Goal: Task Accomplishment & Management: Manage account settings

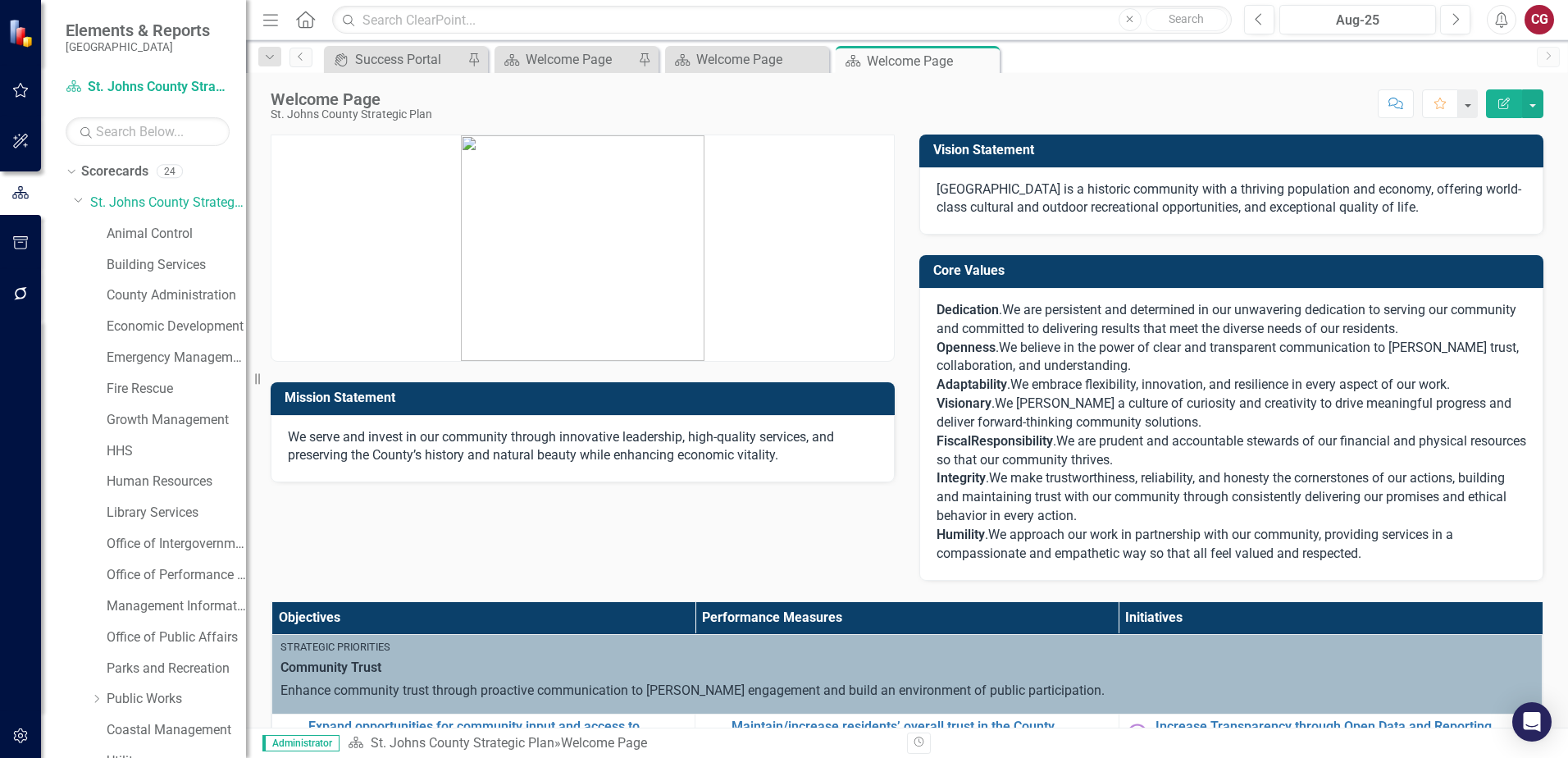
click at [308, 23] on icon at bounding box center [306, 19] width 19 height 17
click at [17, 731] on icon "button" at bounding box center [21, 736] width 17 height 13
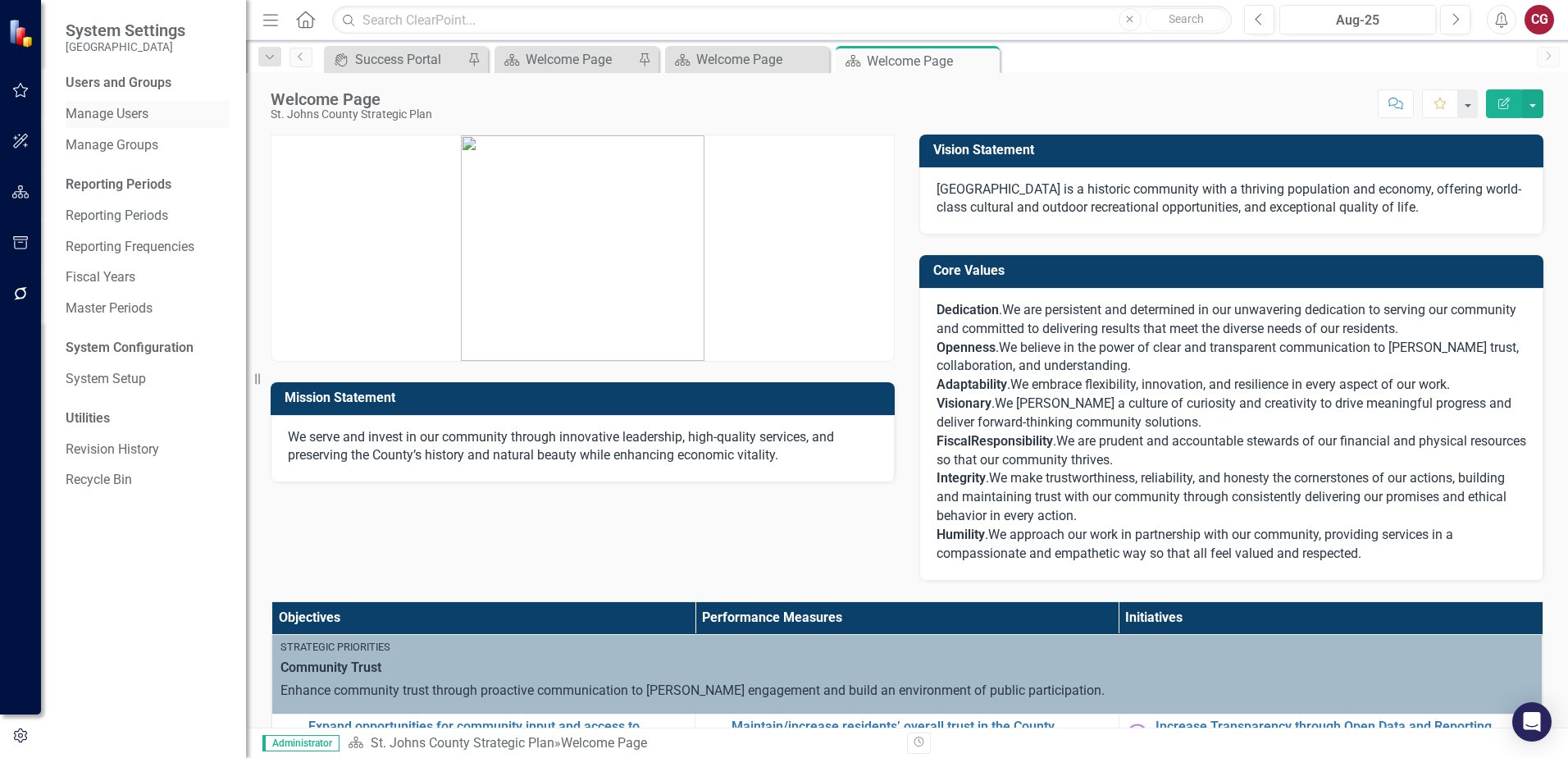
click at [125, 118] on link "Manage Users" at bounding box center [147, 114] width 164 height 19
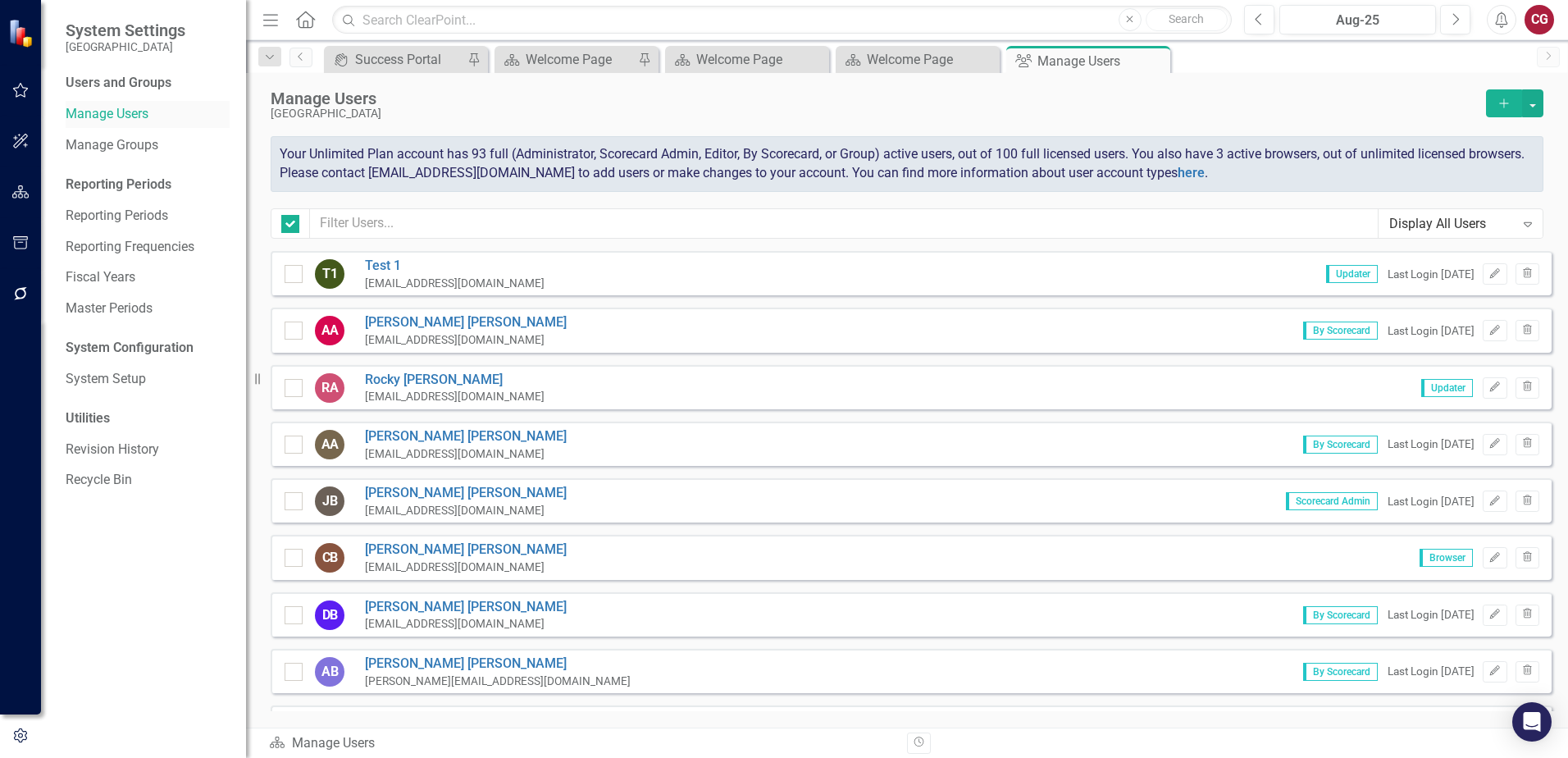
checkbox input "false"
click at [1532, 109] on button "button" at bounding box center [1533, 103] width 21 height 28
click at [1431, 135] on link "icon.addUser Add User" at bounding box center [1467, 132] width 152 height 30
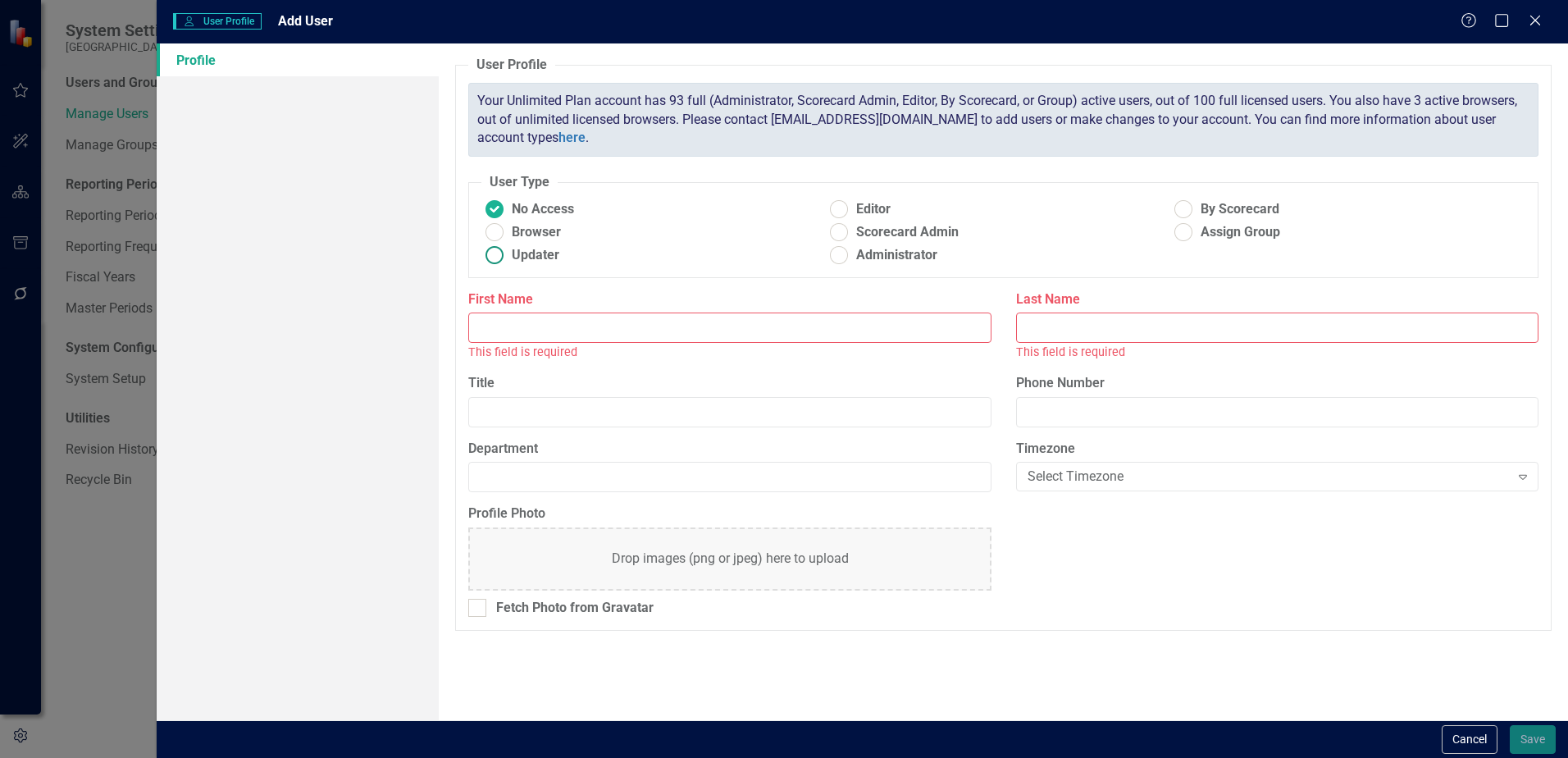
click at [534, 252] on span "Updater" at bounding box center [535, 255] width 47 height 19
click at [508, 252] on input "Updater" at bounding box center [495, 256] width 26 height 26
radio input "true"
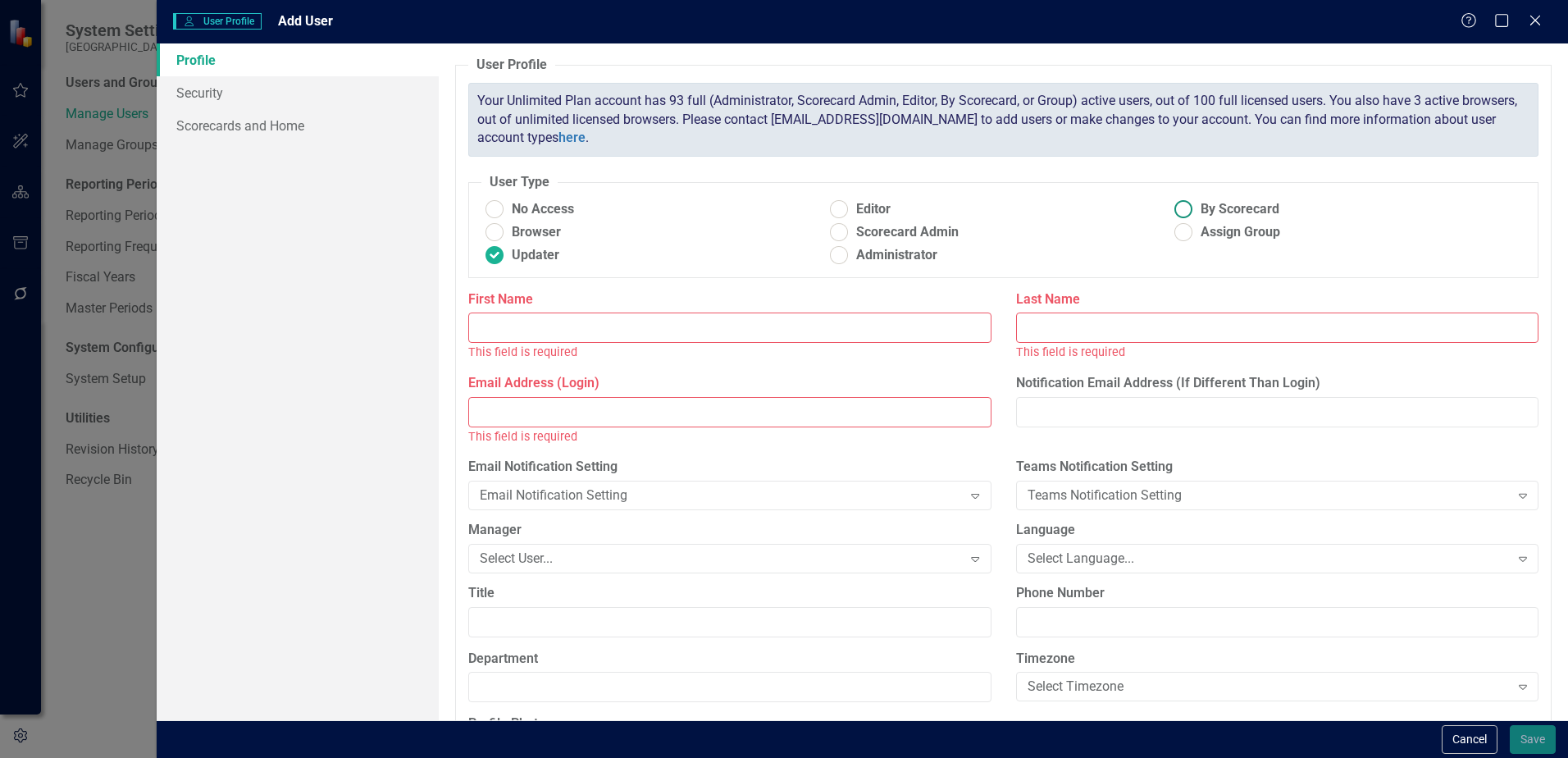
click at [1214, 208] on span "By Scorecard" at bounding box center [1241, 210] width 79 height 19
click at [1197, 208] on input "By Scorecard" at bounding box center [1184, 210] width 26 height 26
radio input "true"
click at [680, 318] on input "First Name" at bounding box center [729, 327] width 522 height 30
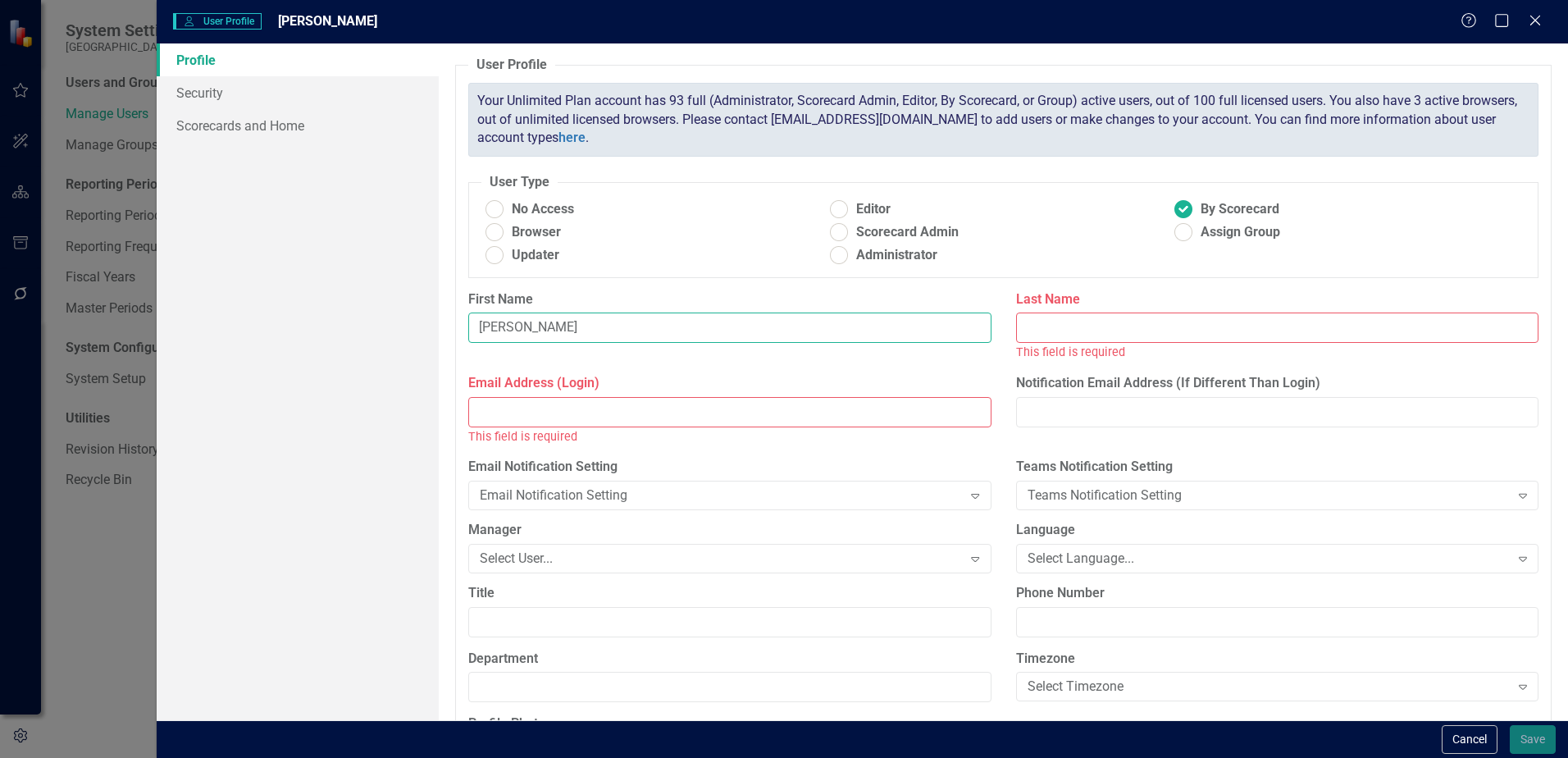
type input "[PERSON_NAME]"
click at [1133, 335] on input "Last Name" at bounding box center [1278, 327] width 522 height 30
paste input "[PERSON_NAME]"
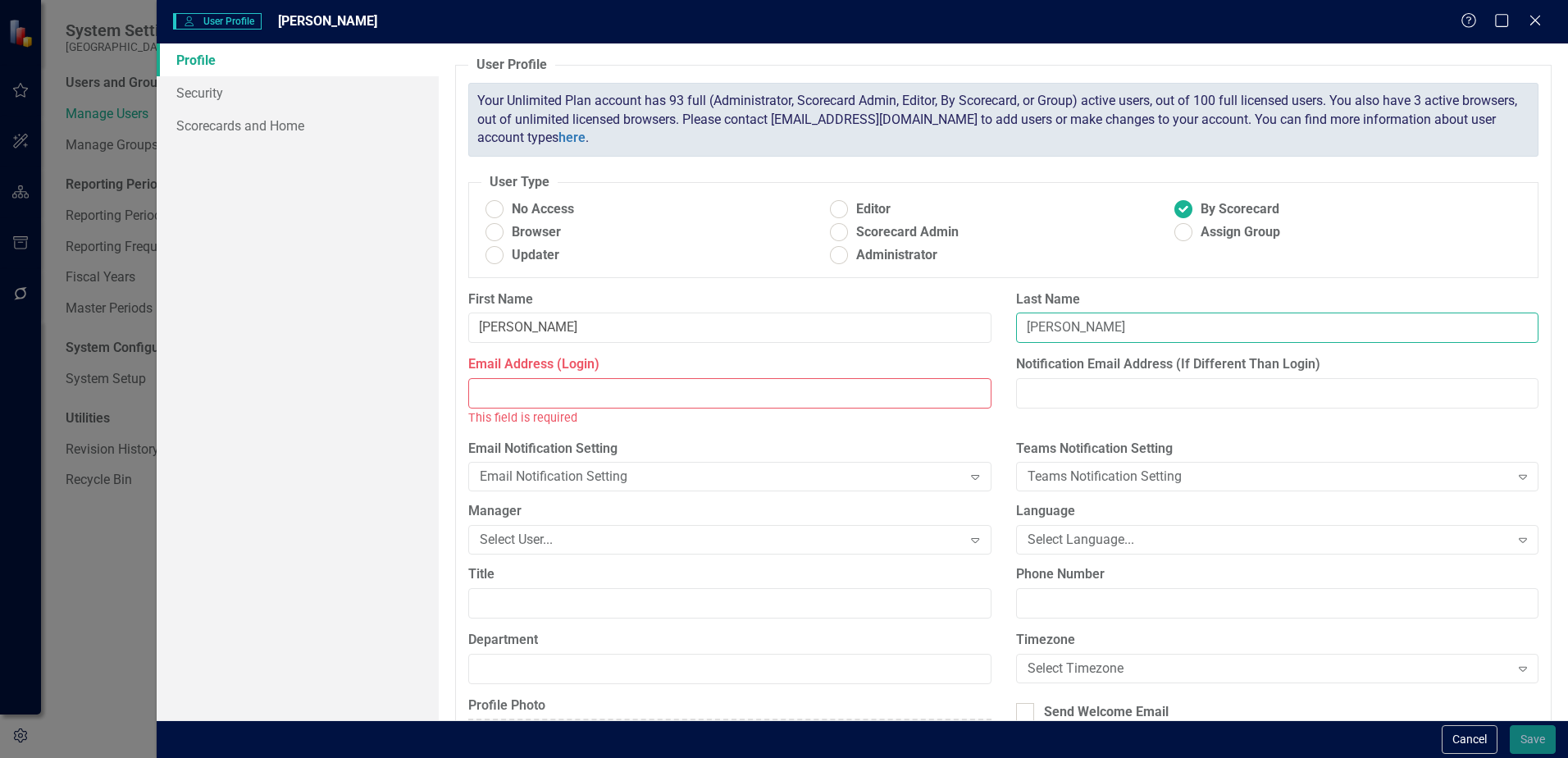
type input "[PERSON_NAME]"
click at [515, 394] on input "Email Address (Login)" at bounding box center [729, 393] width 522 height 30
paste input "[EMAIL_ADDRESS][DOMAIN_NAME]"
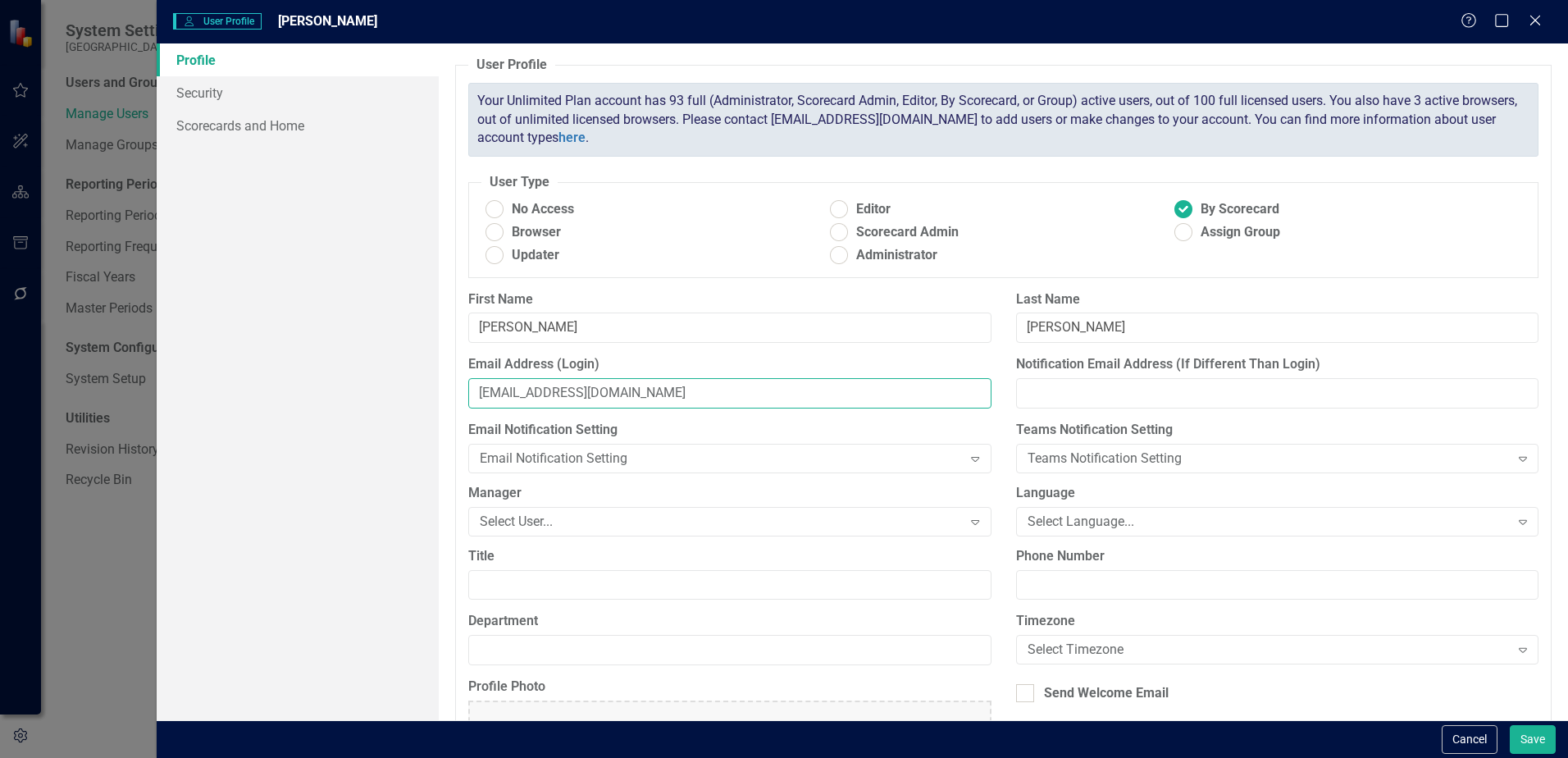
type input "[EMAIL_ADDRESS][DOMAIN_NAME]"
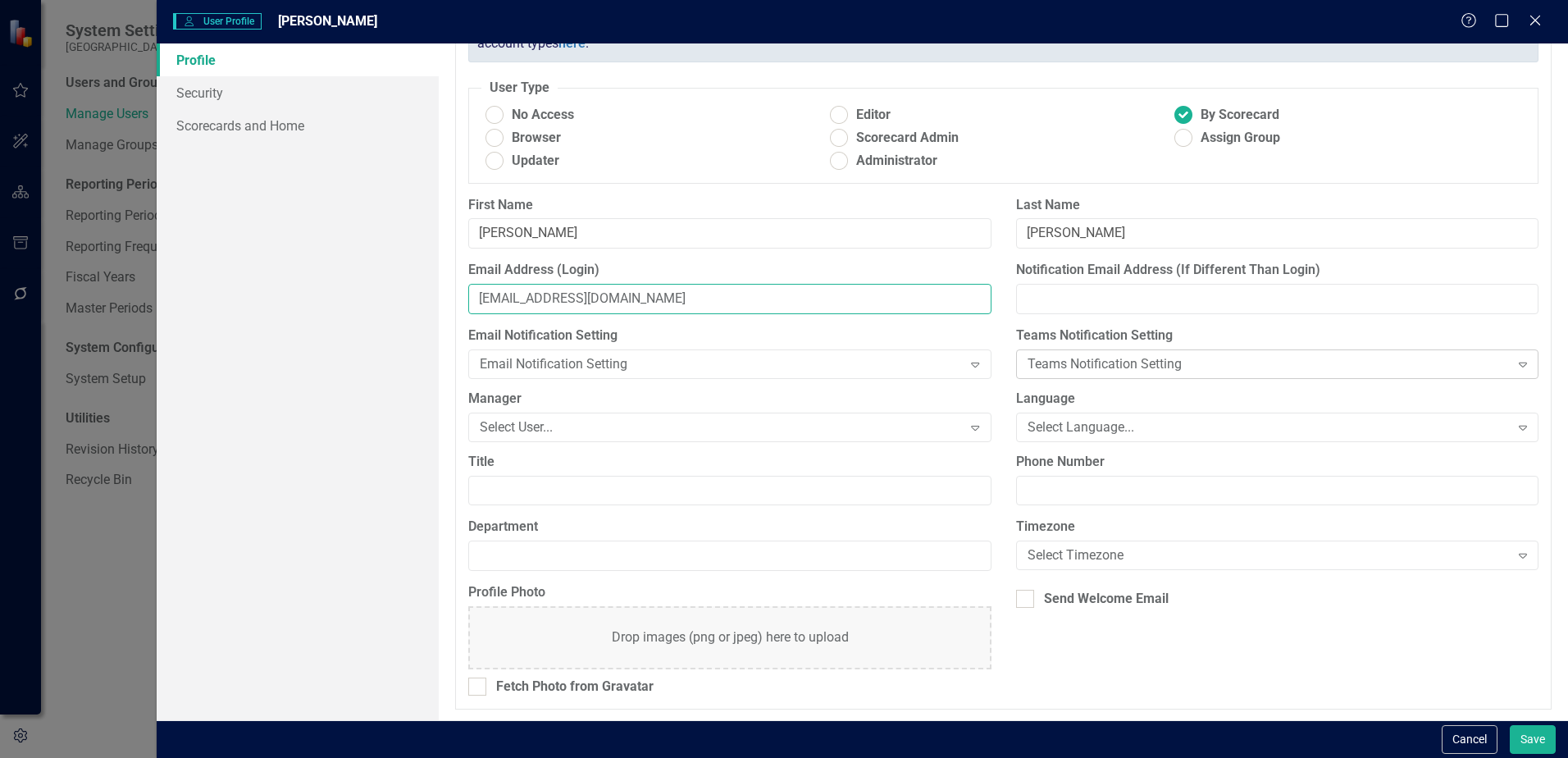
scroll to position [96, 0]
click at [1018, 596] on input "Send Welcome Email" at bounding box center [1022, 593] width 10 height 10
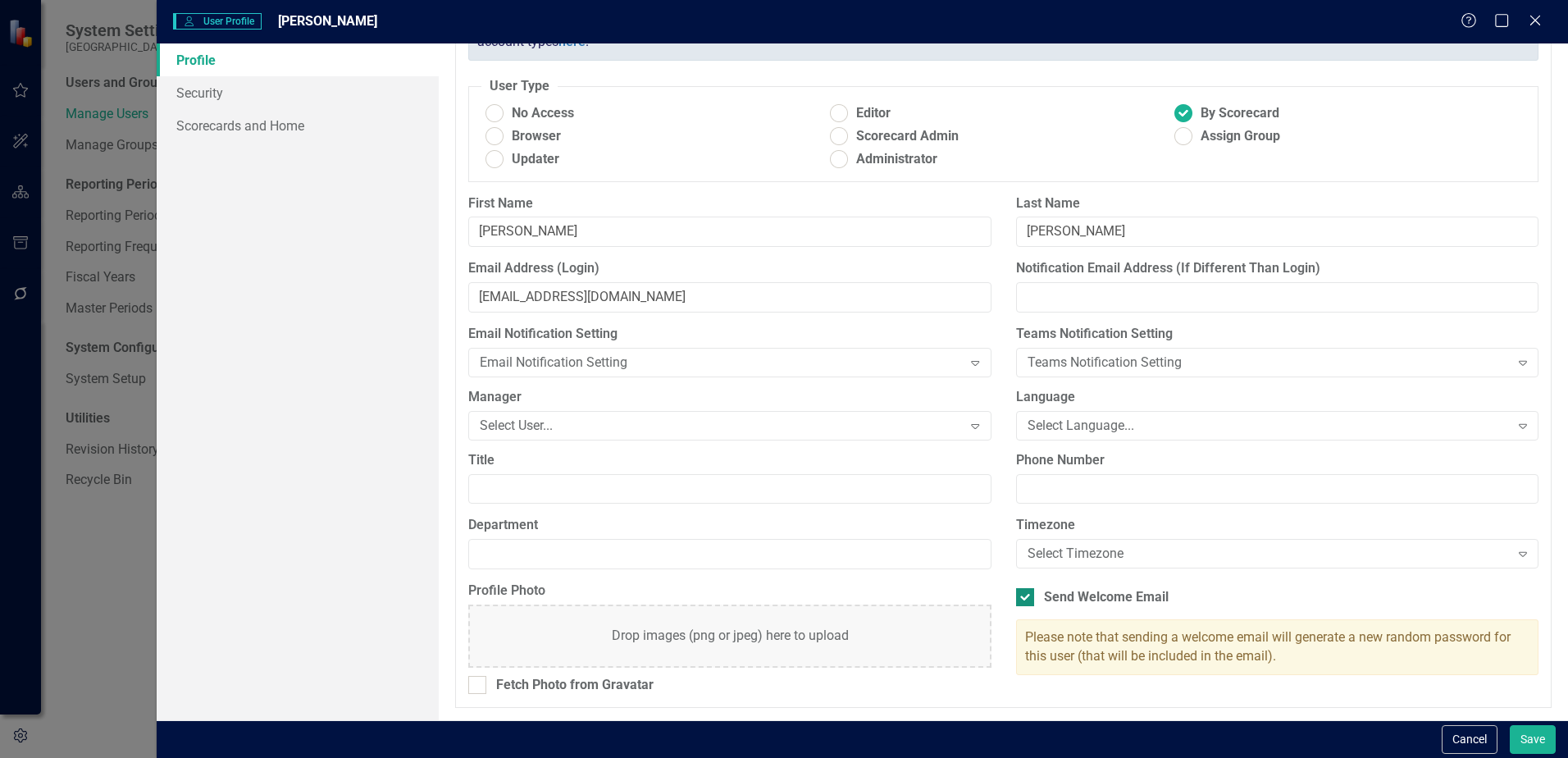
click at [1016, 598] on input "Send Welcome Email" at bounding box center [1022, 593] width 10 height 10
checkbox input "false"
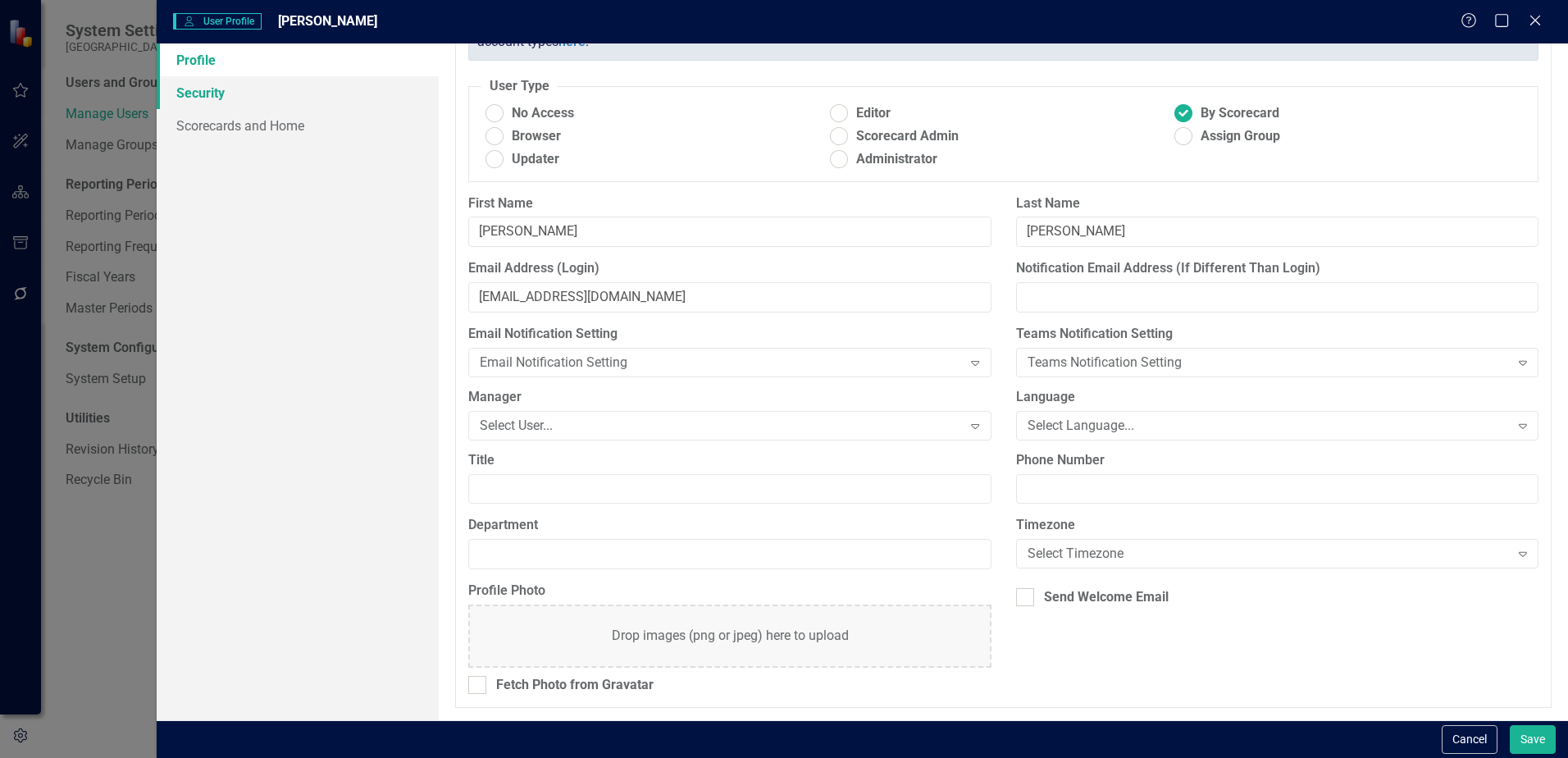
click at [195, 96] on link "Security" at bounding box center [297, 93] width 282 height 33
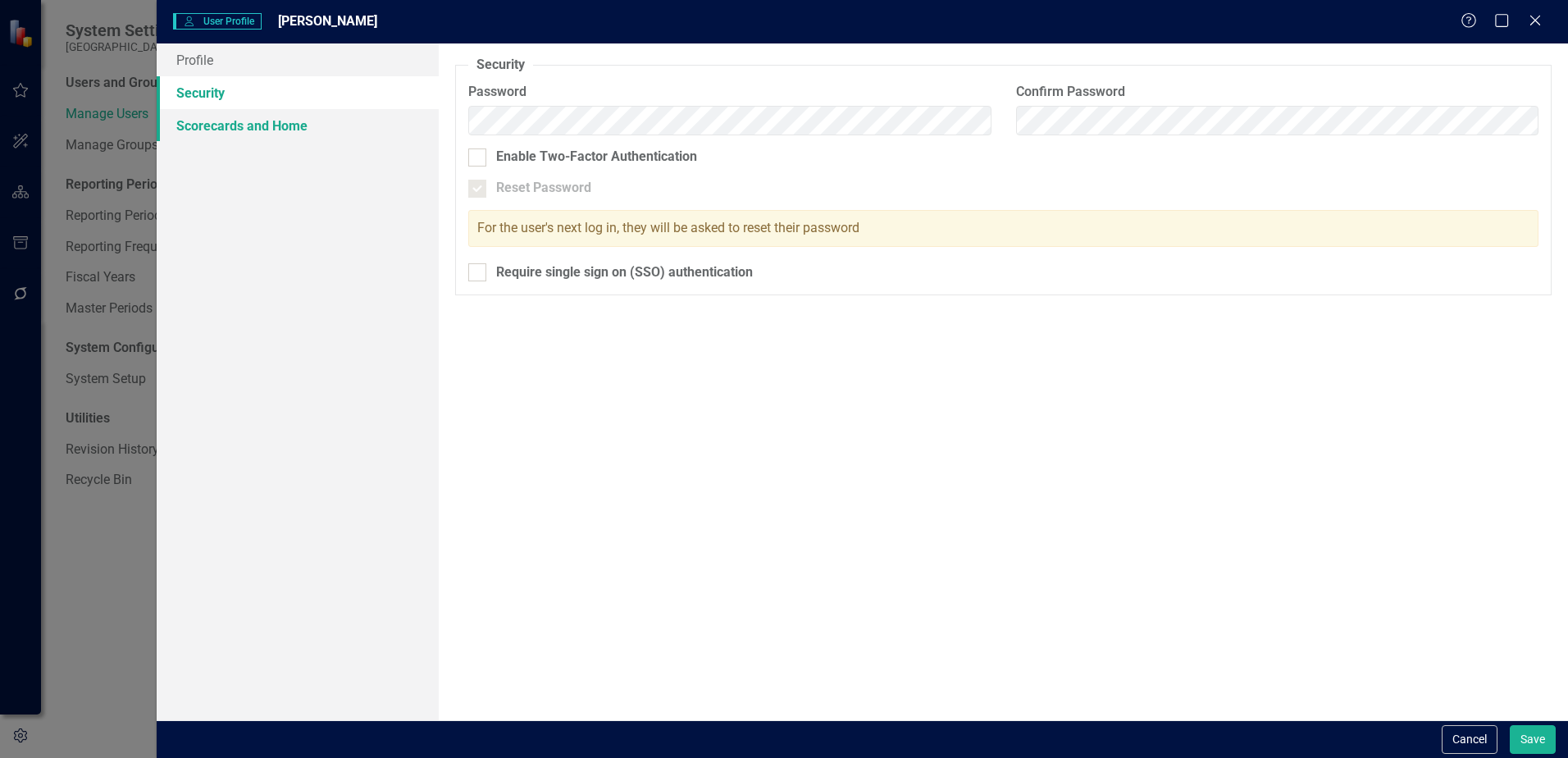
click at [190, 118] on link "Scorecards and Home" at bounding box center [297, 125] width 282 height 33
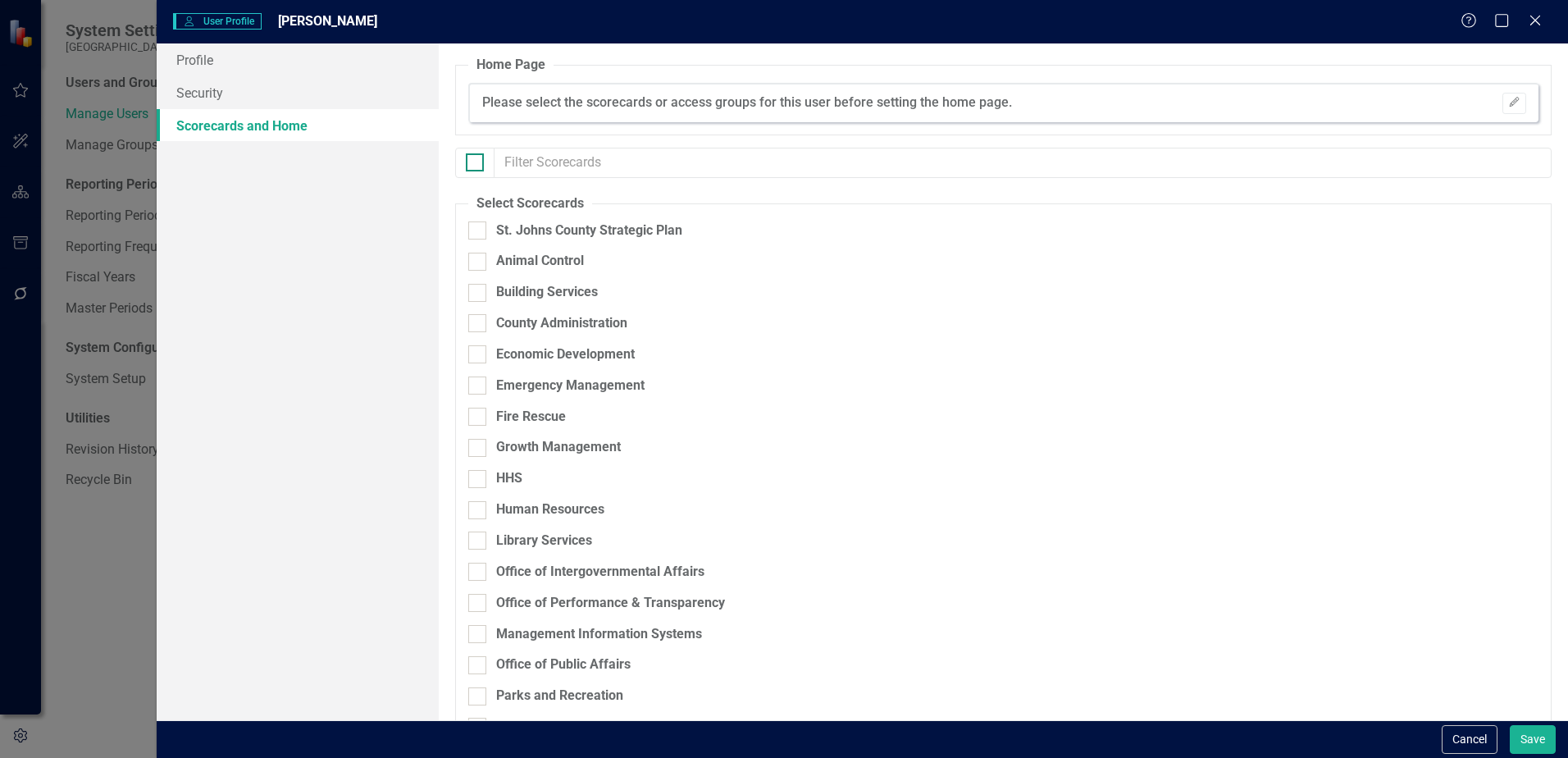
click at [473, 159] on input "checkbox" at bounding box center [471, 159] width 10 height 10
checkbox input "true"
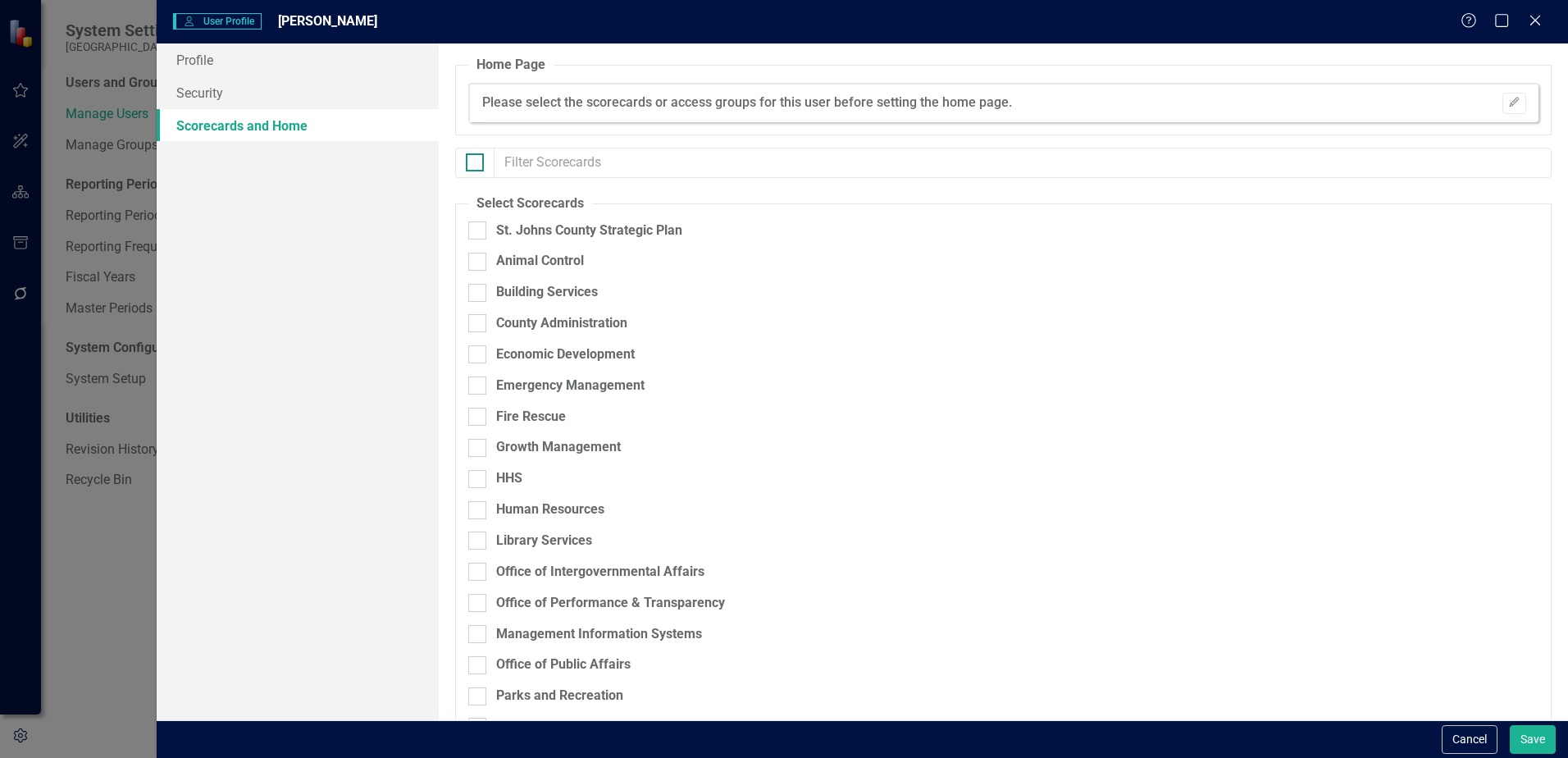
checkbox input "true"
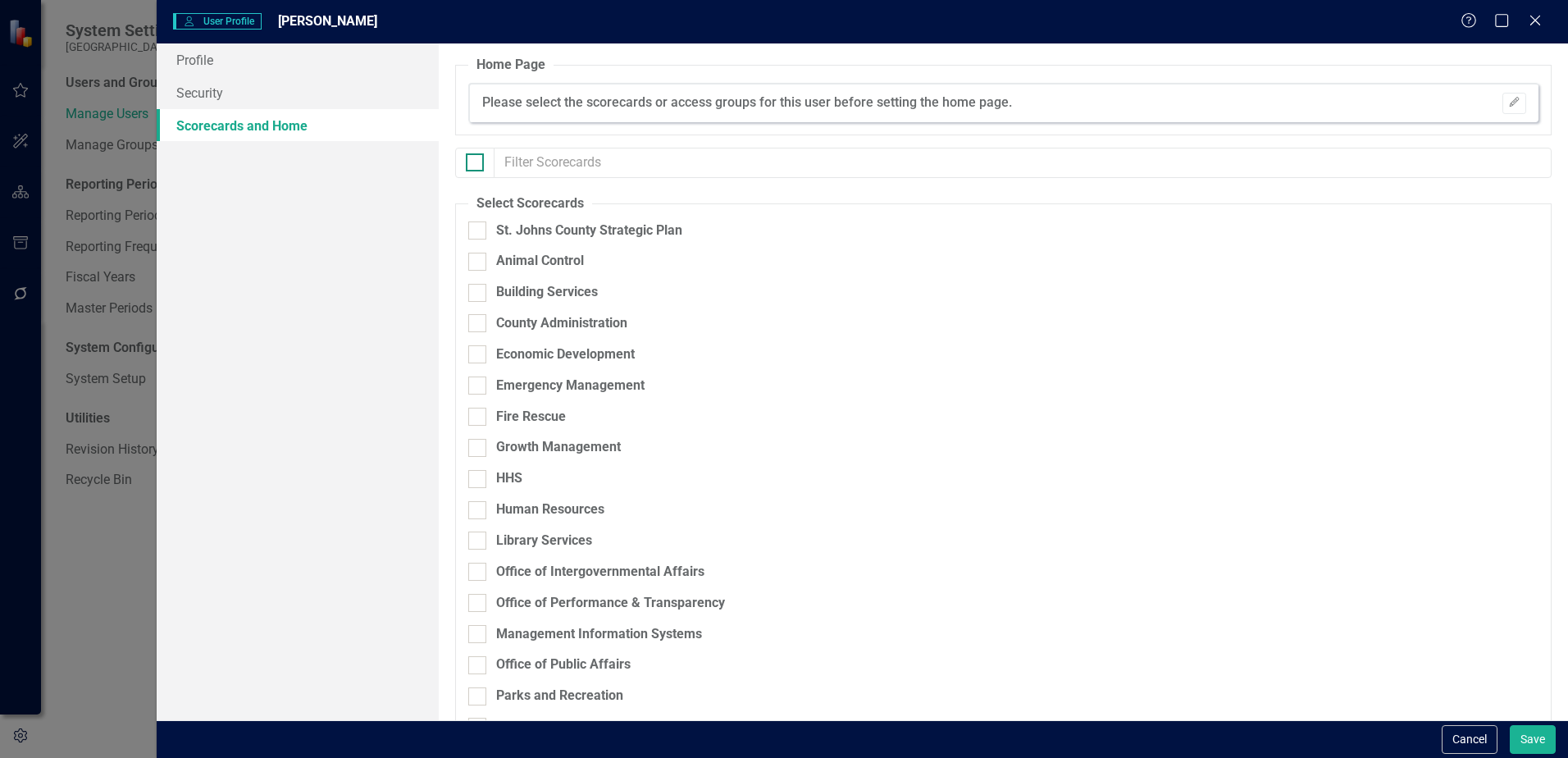
checkbox input "true"
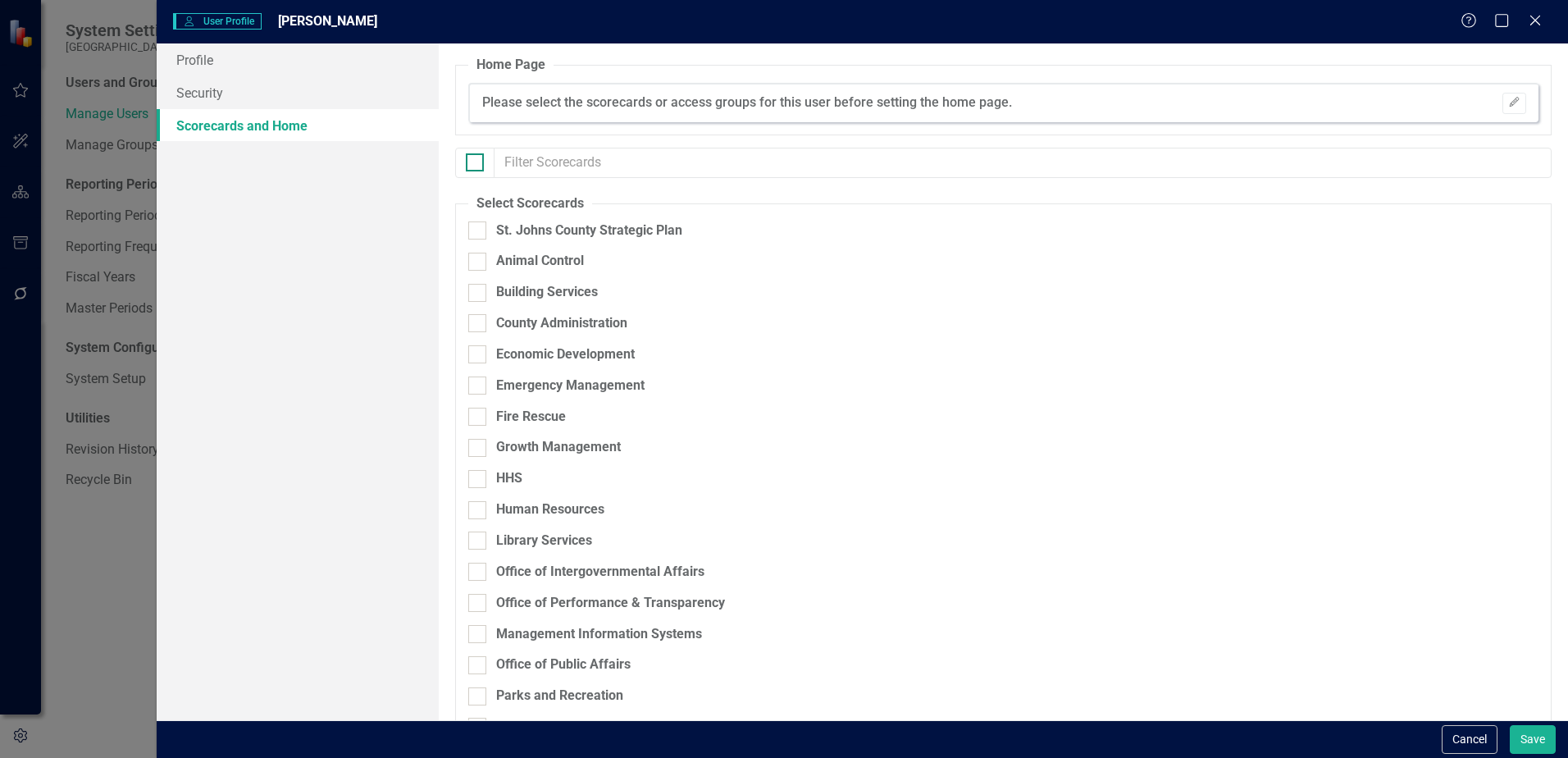
checkbox input "true"
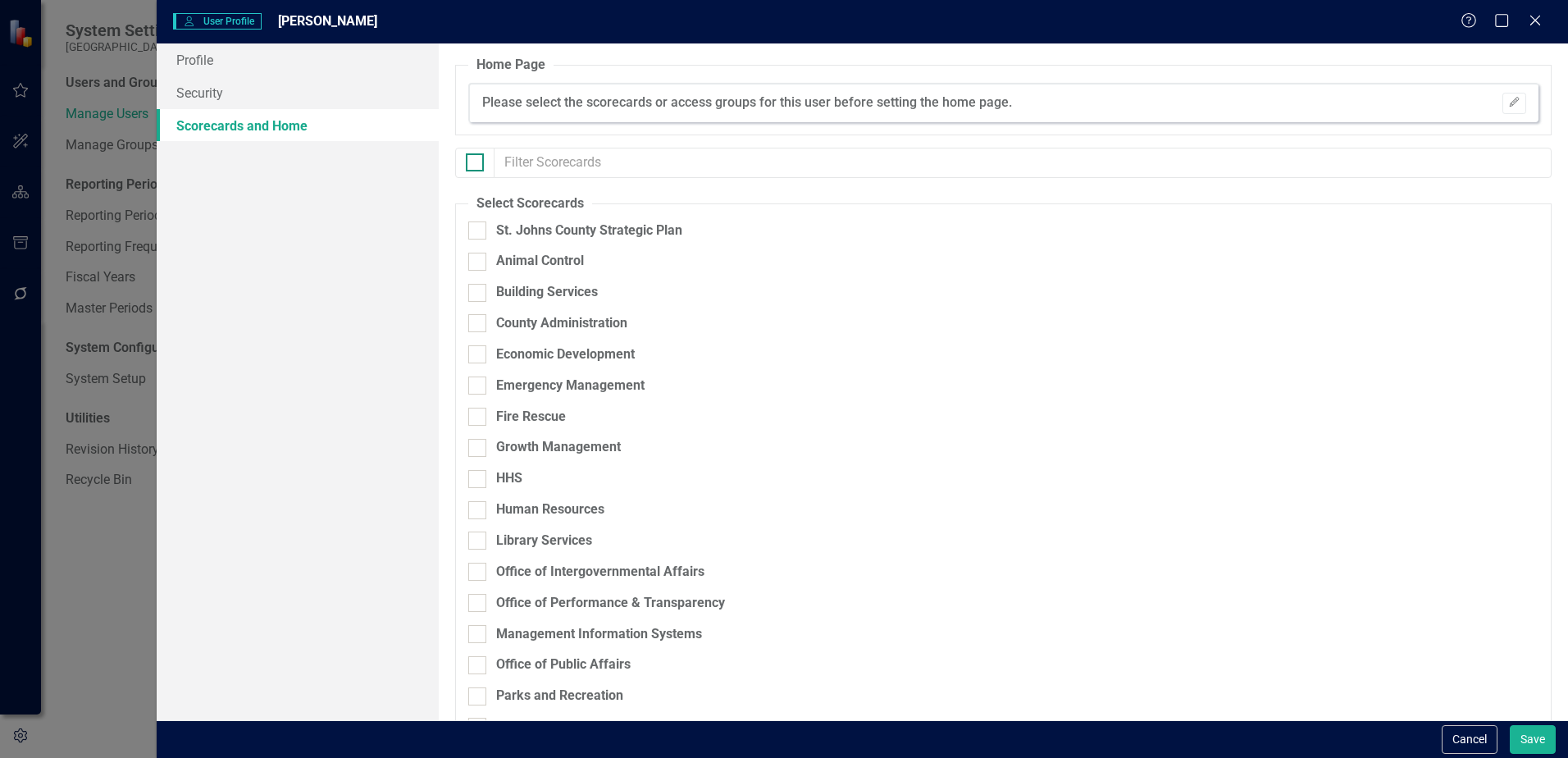
checkbox input "true"
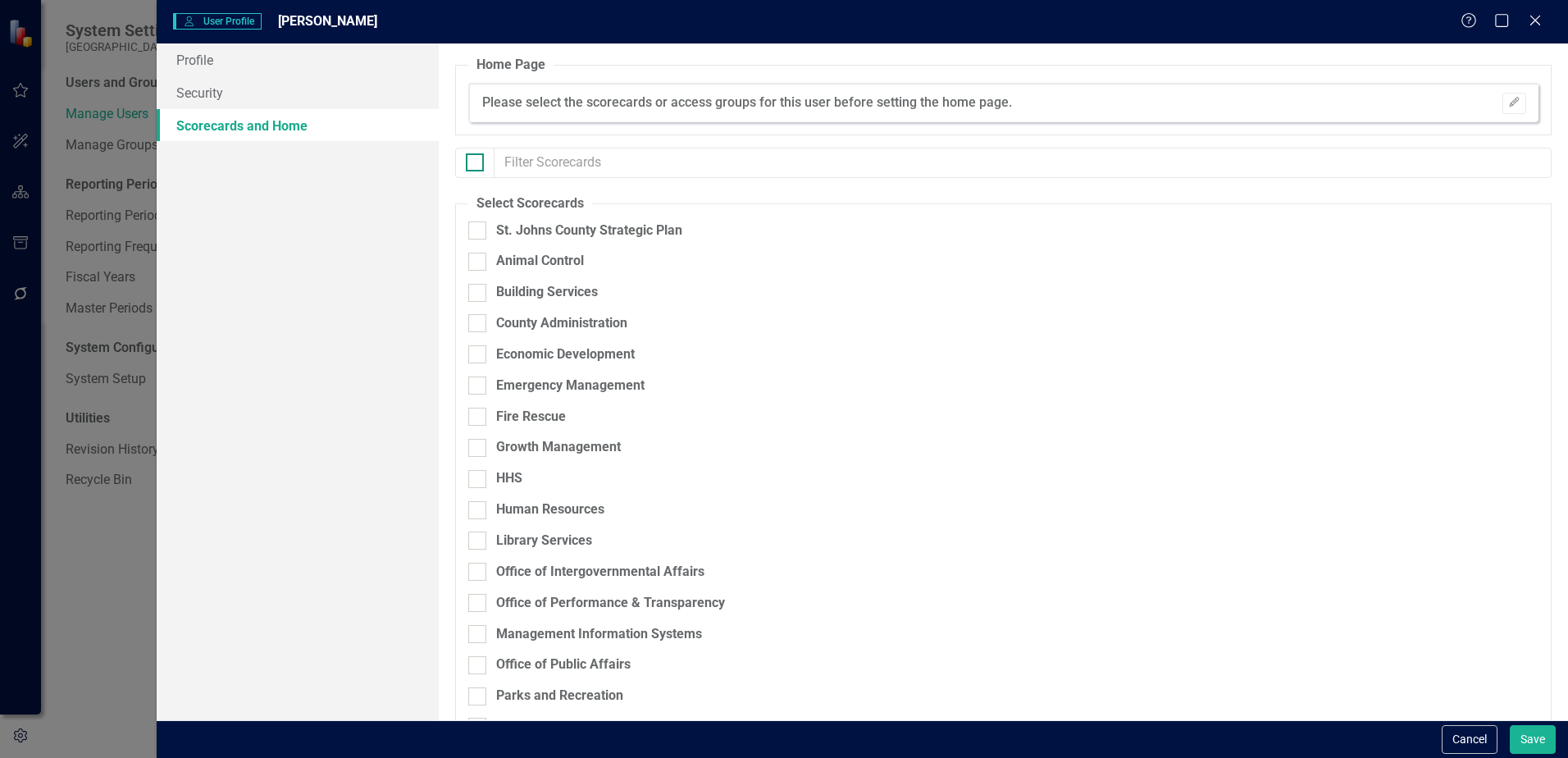
checkbox input "true"
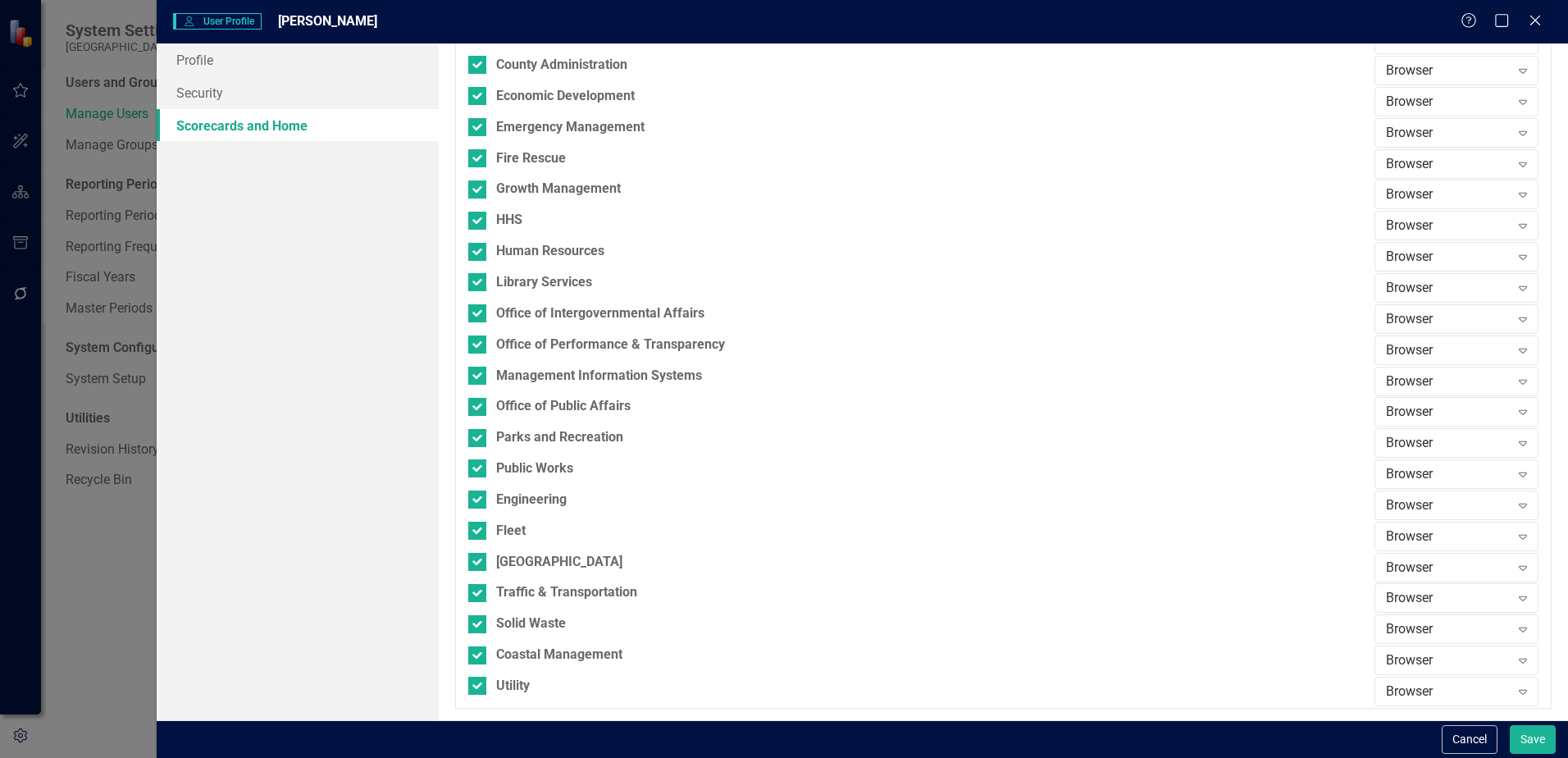
scroll to position [260, 0]
click at [1399, 419] on div "Browser" at bounding box center [1448, 412] width 124 height 19
click at [1407, 486] on div "Editor" at bounding box center [1448, 494] width 137 height 19
click at [1541, 737] on button "Save" at bounding box center [1532, 739] width 46 height 28
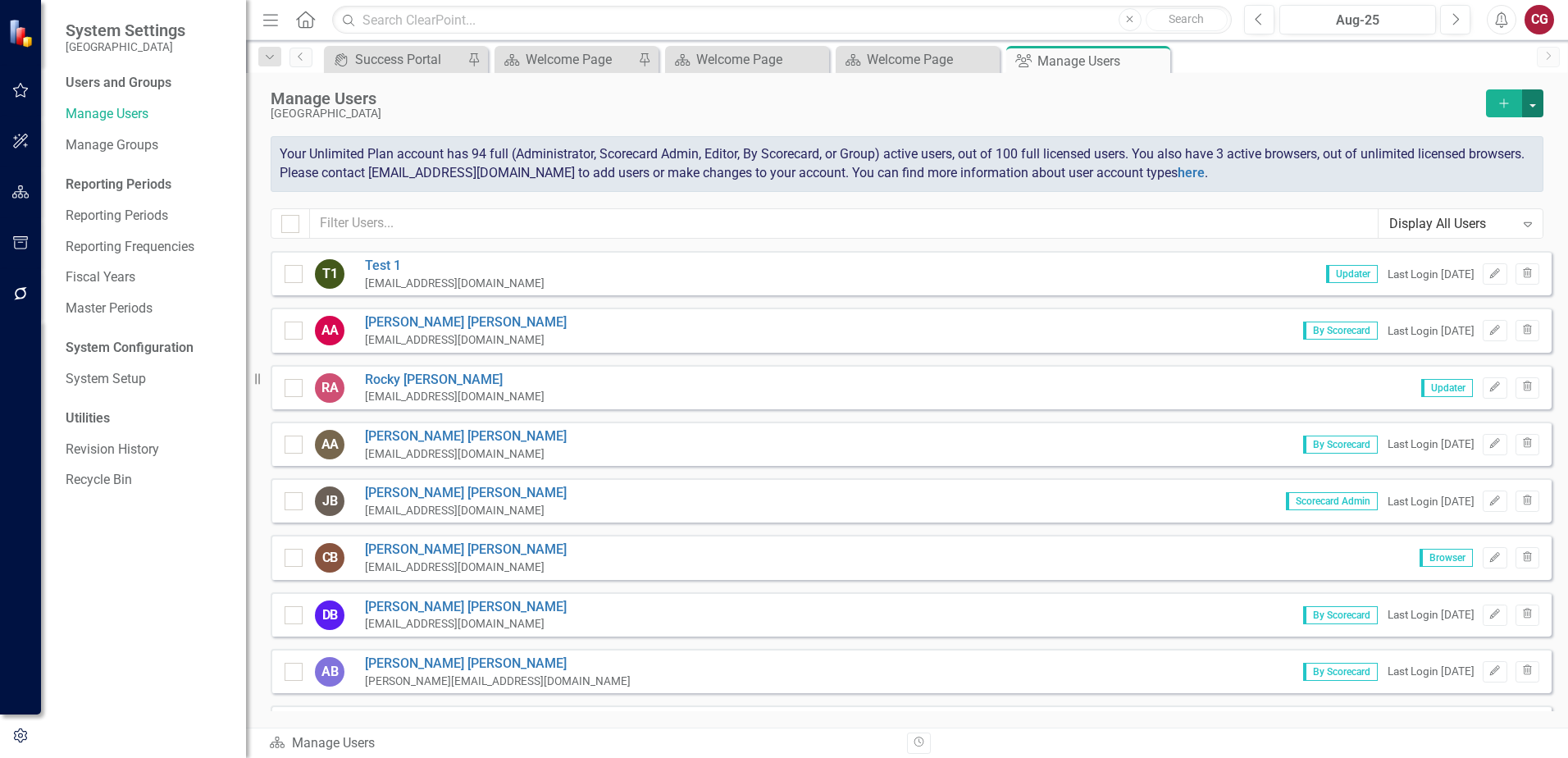
click at [1537, 111] on button "button" at bounding box center [1533, 103] width 21 height 28
click at [1443, 138] on link "icon.addUser Add User" at bounding box center [1467, 132] width 152 height 30
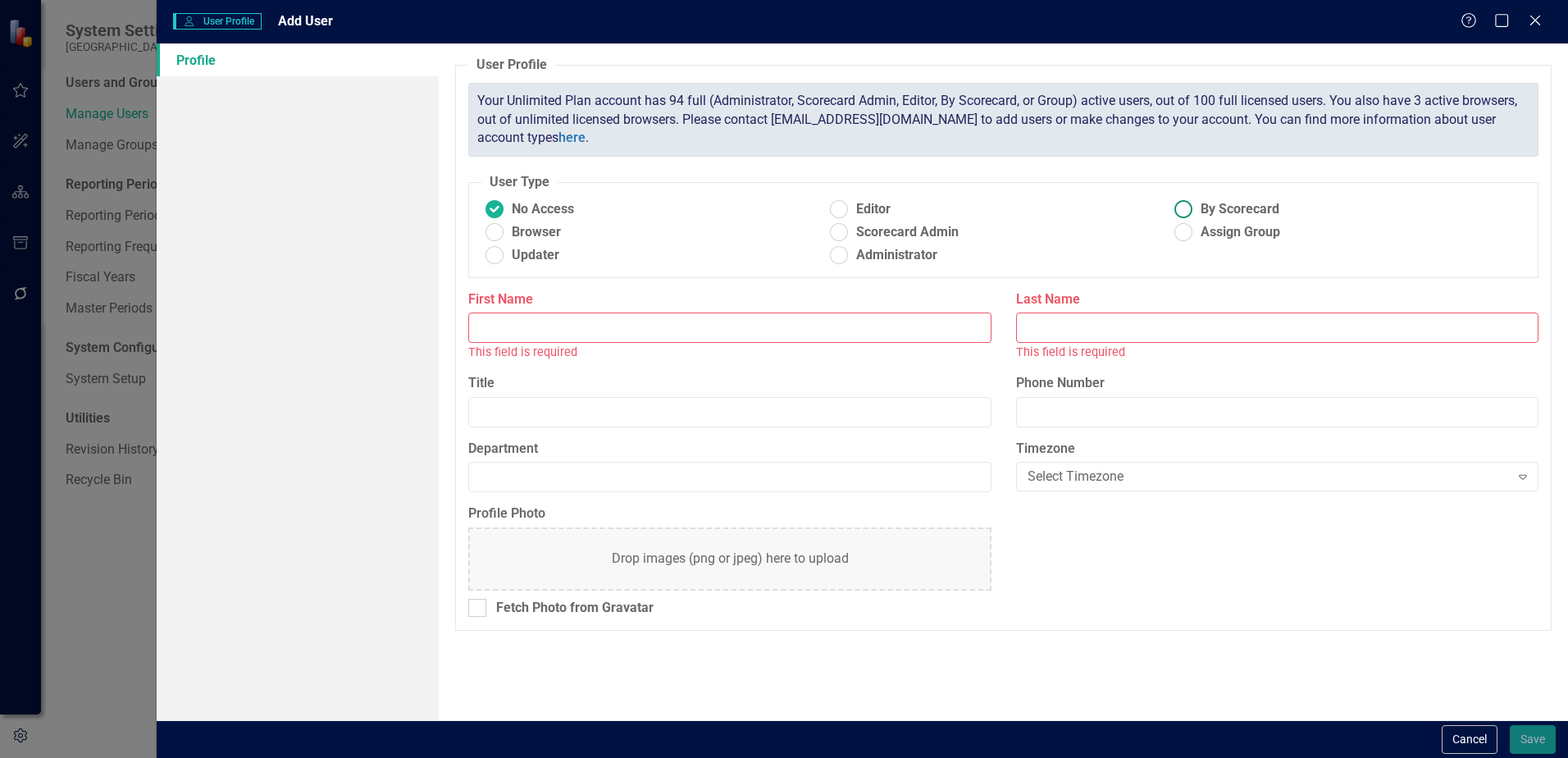
click at [1211, 211] on span "By Scorecard" at bounding box center [1241, 210] width 79 height 19
click at [1197, 211] on input "By Scorecard" at bounding box center [1184, 210] width 26 height 26
radio input "true"
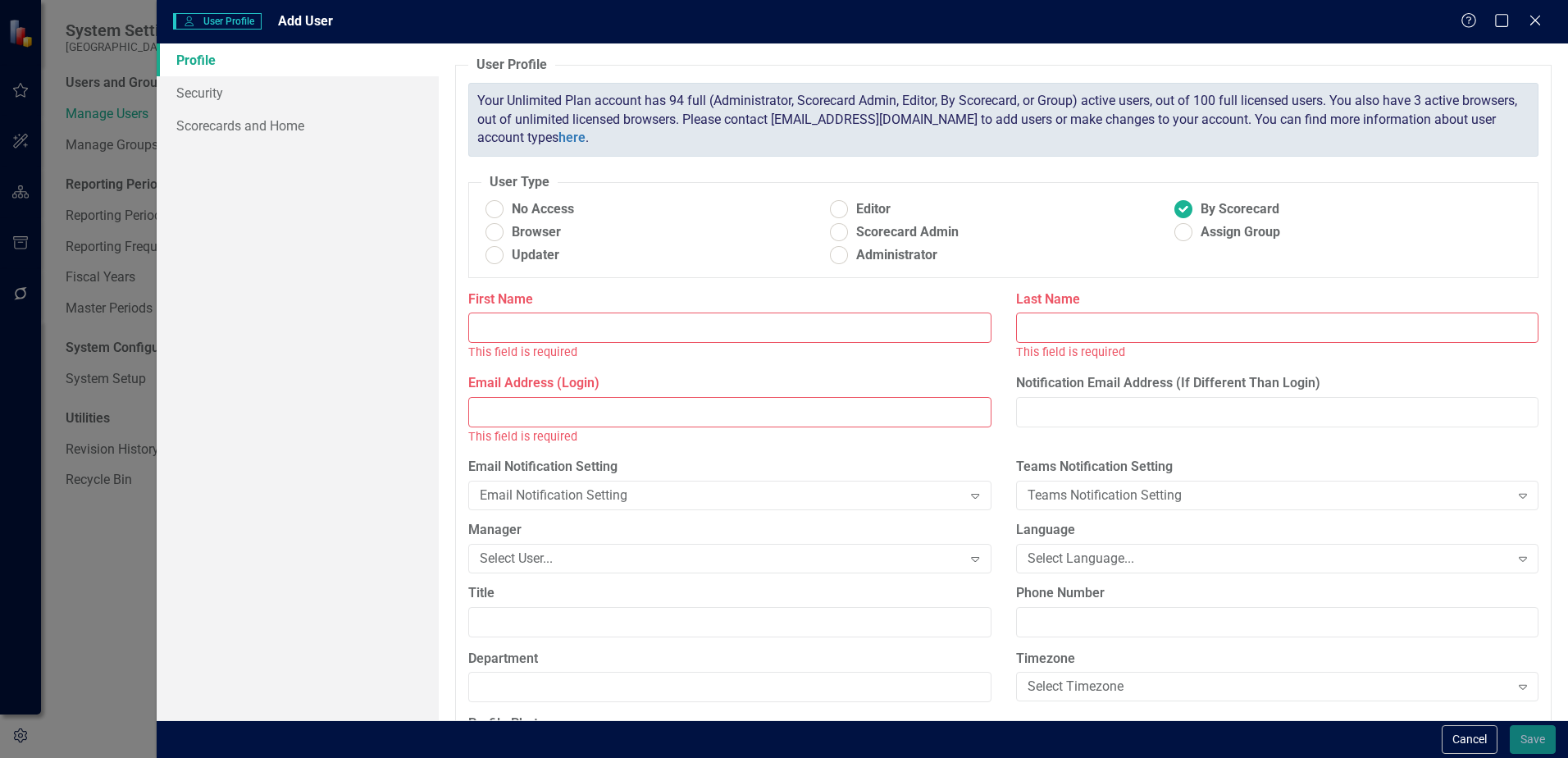
click at [829, 327] on input "First Name" at bounding box center [729, 327] width 522 height 30
paste input "[PERSON_NAME]"
type input "[PERSON_NAME]"
click at [1098, 328] on input "Last Name" at bounding box center [1278, 327] width 522 height 30
paste input "[PERSON_NAME]"
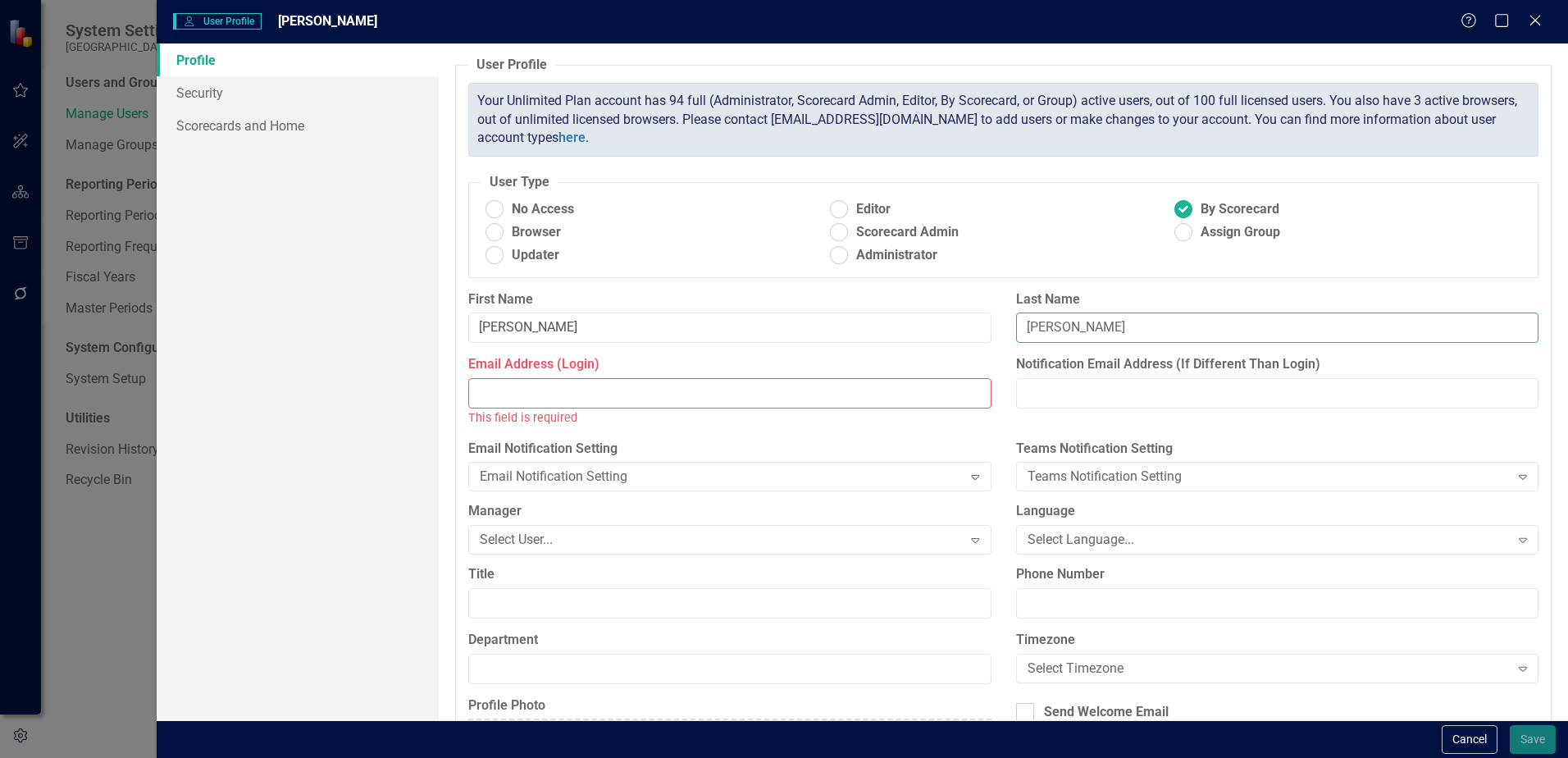
type input "[PERSON_NAME]"
click at [817, 376] on div "Email Address (Login) This field is required" at bounding box center [729, 390] width 522 height 71
click at [818, 389] on input "Email Address (Login)" at bounding box center [729, 393] width 522 height 30
paste input "[EMAIL_ADDRESS][DOMAIN_NAME]"
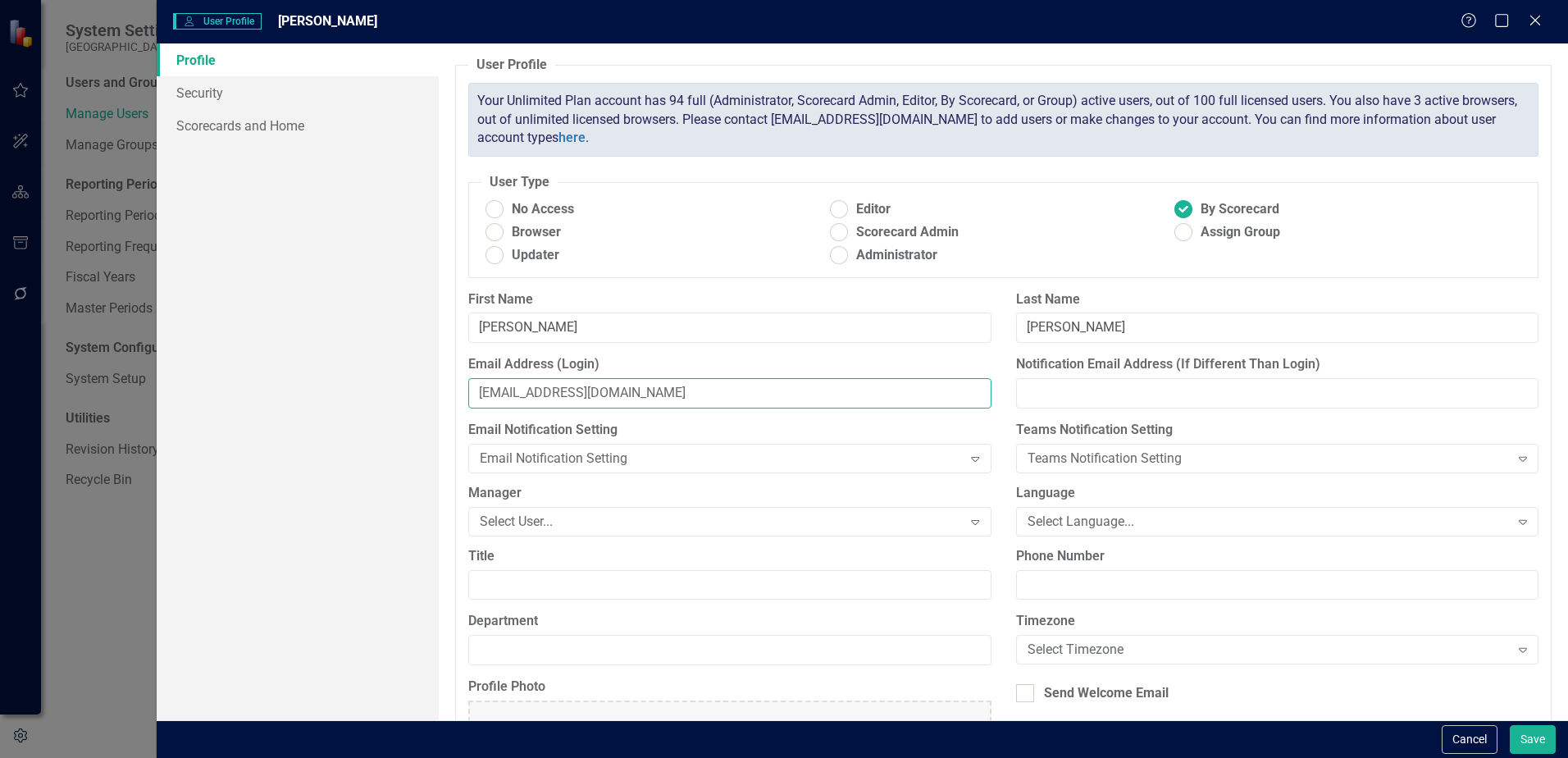
type input "[EMAIL_ADDRESS][DOMAIN_NAME]"
click at [348, 441] on div "Profile Security Scorecards and Home" at bounding box center [297, 382] width 282 height 677
click at [243, 126] on link "Scorecards and Home" at bounding box center [297, 125] width 282 height 33
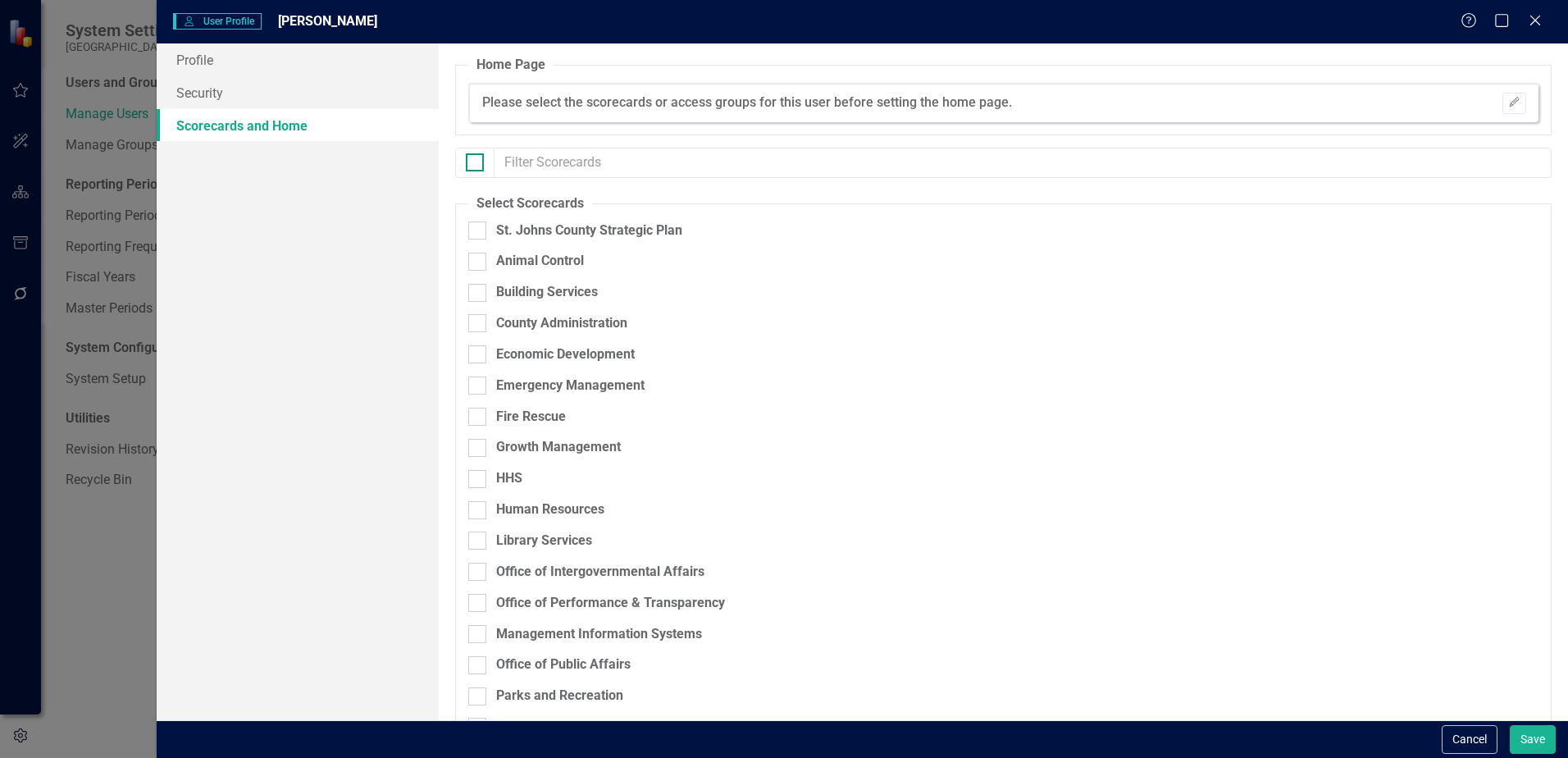
click at [478, 162] on div at bounding box center [474, 162] width 18 height 18
click at [477, 162] on input "checkbox" at bounding box center [471, 159] width 10 height 10
checkbox input "true"
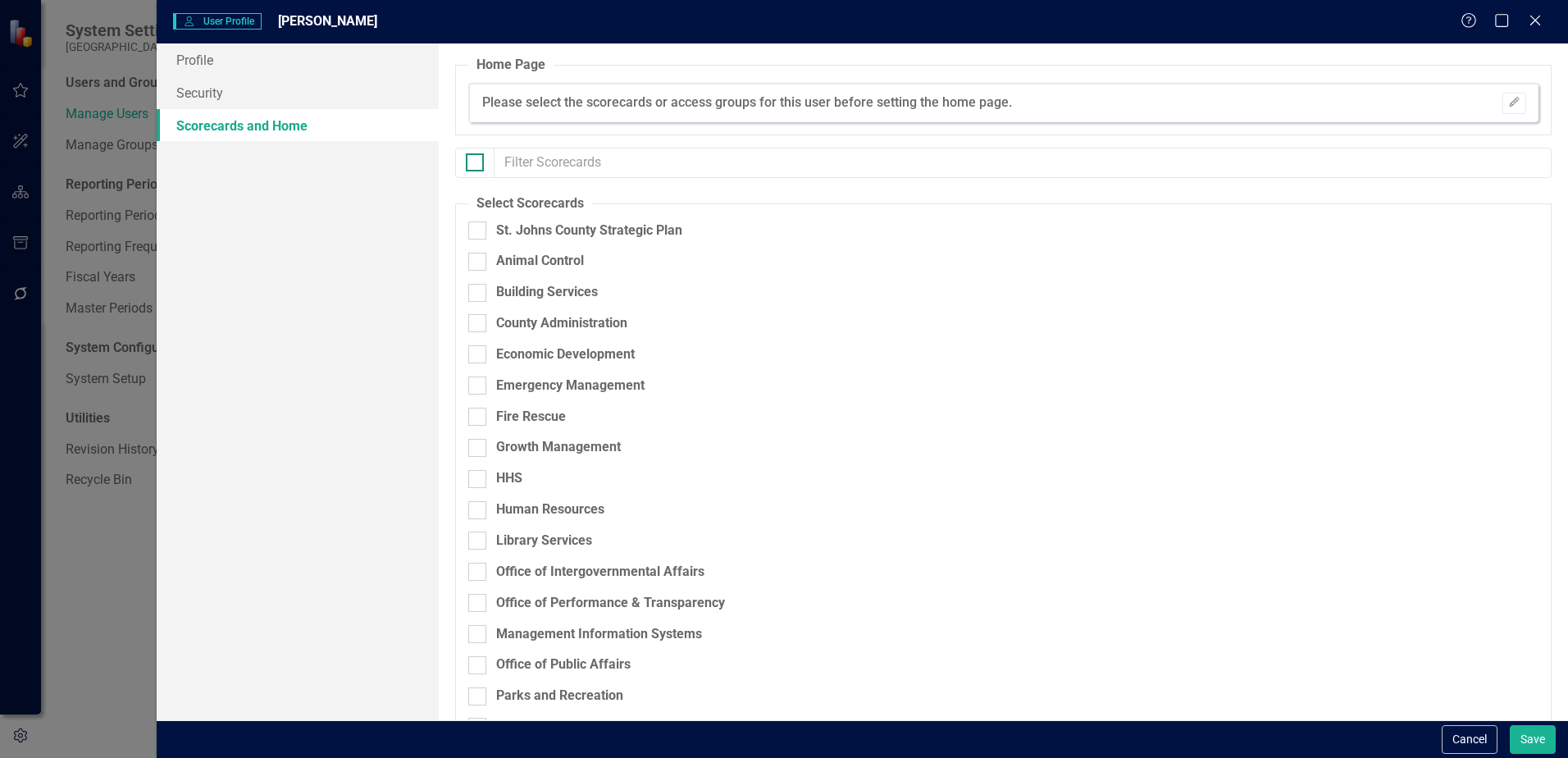
checkbox input "true"
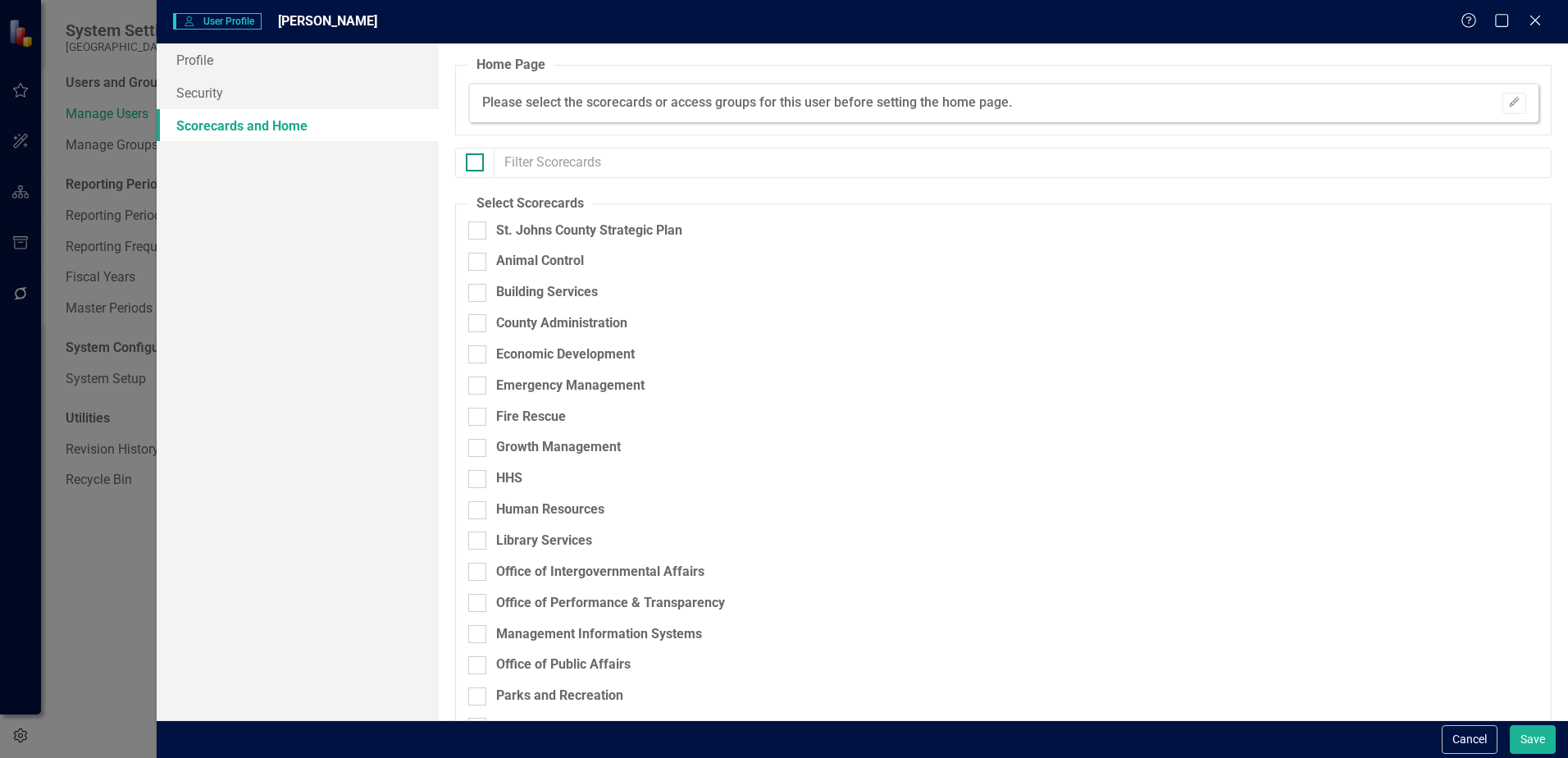
checkbox input "true"
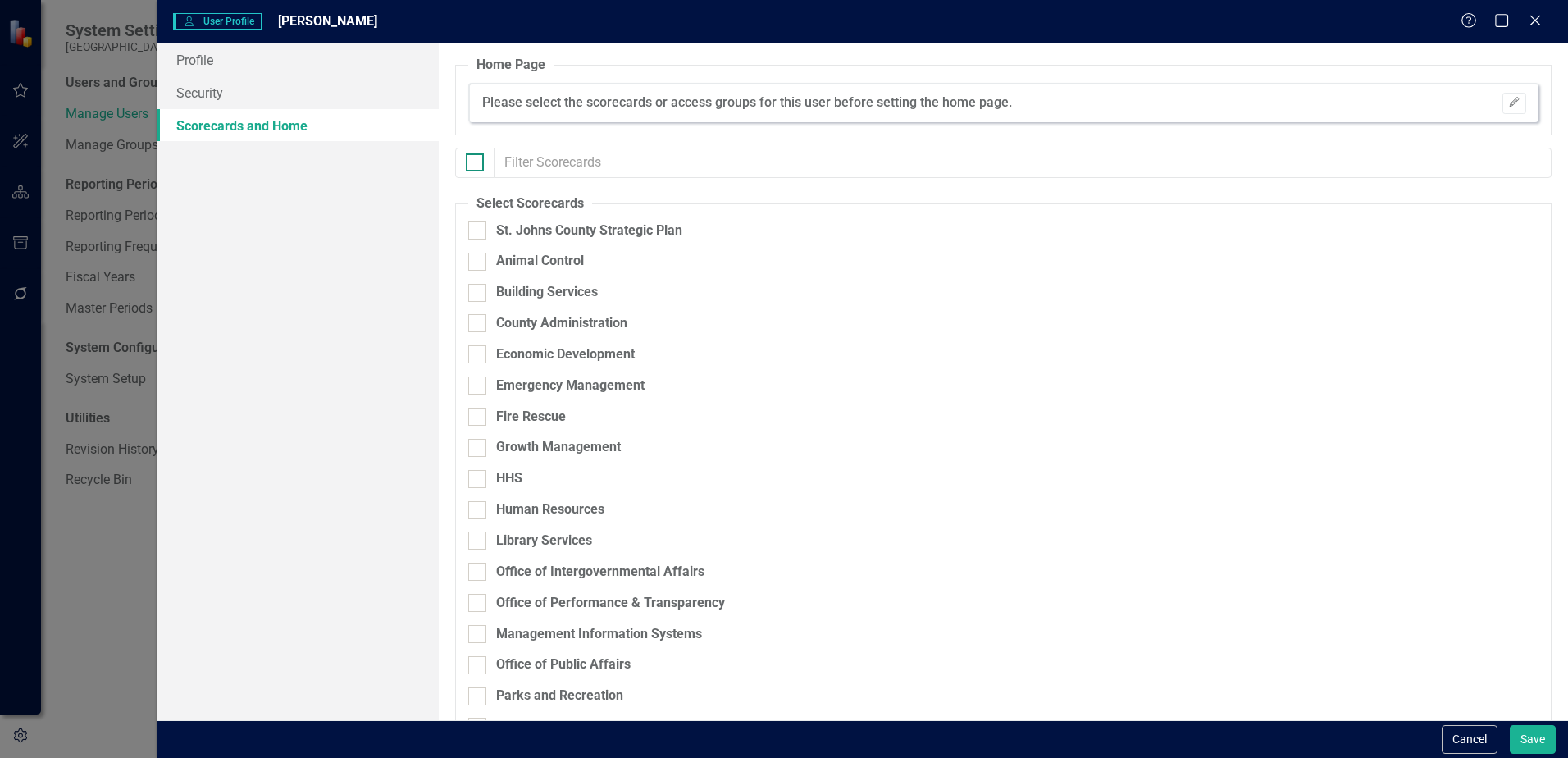
checkbox input "true"
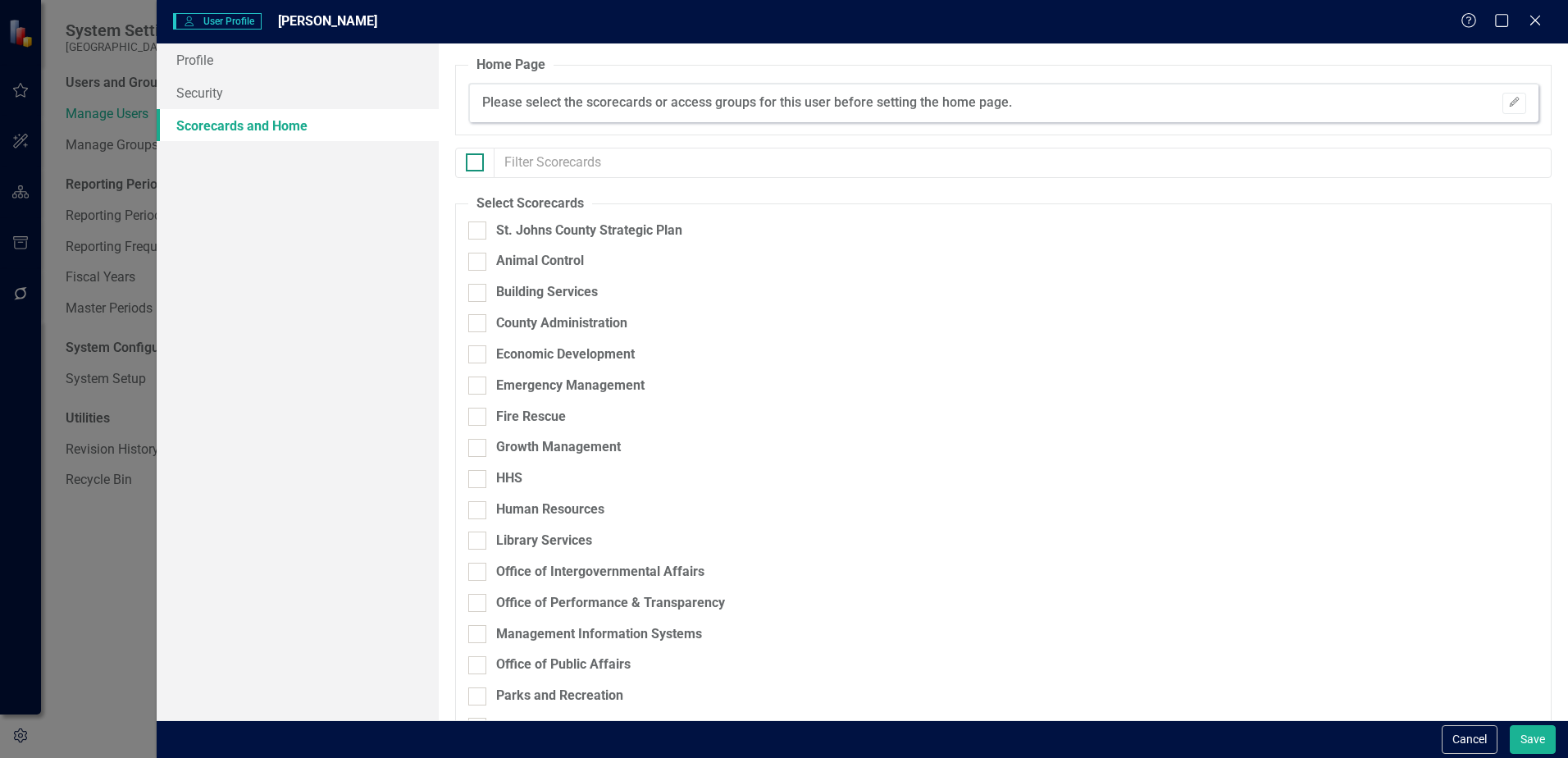
checkbox input "true"
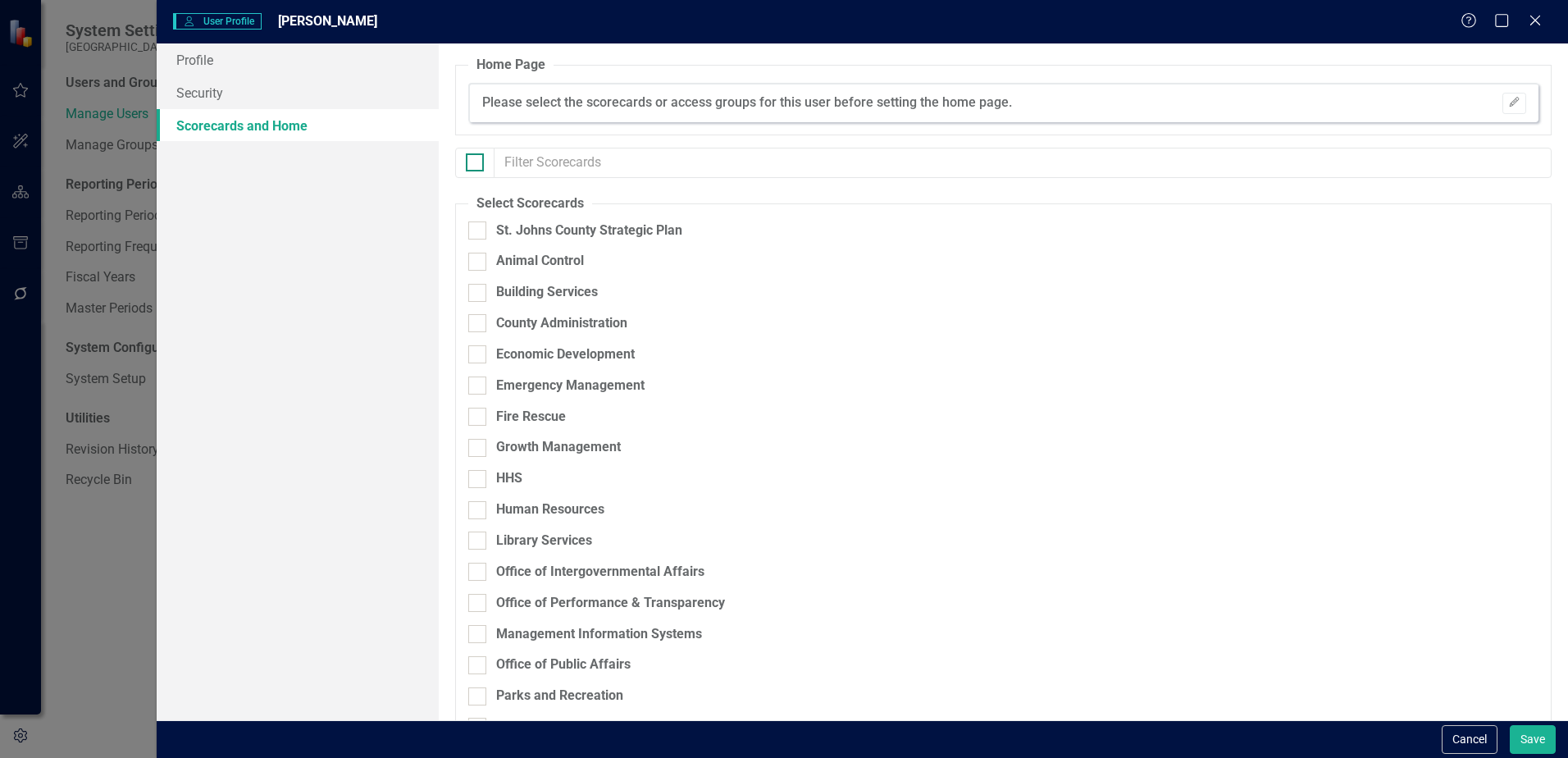
checkbox input "true"
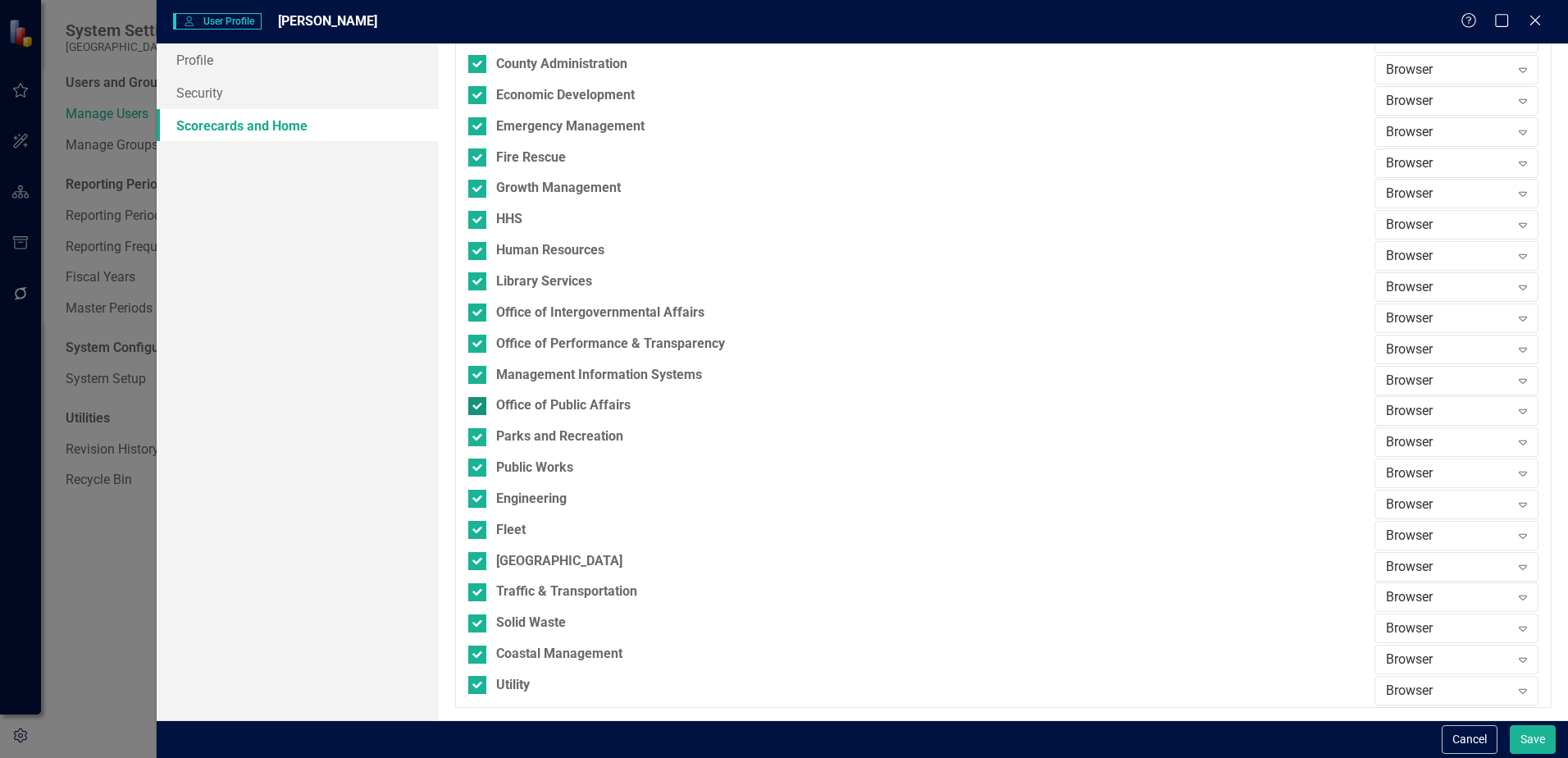
scroll to position [177, 0]
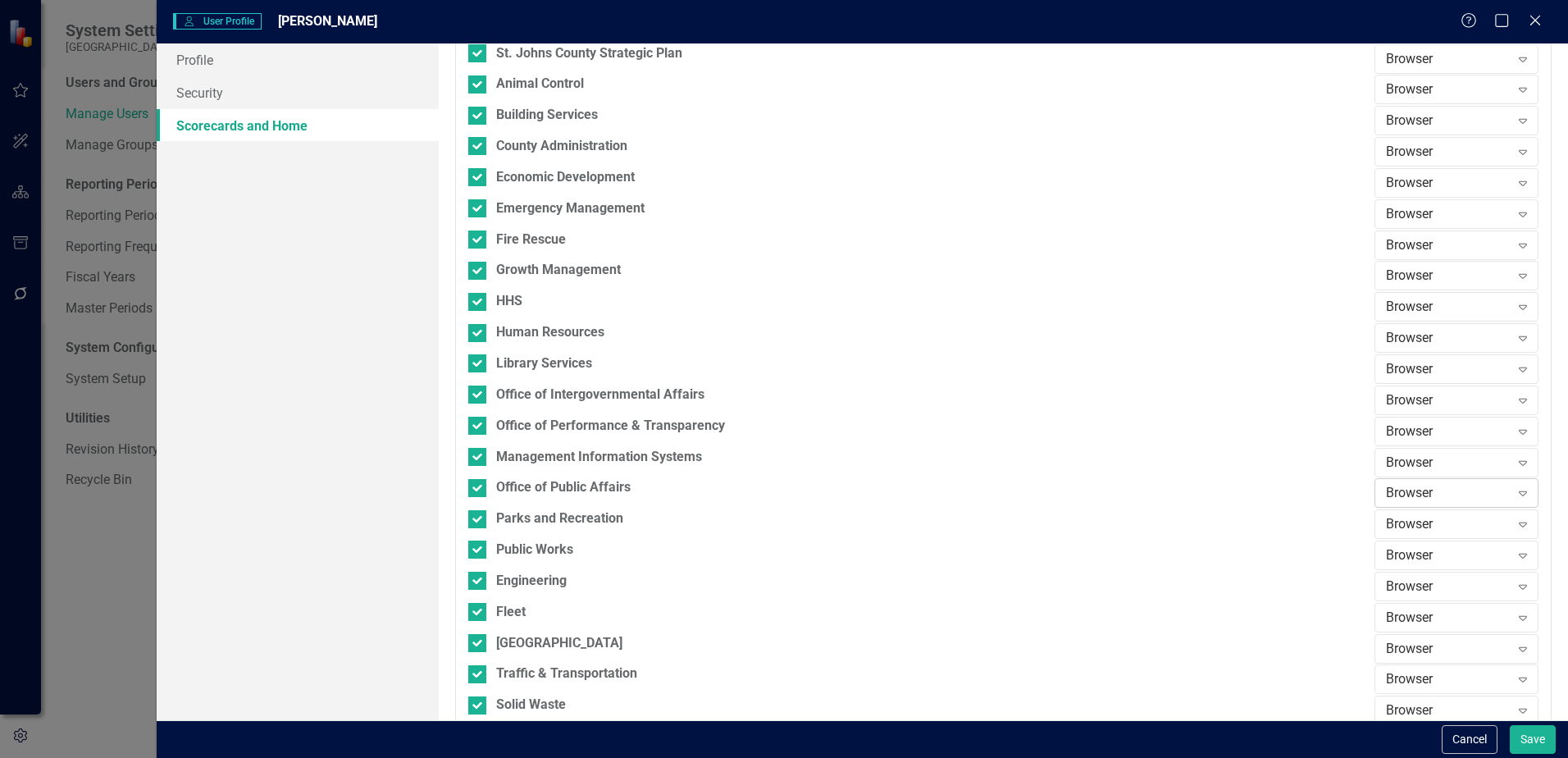
click at [1408, 498] on div "Browser" at bounding box center [1448, 493] width 124 height 19
drag, startPoint x: 1416, startPoint y: 545, endPoint x: 1412, endPoint y: 571, distance: 26.3
click at [1412, 571] on div "Browser Updater Editor Scorecard Admin" at bounding box center [1444, 562] width 164 height 107
click at [1405, 572] on div "Editor" at bounding box center [1448, 577] width 137 height 19
click at [1526, 739] on button "Save" at bounding box center [1532, 739] width 46 height 28
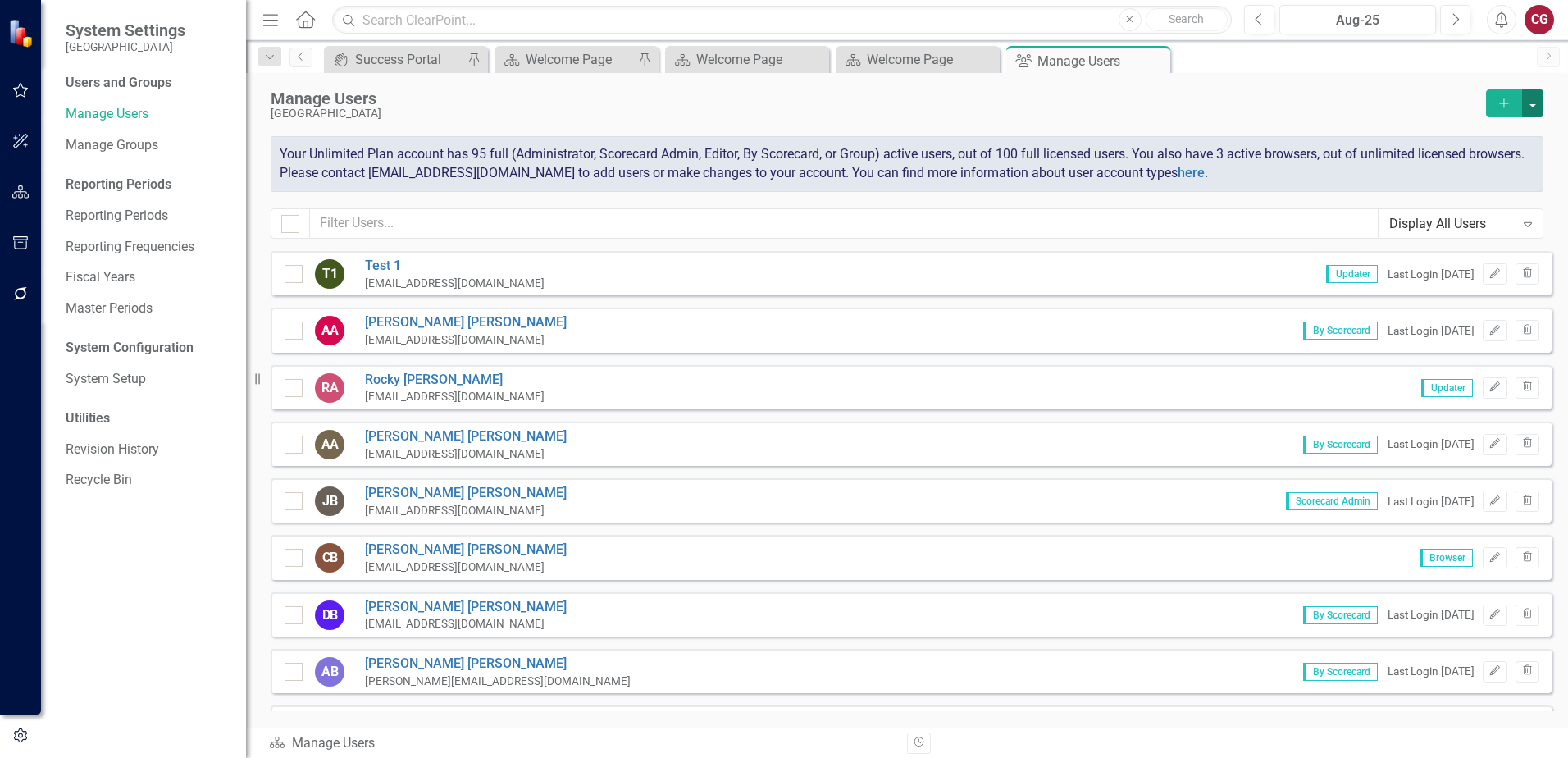
click at [1531, 106] on button "button" at bounding box center [1533, 103] width 21 height 28
click at [1413, 140] on link "icon.addUser Add User" at bounding box center [1467, 132] width 152 height 30
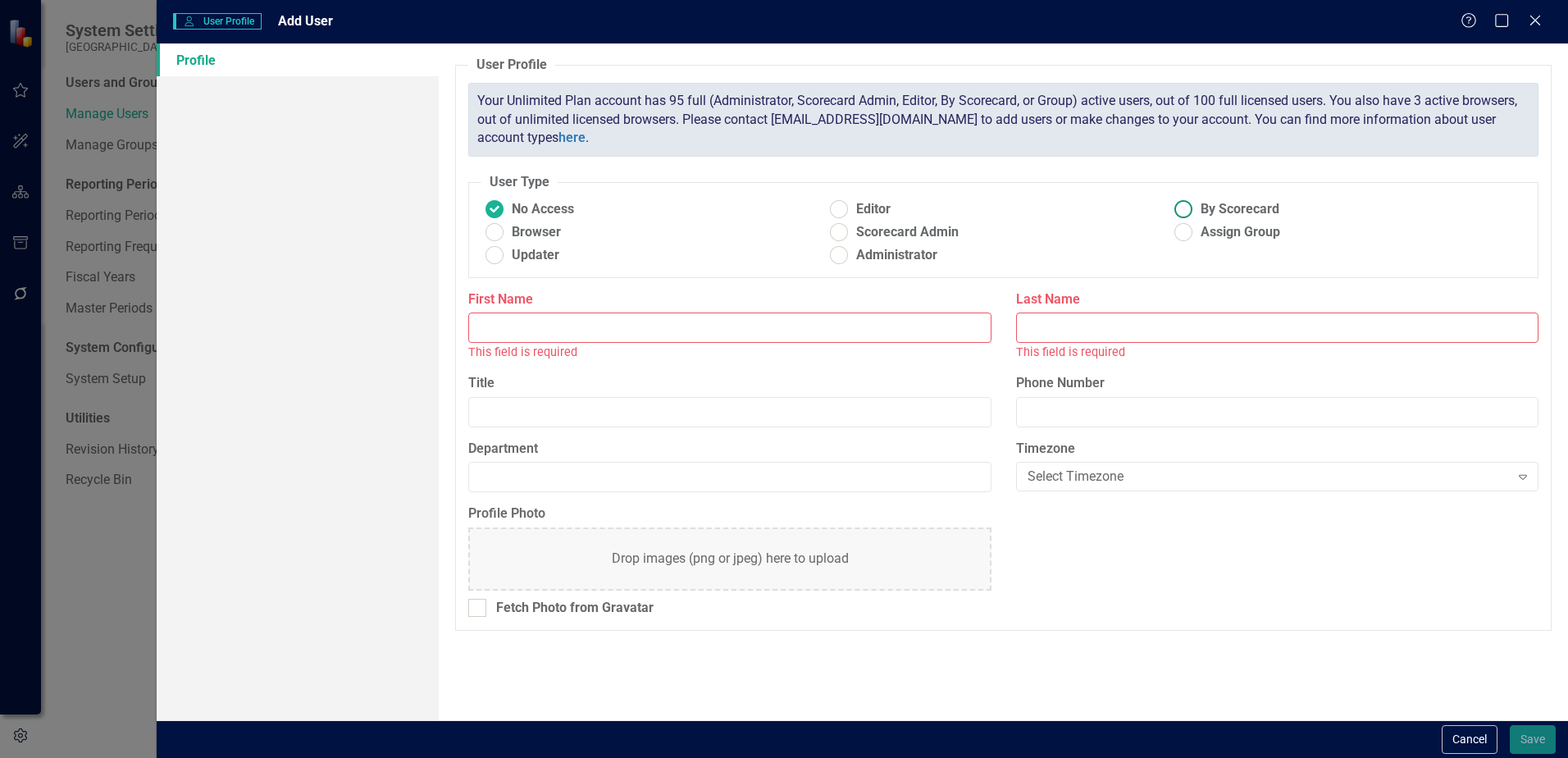
click at [1192, 209] on ins at bounding box center [1184, 210] width 26 height 26
click at [1192, 209] on input "By Scorecard" at bounding box center [1184, 210] width 26 height 26
radio input "true"
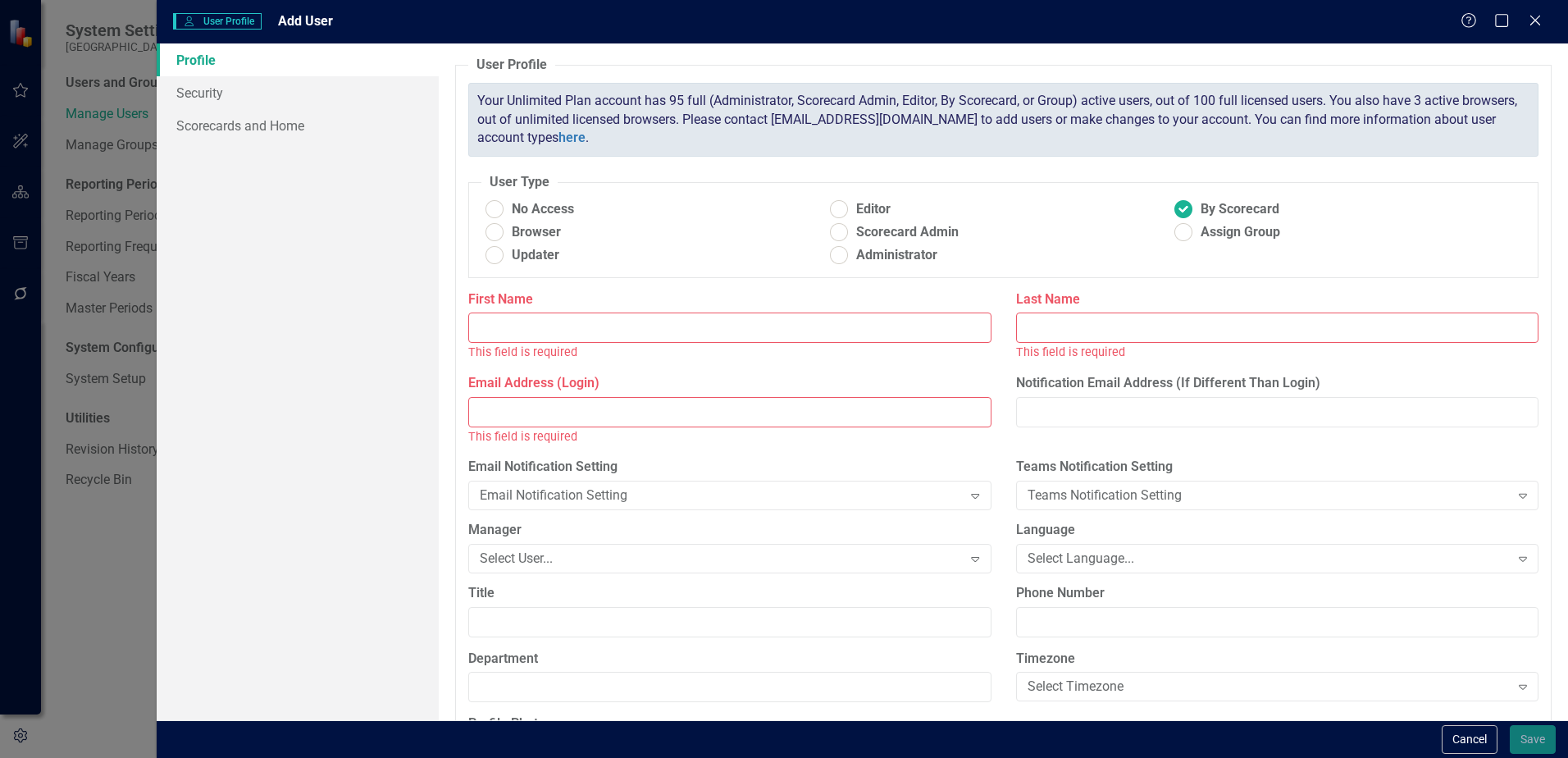
click at [723, 319] on input "First Name" at bounding box center [729, 327] width 522 height 30
paste input "[PERSON_NAME]"
drag, startPoint x: 604, startPoint y: 323, endPoint x: 526, endPoint y: 324, distance: 78.0
click at [526, 324] on input "[PERSON_NAME]" at bounding box center [729, 327] width 522 height 30
type input "[PERSON_NAME]"
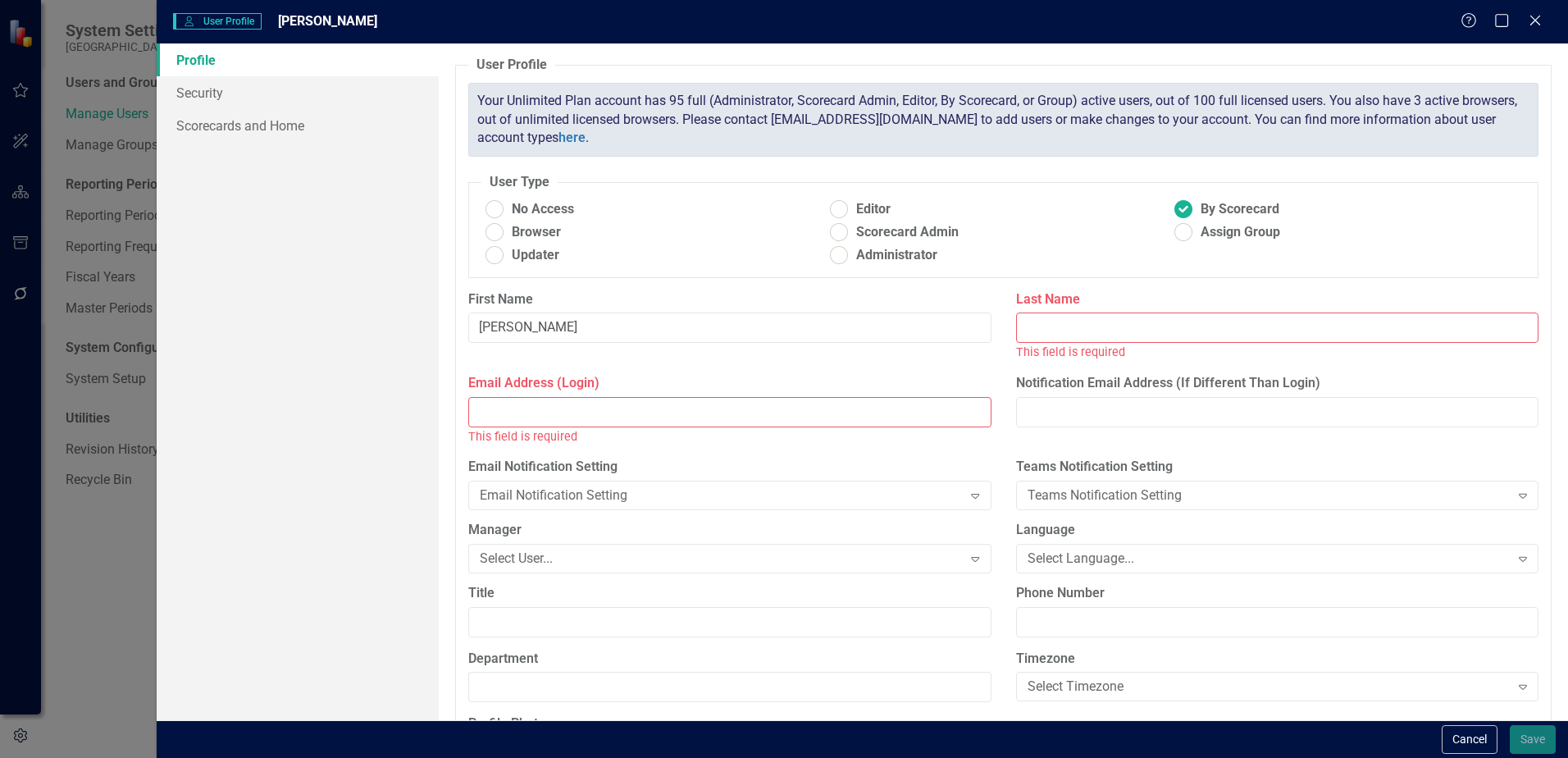
click at [1245, 320] on input "Last Name" at bounding box center [1278, 327] width 522 height 30
paste input "[PERSON_NAME]"
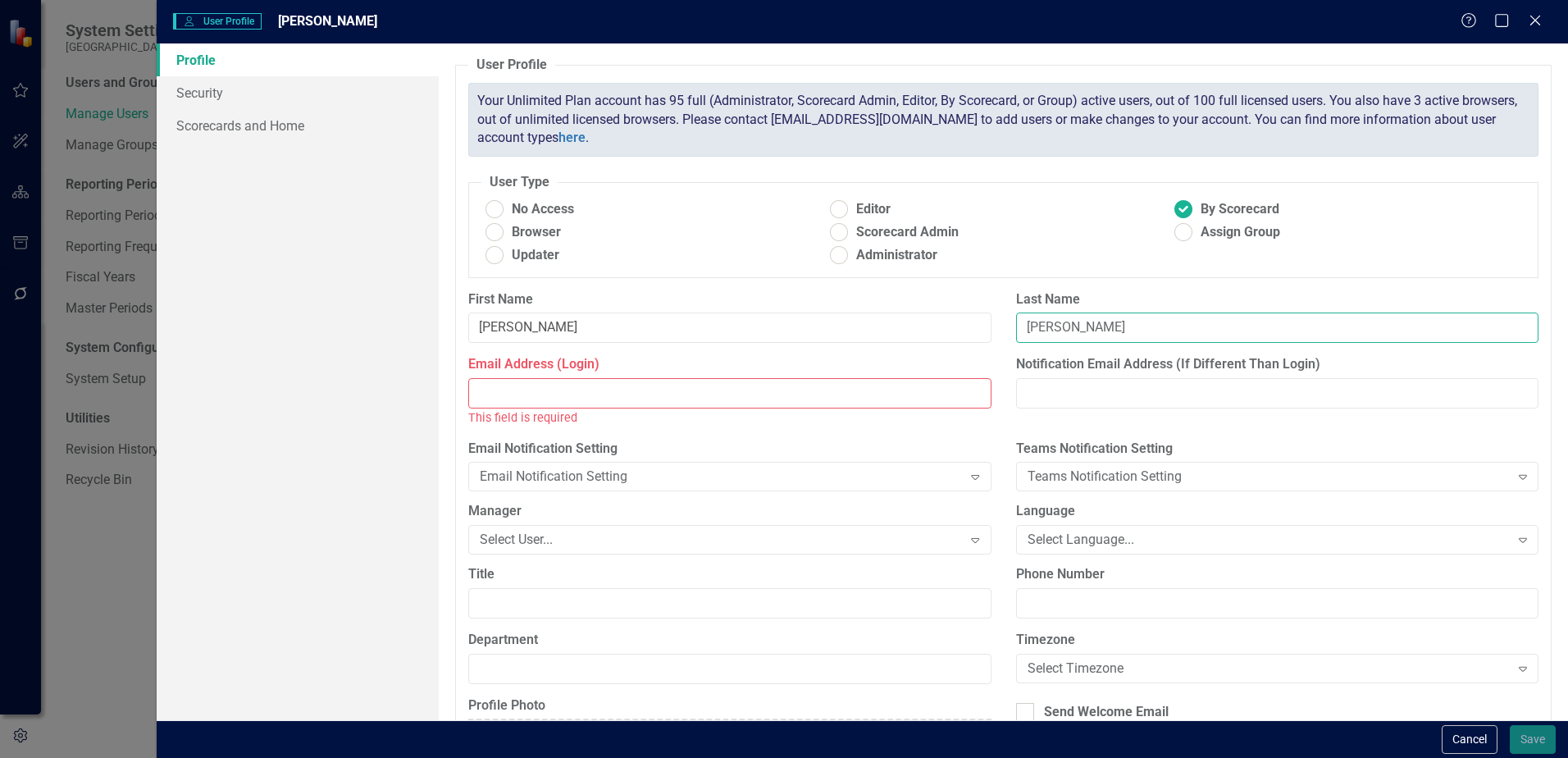
type input "[PERSON_NAME]"
click at [671, 394] on input "Email Address (Login)" at bounding box center [729, 393] width 522 height 30
paste input "[EMAIL_ADDRESS][DOMAIN_NAME]"
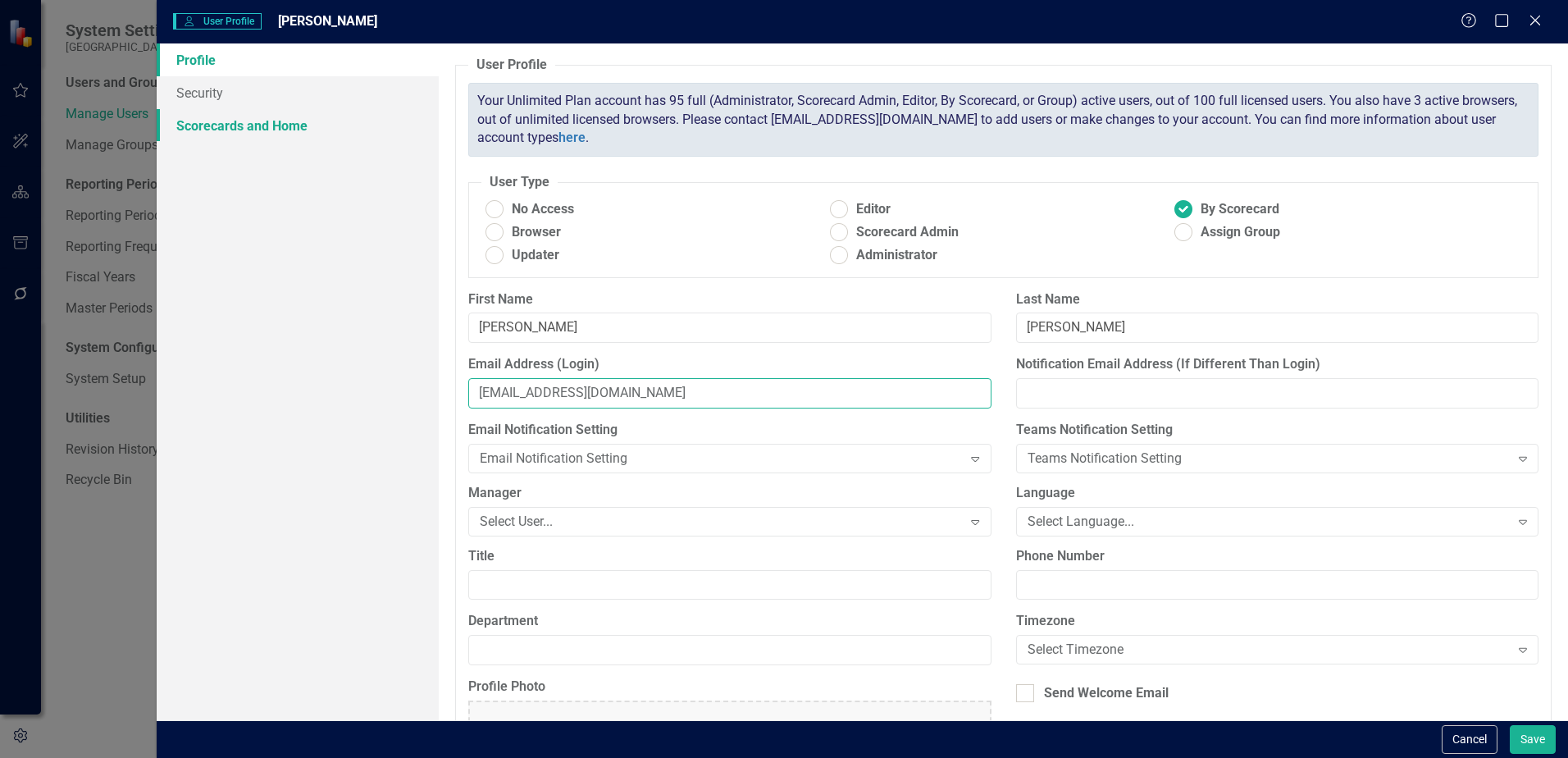
type input "[EMAIL_ADDRESS][DOMAIN_NAME]"
click at [230, 118] on link "Scorecards and Home" at bounding box center [297, 125] width 282 height 33
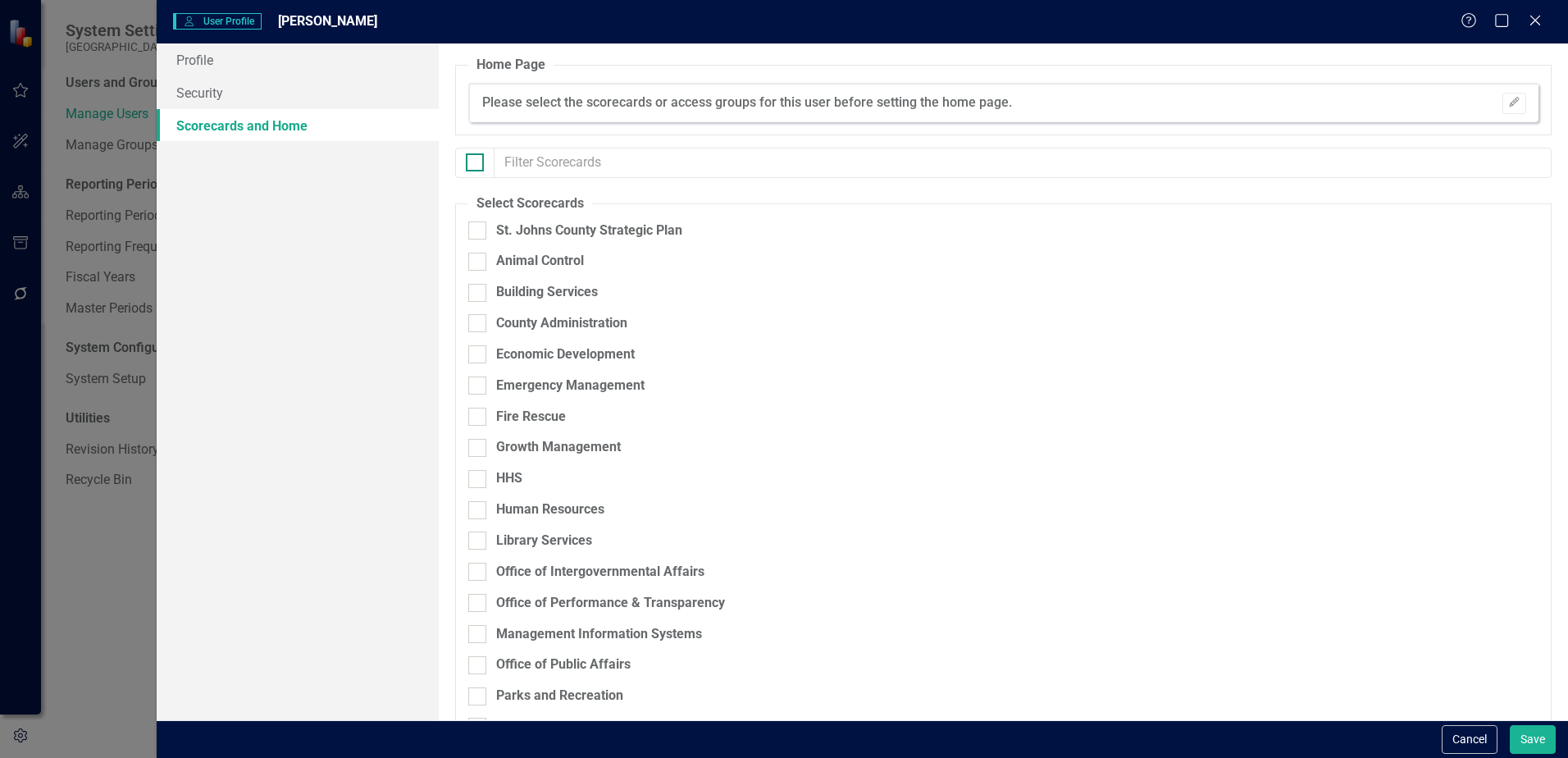
click at [471, 156] on input "checkbox" at bounding box center [471, 159] width 10 height 10
checkbox input "true"
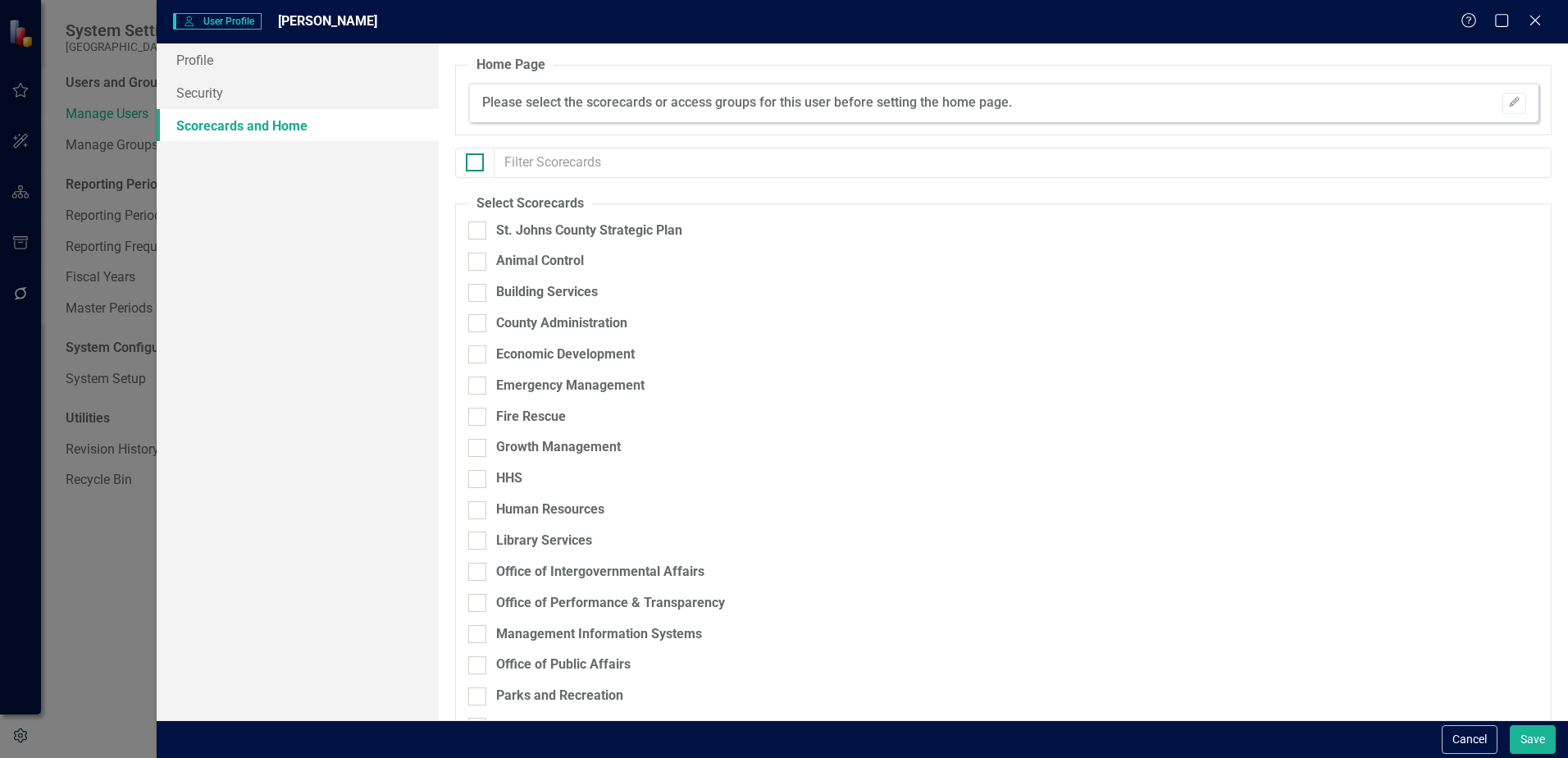
checkbox input "true"
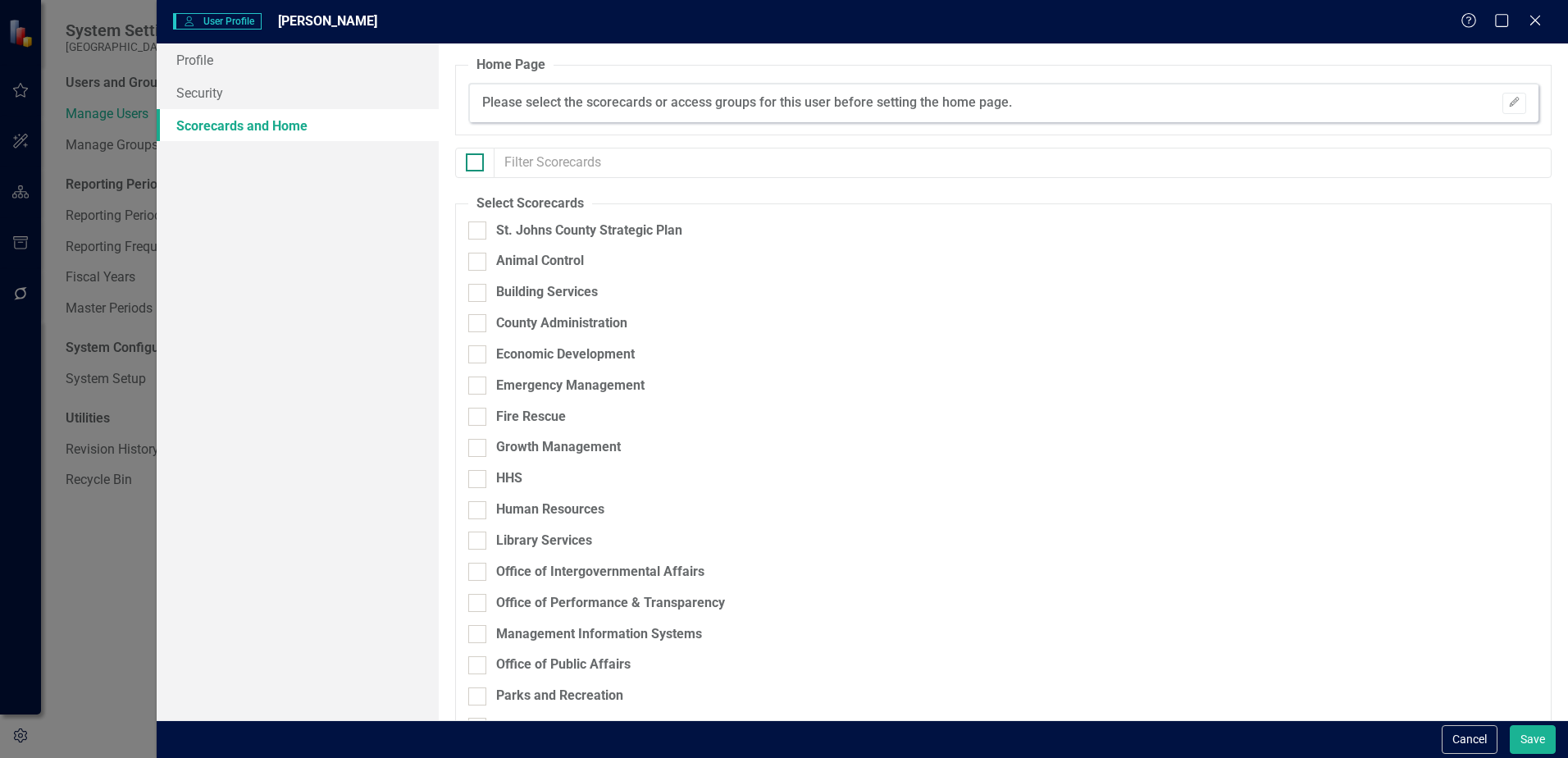
checkbox input "true"
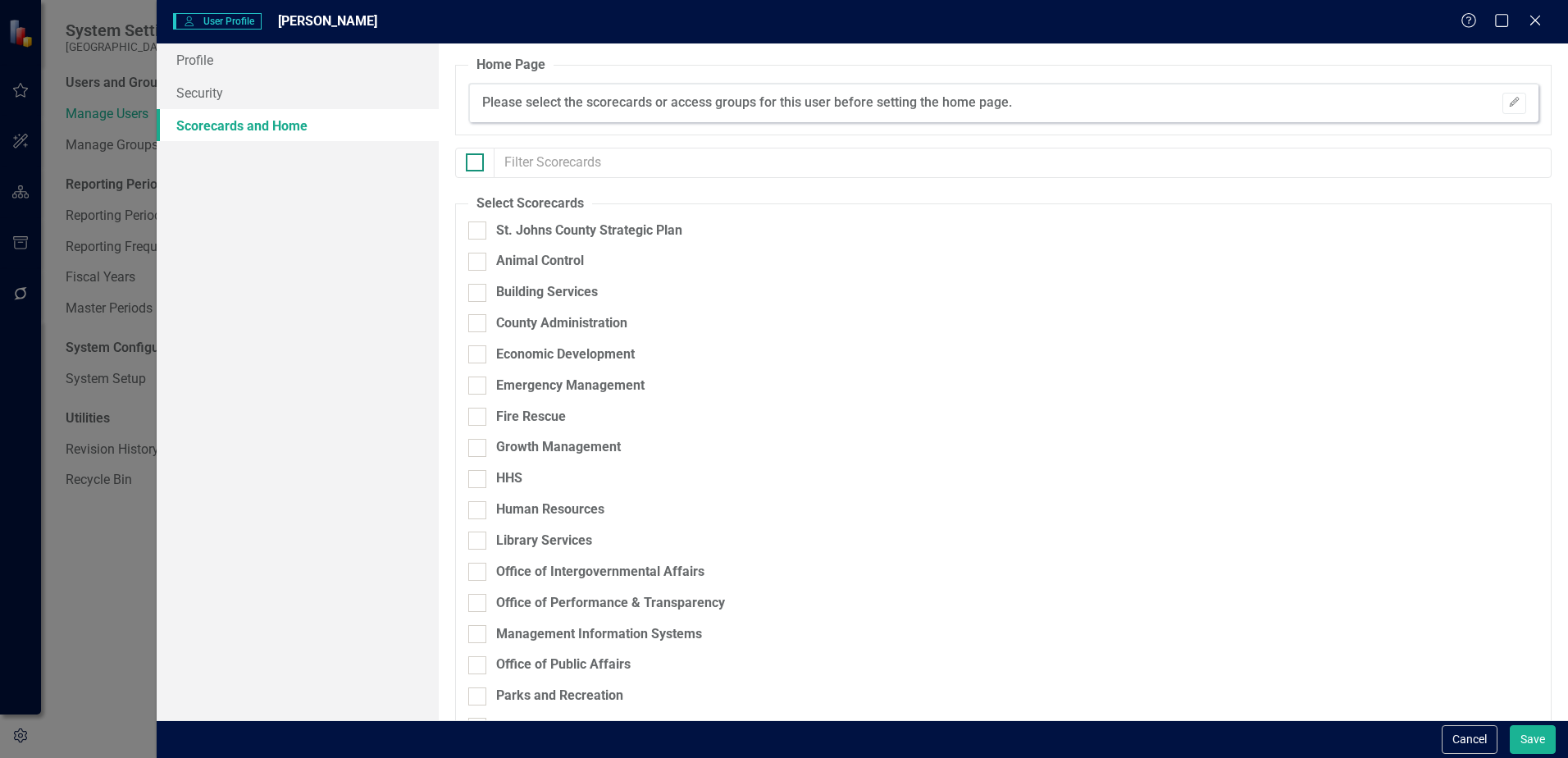
checkbox input "true"
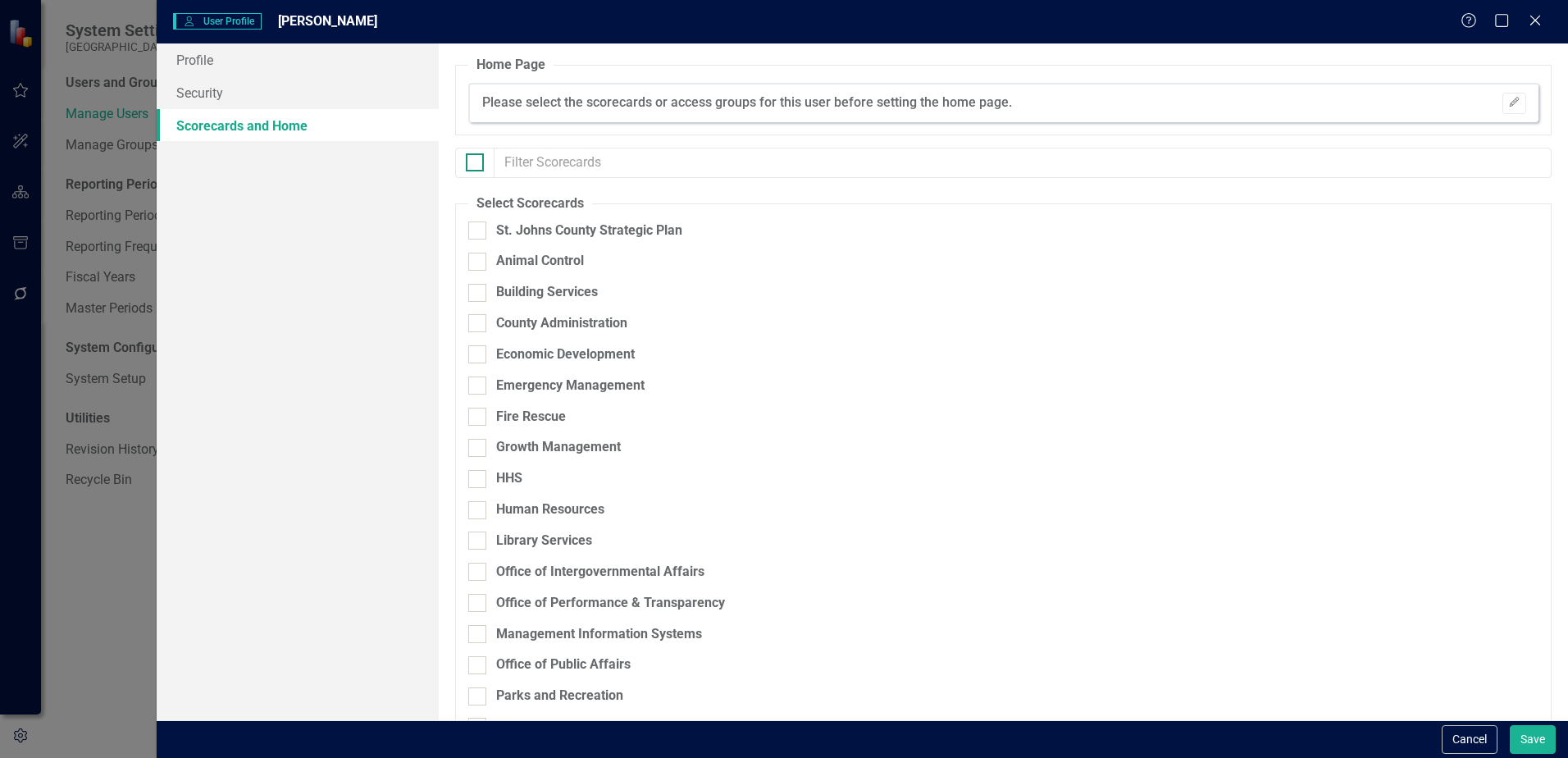
checkbox input "true"
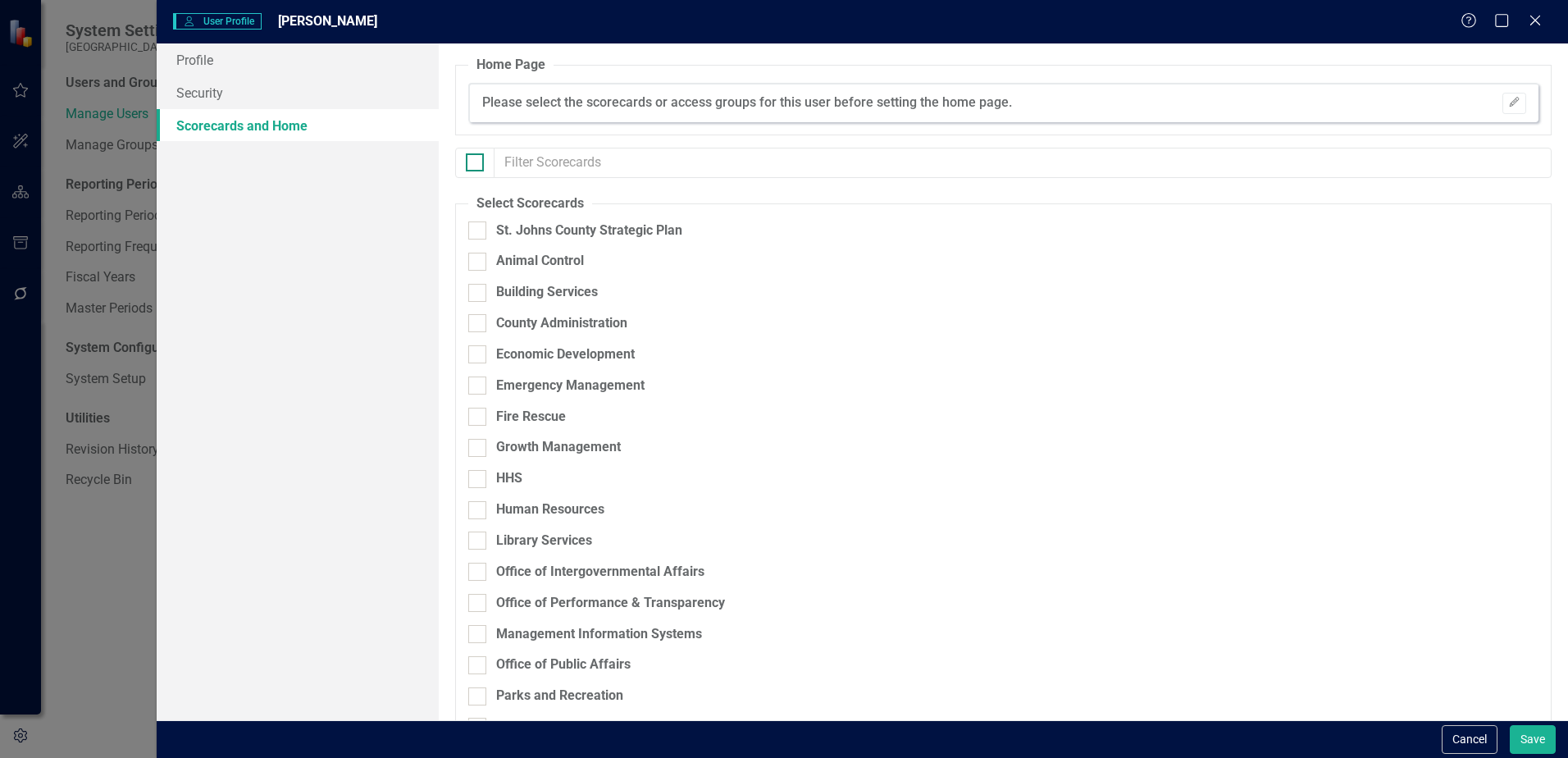
checkbox input "true"
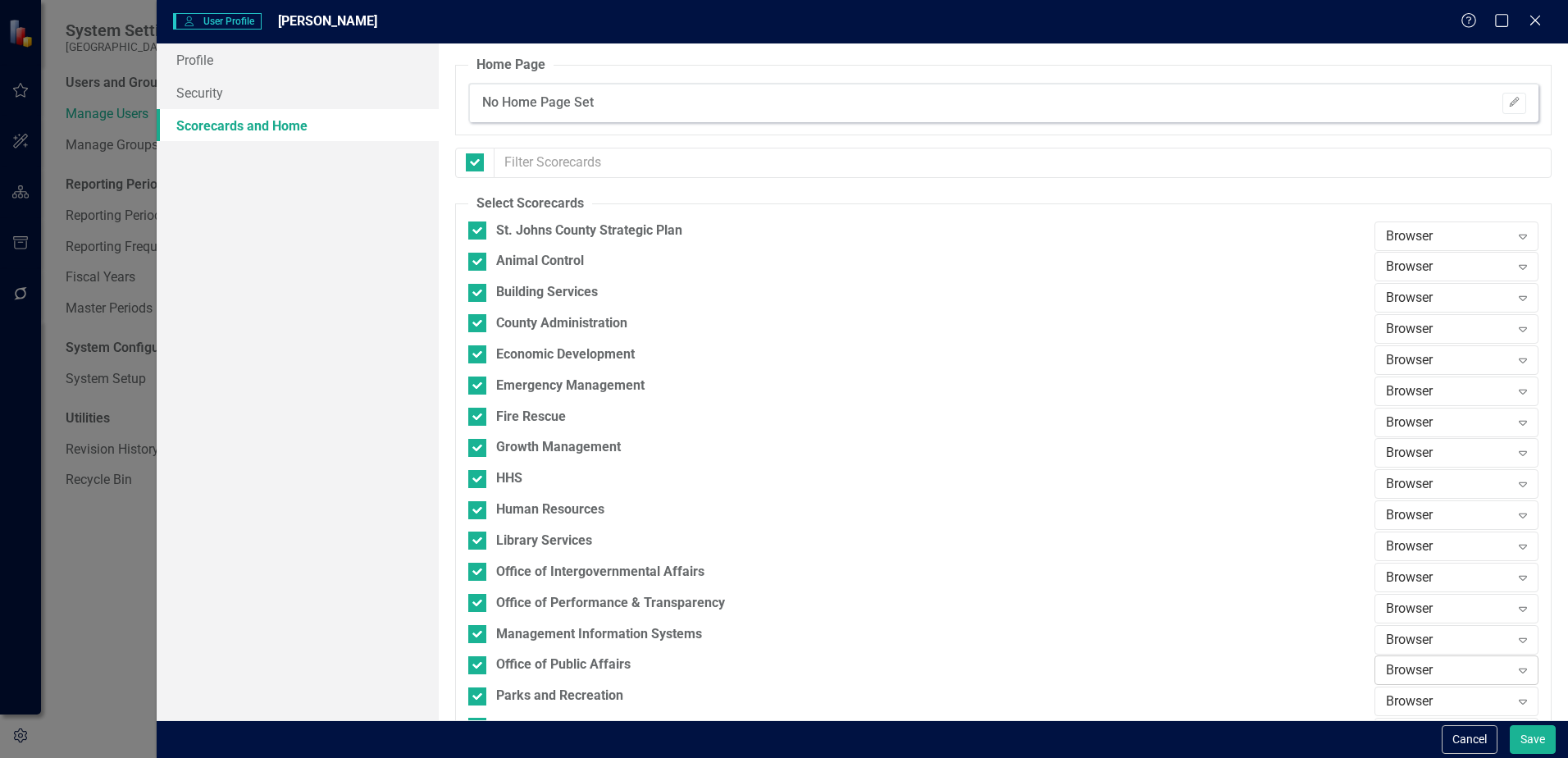
click at [1391, 672] on div "Browser" at bounding box center [1448, 670] width 124 height 19
click at [1398, 623] on div "Editor" at bounding box center [1448, 615] width 137 height 19
click at [1534, 738] on button "Save" at bounding box center [1532, 739] width 46 height 28
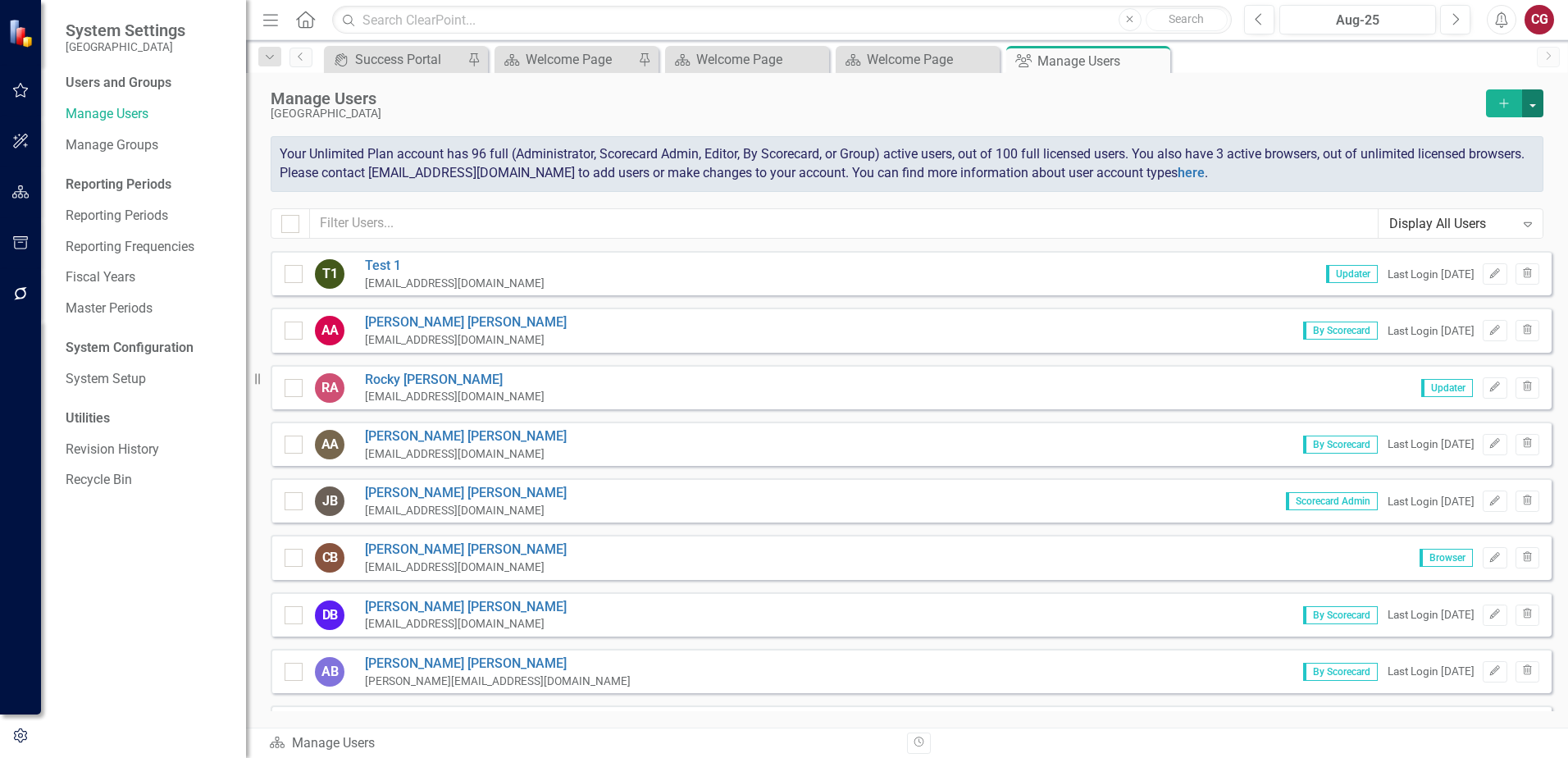
click at [1528, 109] on button "button" at bounding box center [1533, 103] width 21 height 28
click at [1499, 138] on link "icon.addUser Add User" at bounding box center [1467, 132] width 152 height 30
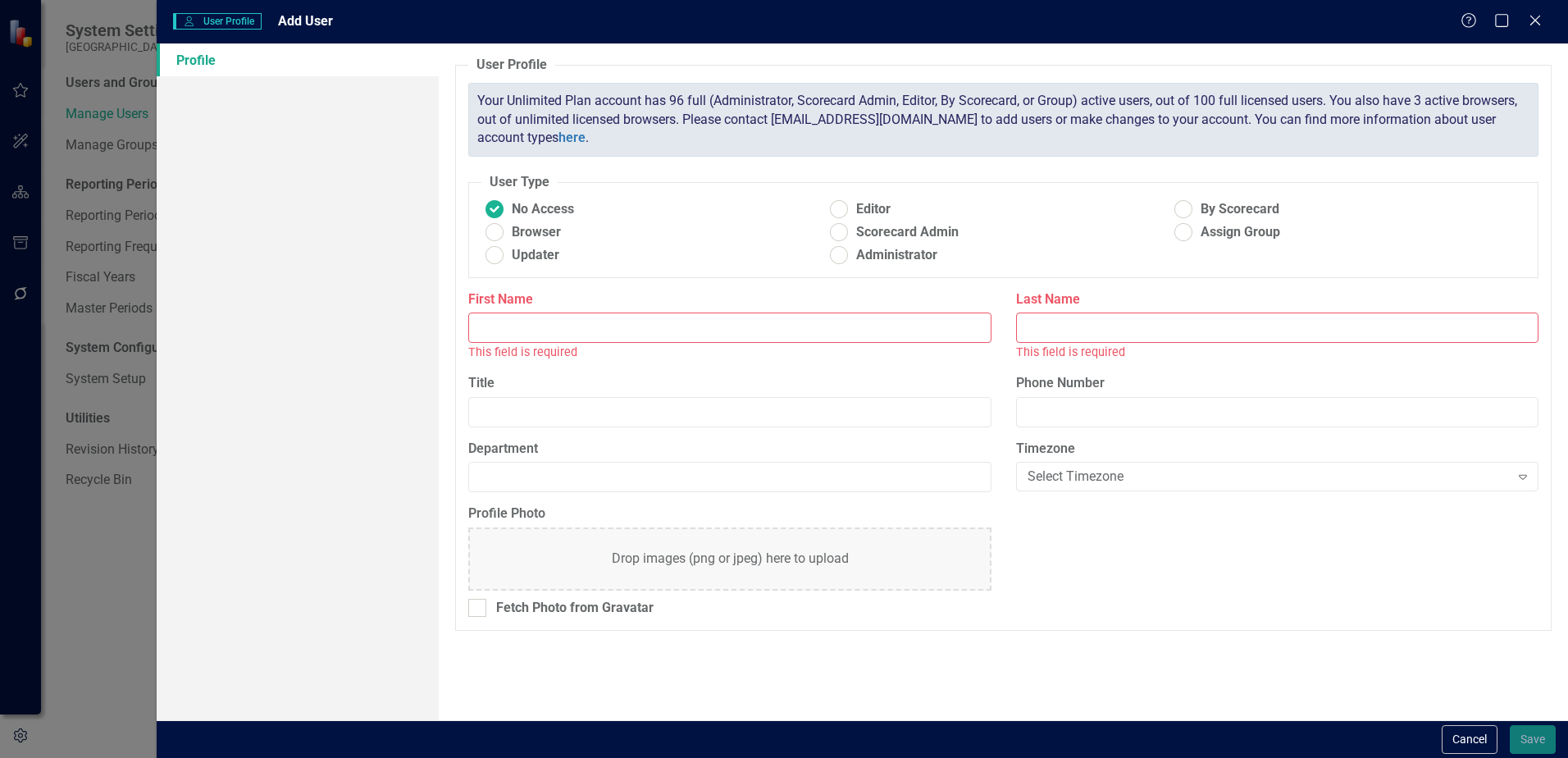
click at [887, 326] on input "First Name" at bounding box center [729, 327] width 522 height 30
paste input "[PERSON_NAME]"
drag, startPoint x: 618, startPoint y: 327, endPoint x: 508, endPoint y: 328, distance: 110.0
click at [508, 328] on input "[PERSON_NAME]" at bounding box center [729, 327] width 522 height 30
type input "[PERSON_NAME]"
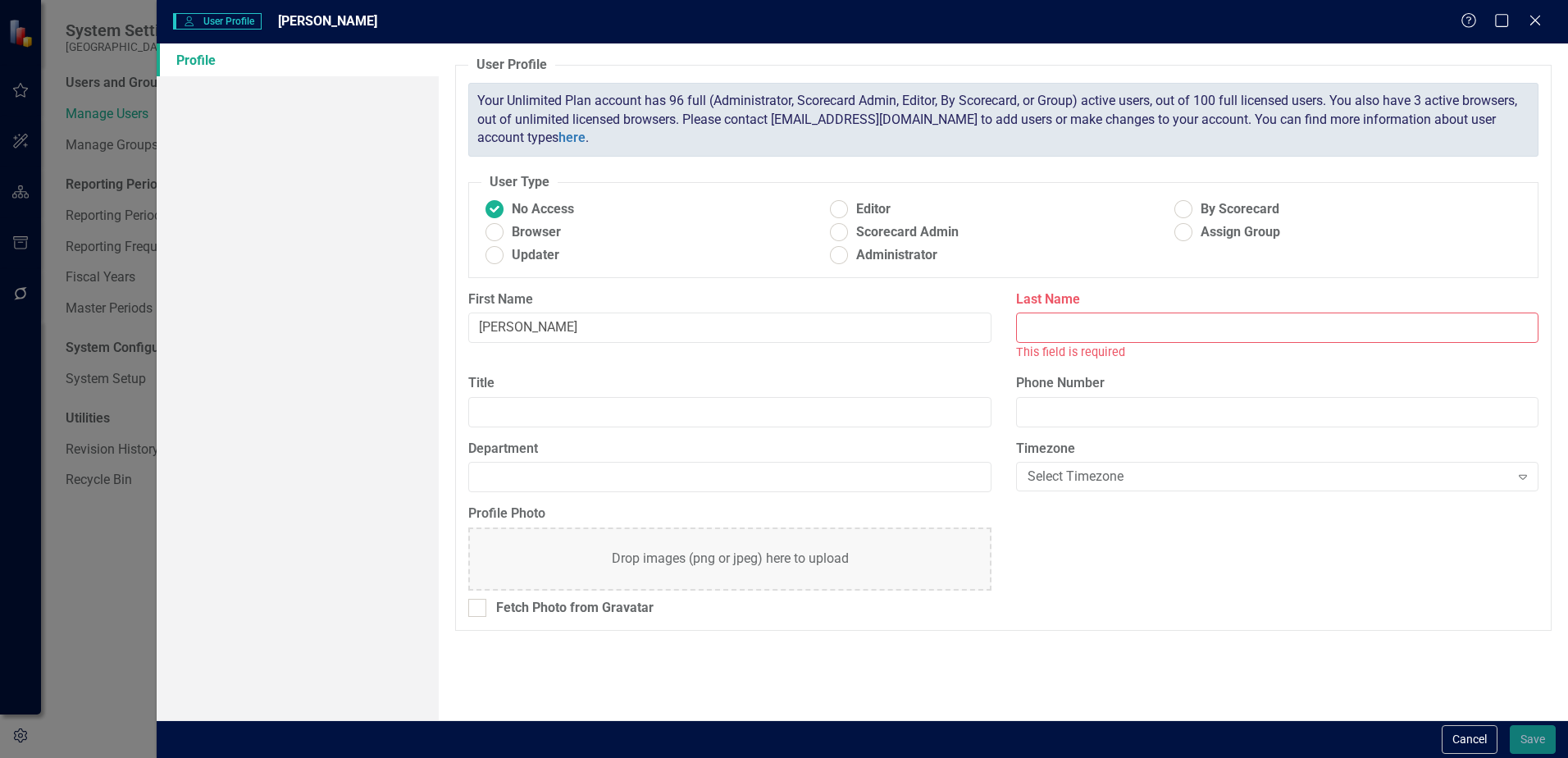
click at [1231, 327] on input "Last Name" at bounding box center [1278, 327] width 522 height 30
paste input "[PERSON_NAME]"
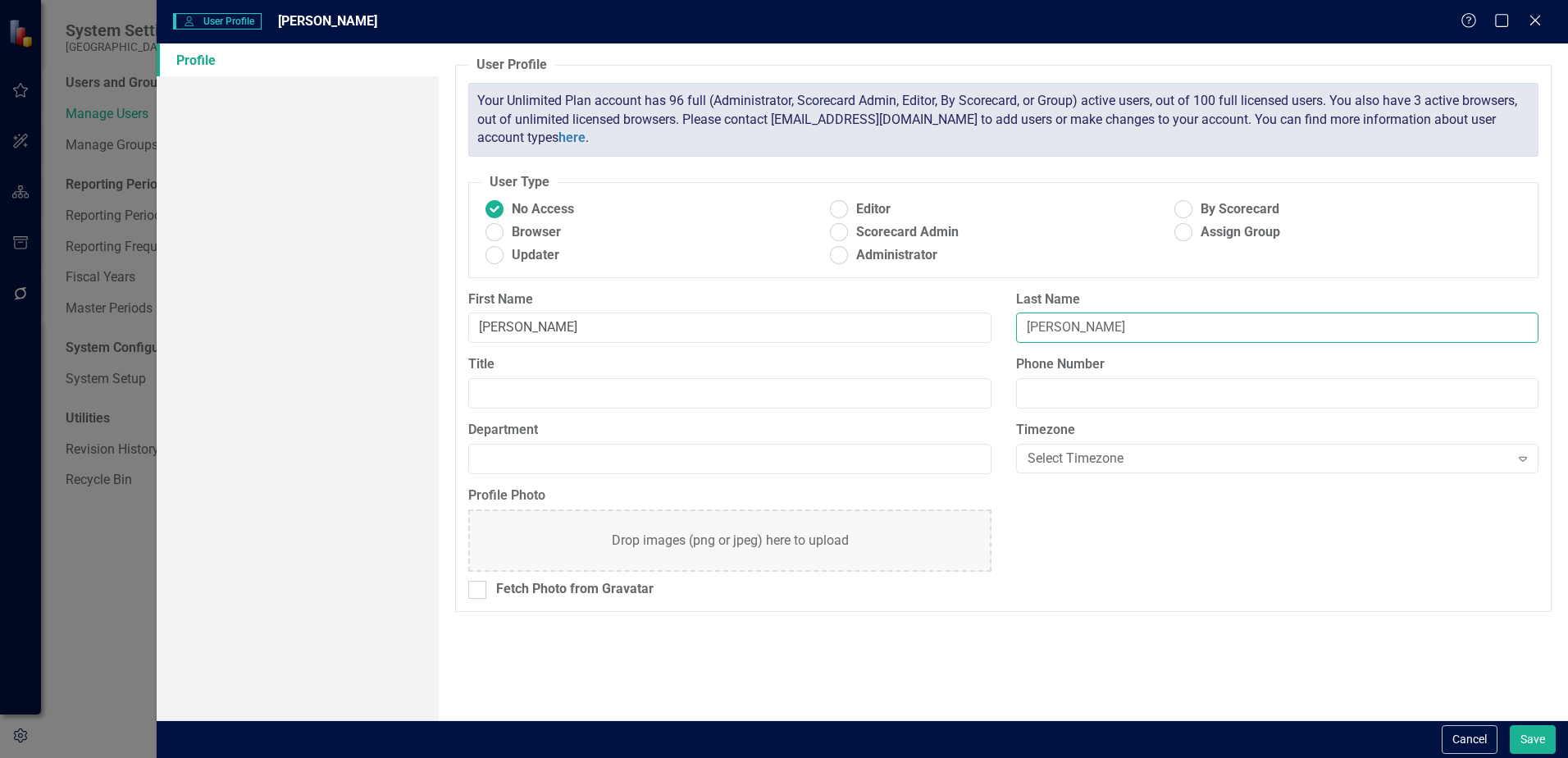
type input "[PERSON_NAME]"
click at [1186, 205] on ins at bounding box center [1184, 210] width 26 height 26
click at [1186, 205] on input "By Scorecard" at bounding box center [1184, 210] width 26 height 26
radio input "true"
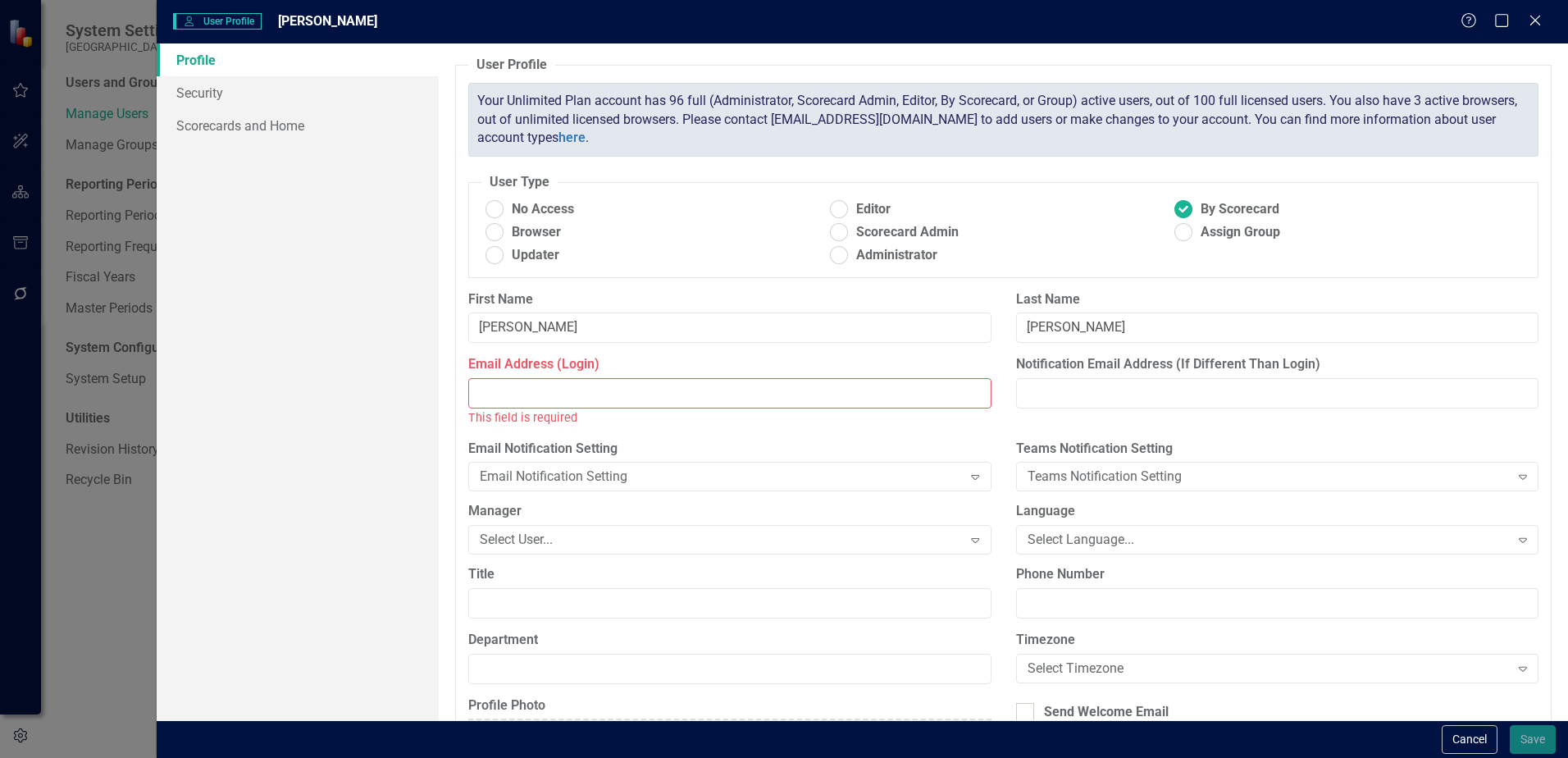
click at [673, 395] on input "Email Address (Login)" at bounding box center [729, 393] width 522 height 30
paste input "[EMAIL_ADDRESS][DOMAIN_NAME]"
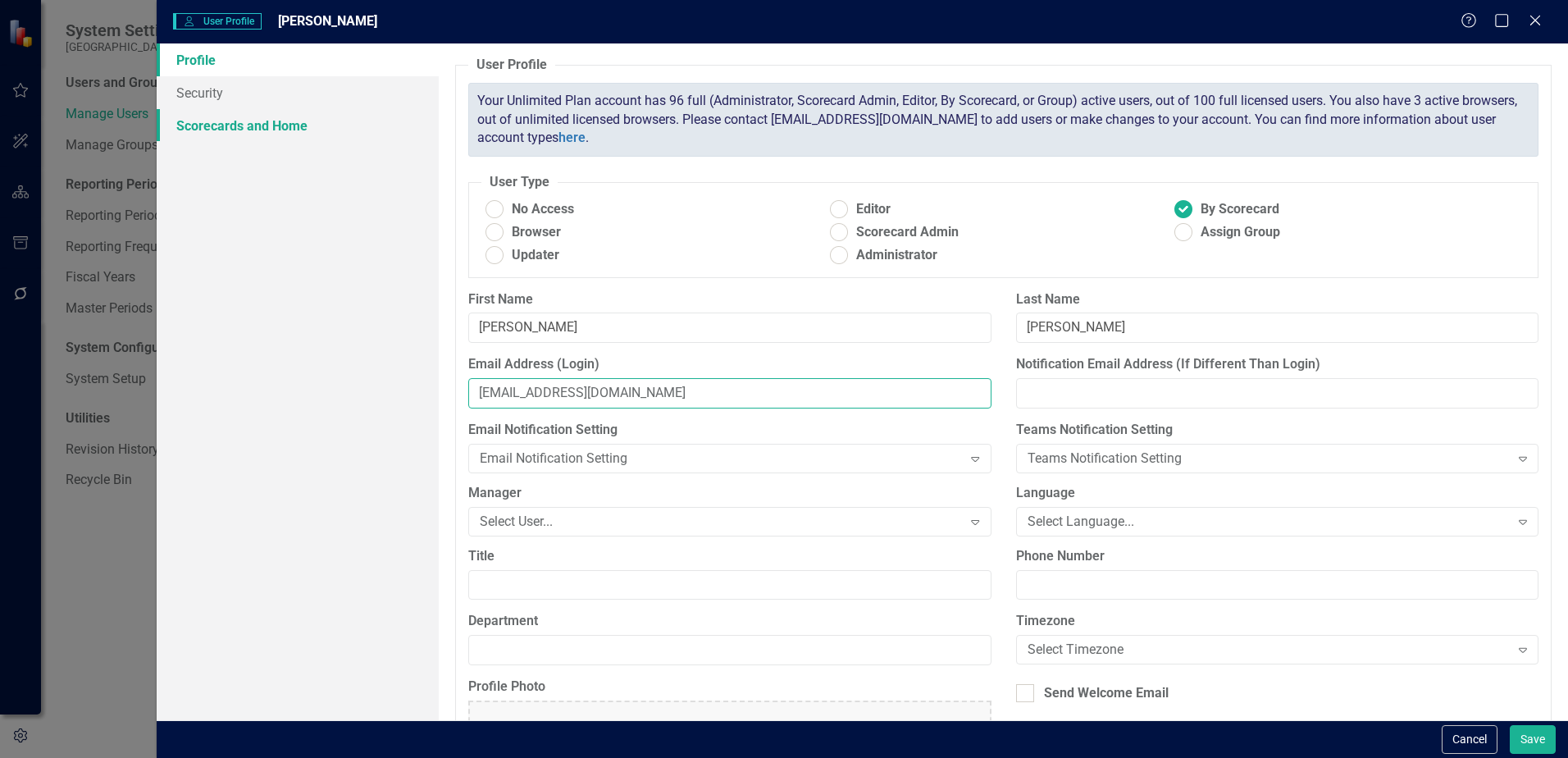
type input "[EMAIL_ADDRESS][DOMAIN_NAME]"
click at [209, 126] on link "Scorecards and Home" at bounding box center [297, 125] width 282 height 33
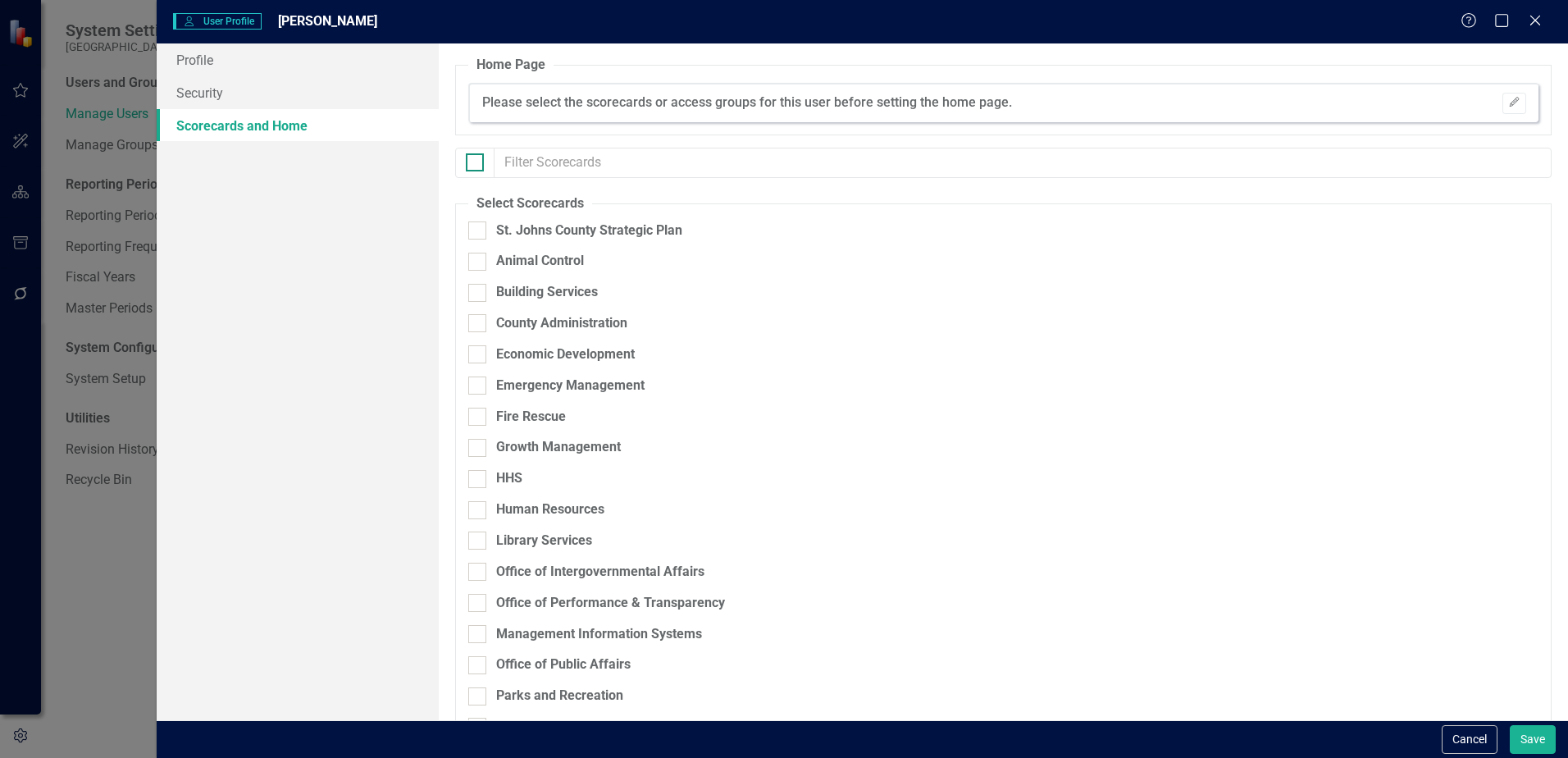
click at [473, 156] on input "checkbox" at bounding box center [471, 159] width 10 height 10
checkbox input "true"
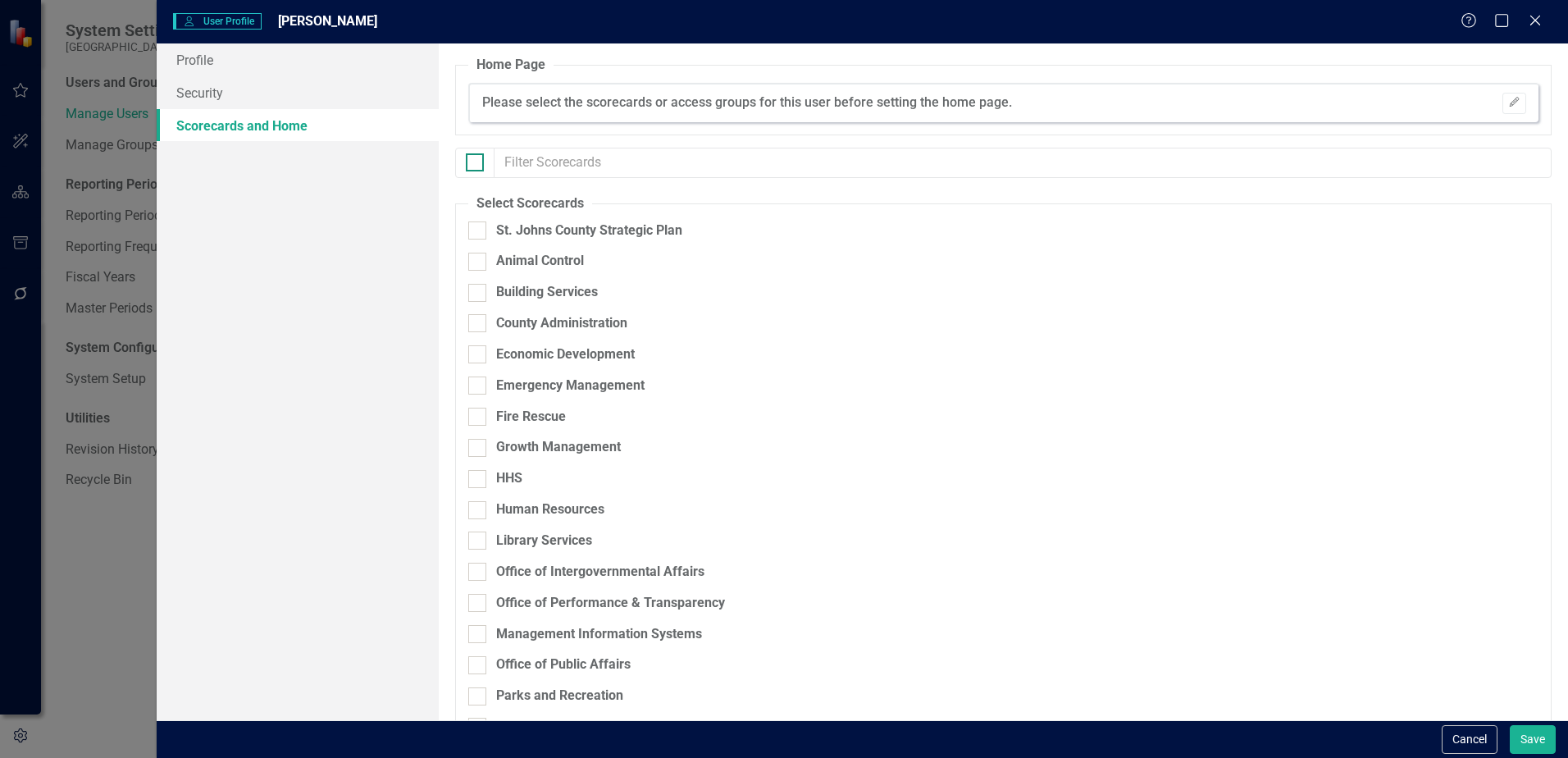
checkbox input "true"
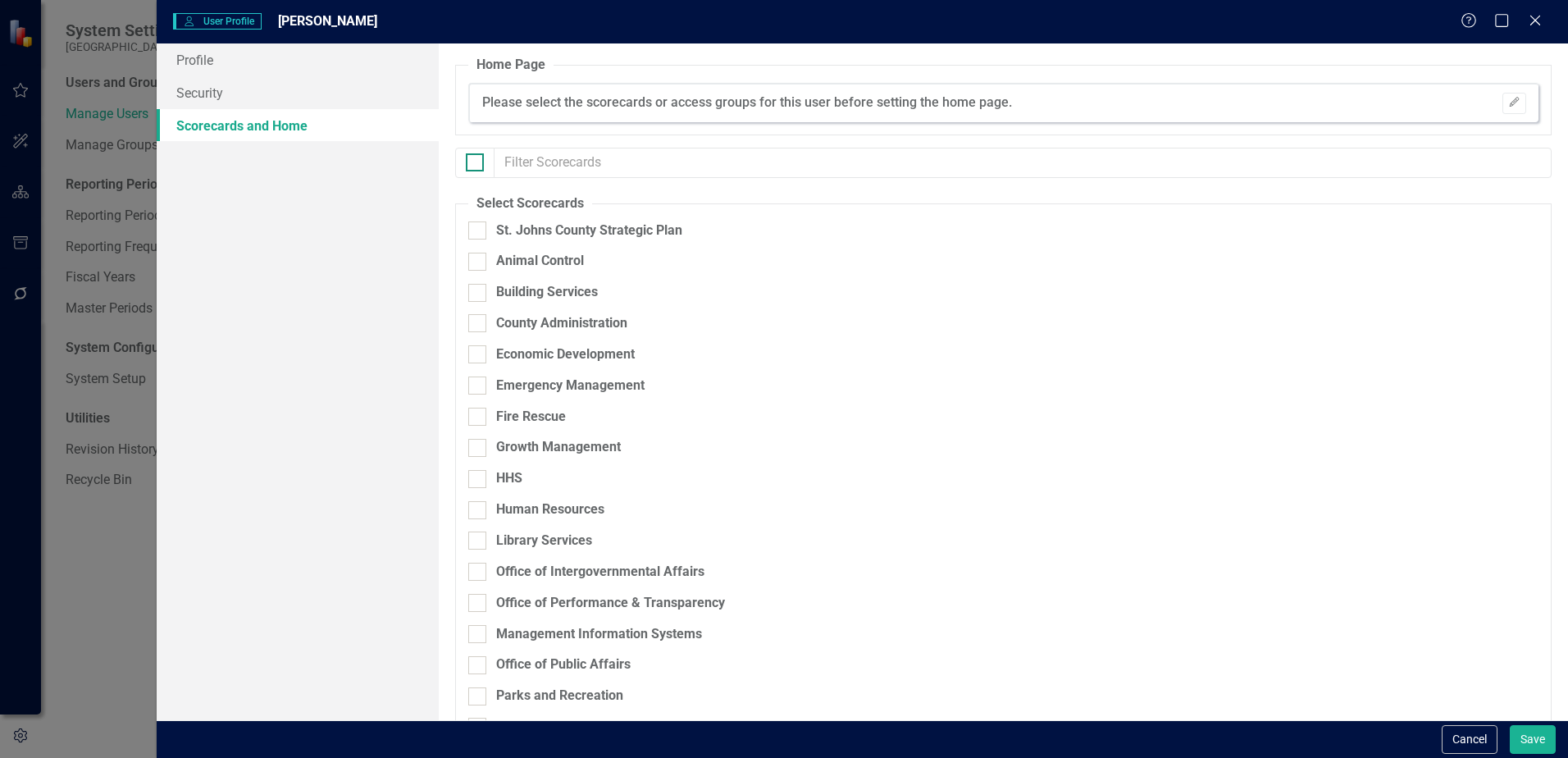
checkbox input "true"
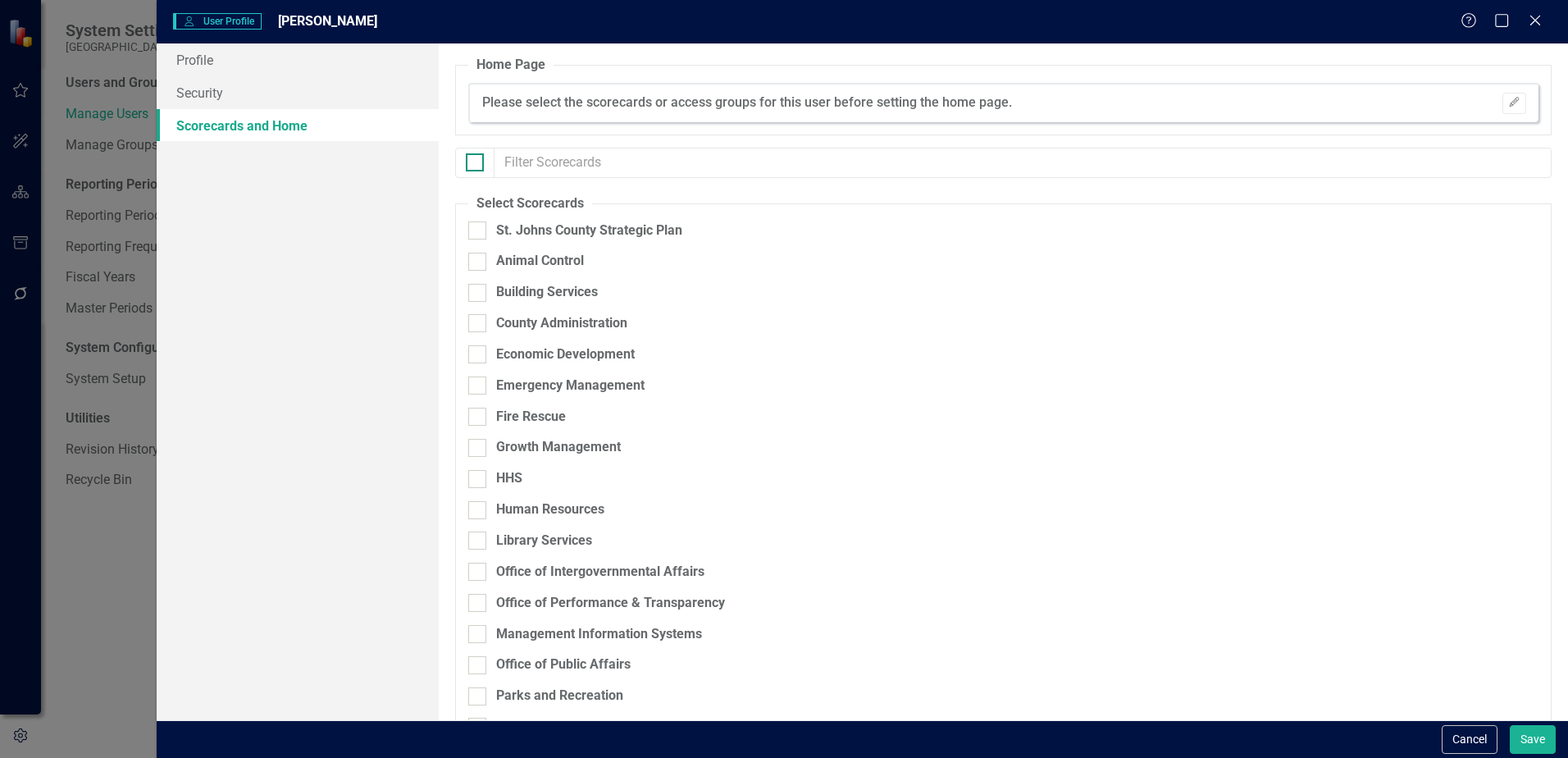
checkbox input "true"
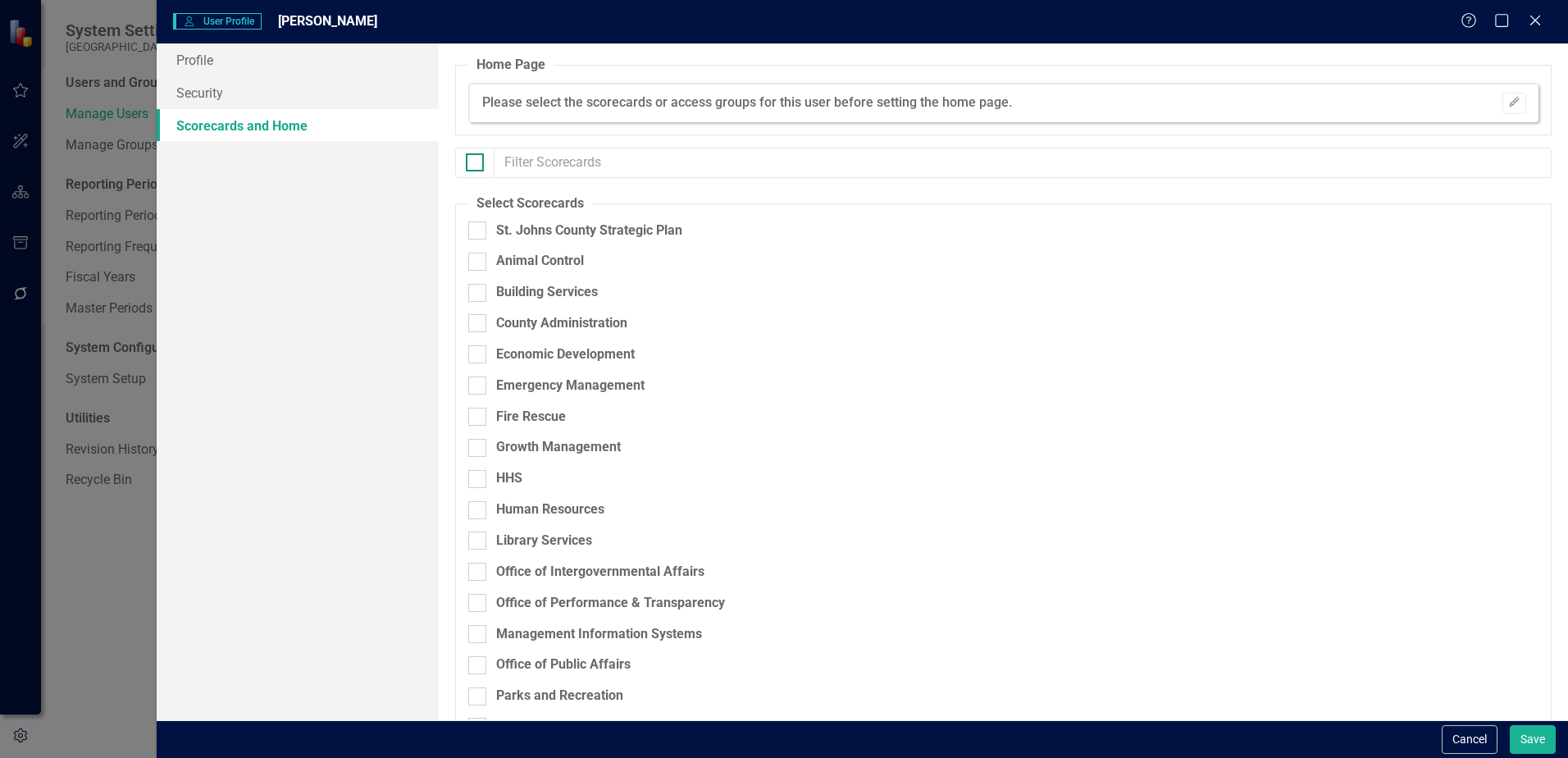
checkbox input "true"
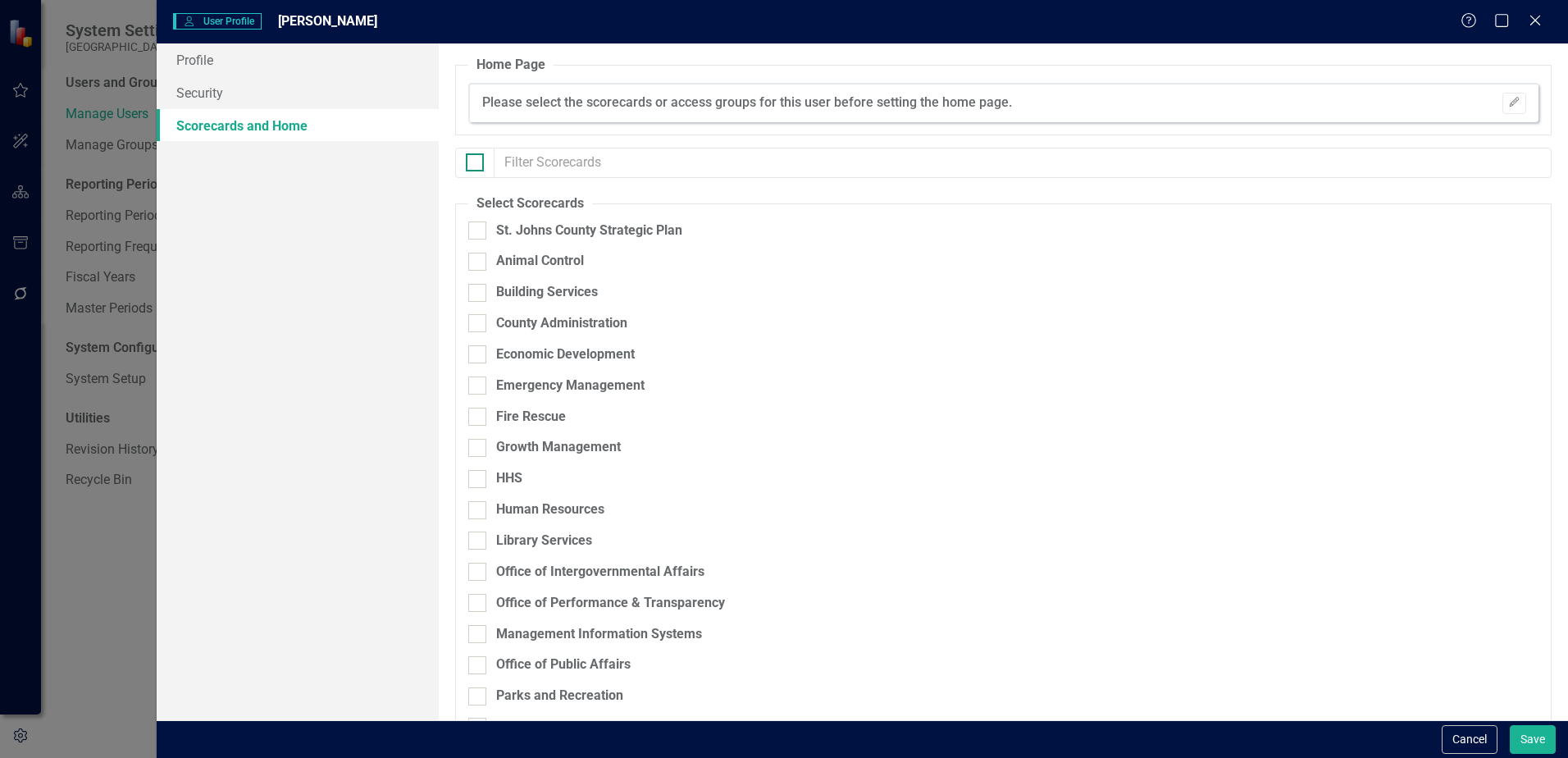
checkbox input "true"
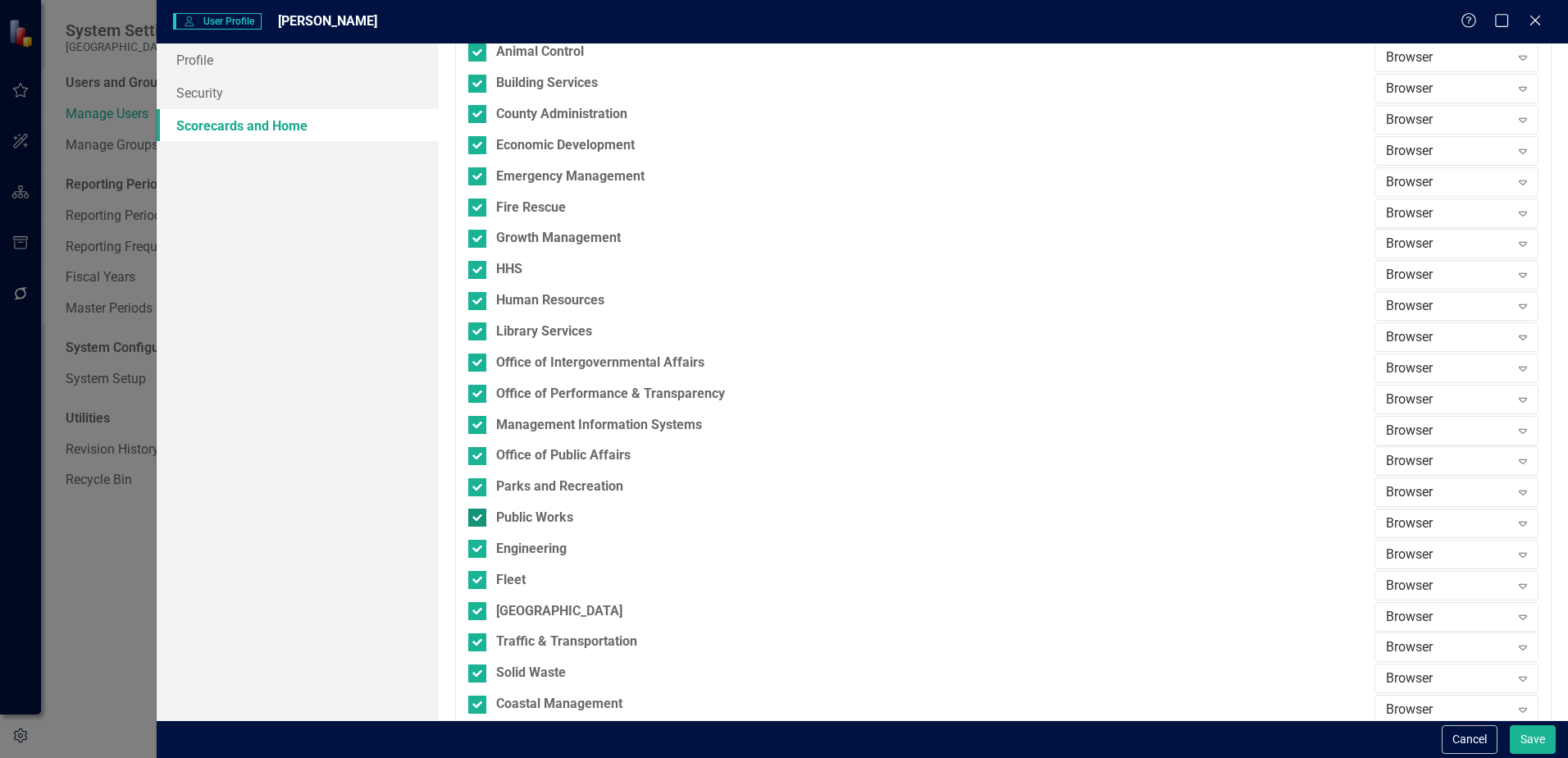
scroll to position [246, 0]
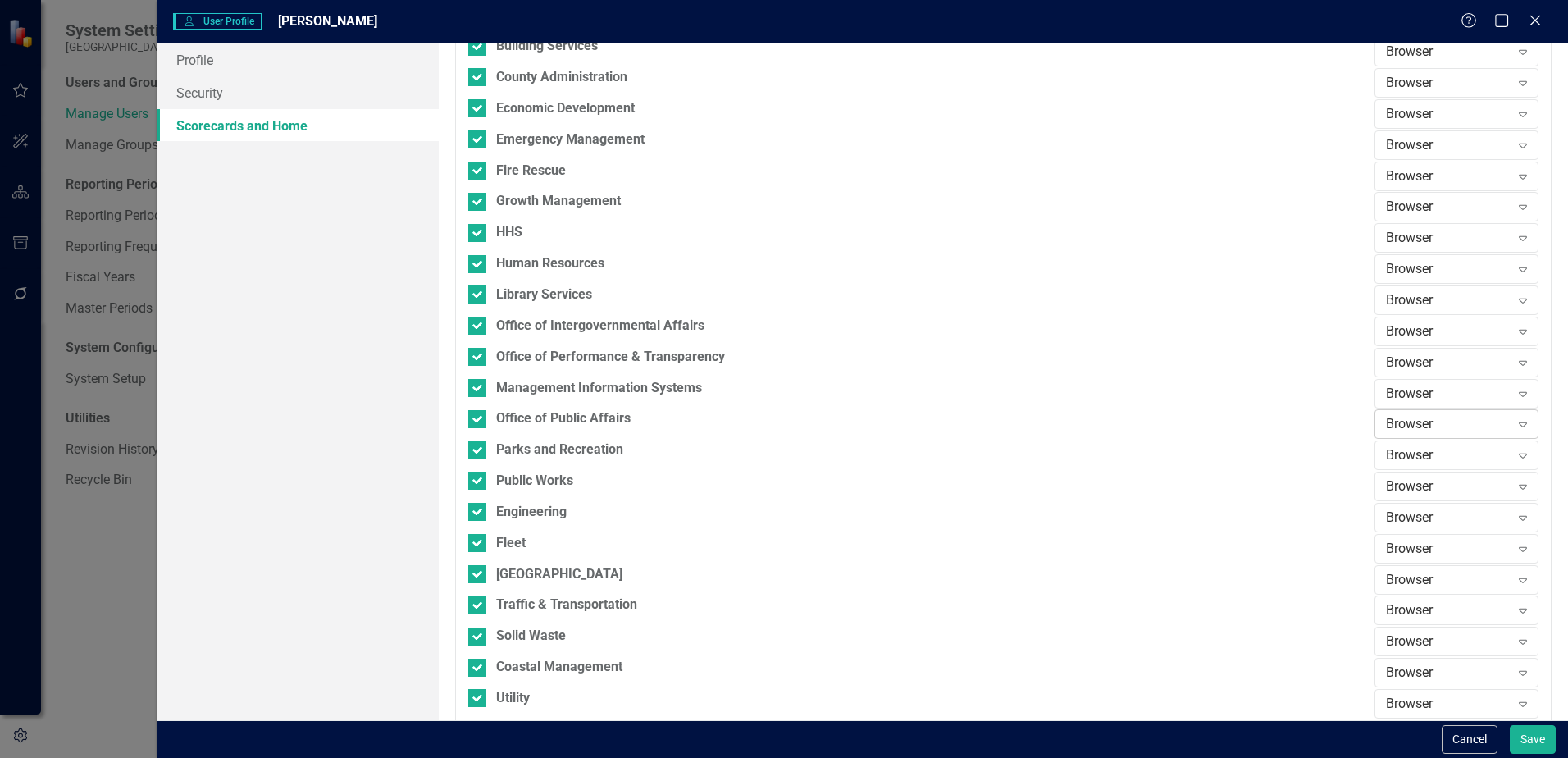
click at [1445, 425] on div "Browser" at bounding box center [1448, 425] width 124 height 19
click at [1425, 498] on div "Editor" at bounding box center [1448, 507] width 137 height 19
click at [1538, 735] on button "Save" at bounding box center [1532, 739] width 46 height 28
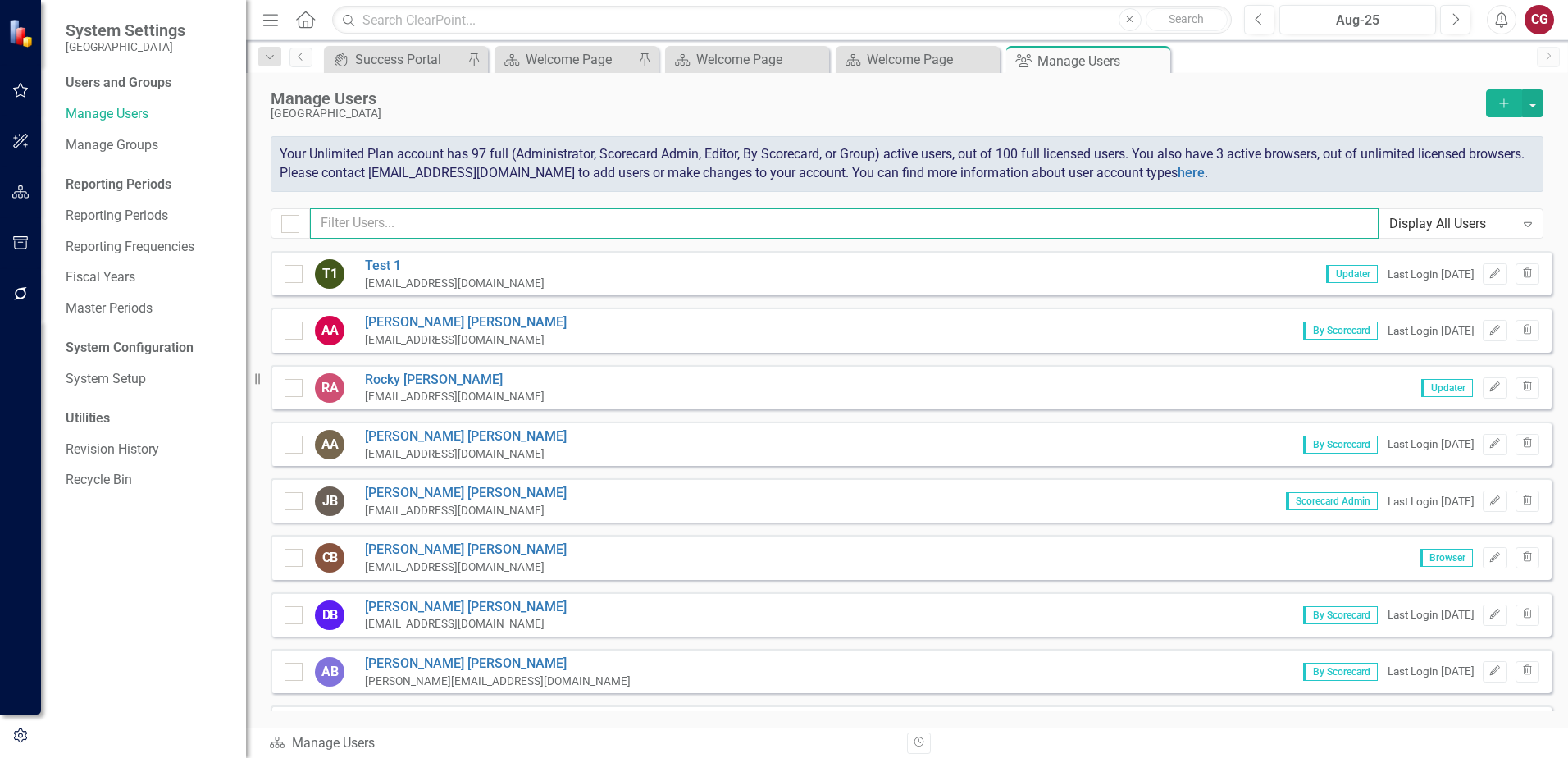
click at [384, 215] on input "text" at bounding box center [845, 223] width 1069 height 30
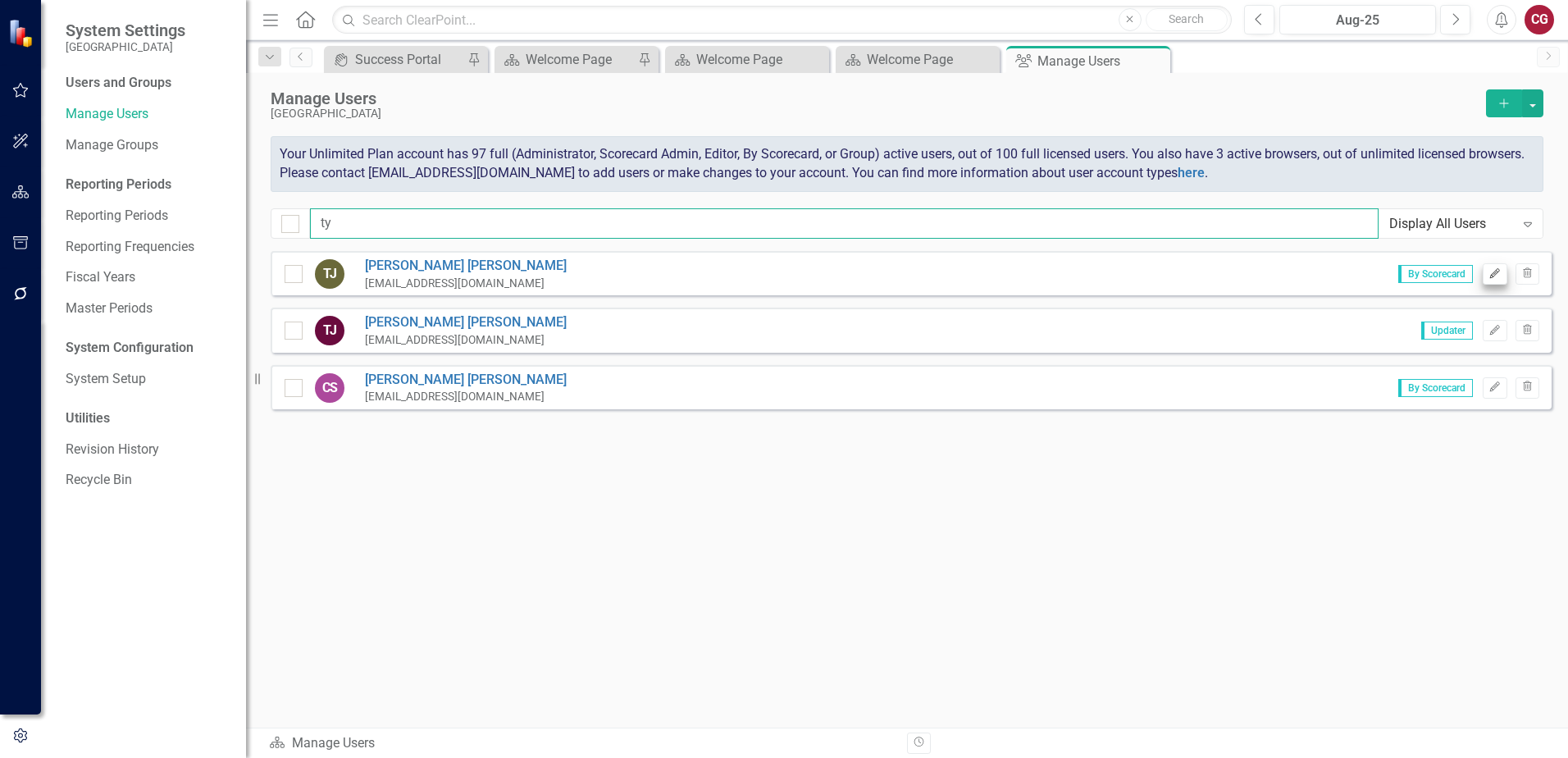
type input "ty"
click at [1501, 272] on icon "Edit" at bounding box center [1495, 273] width 12 height 9
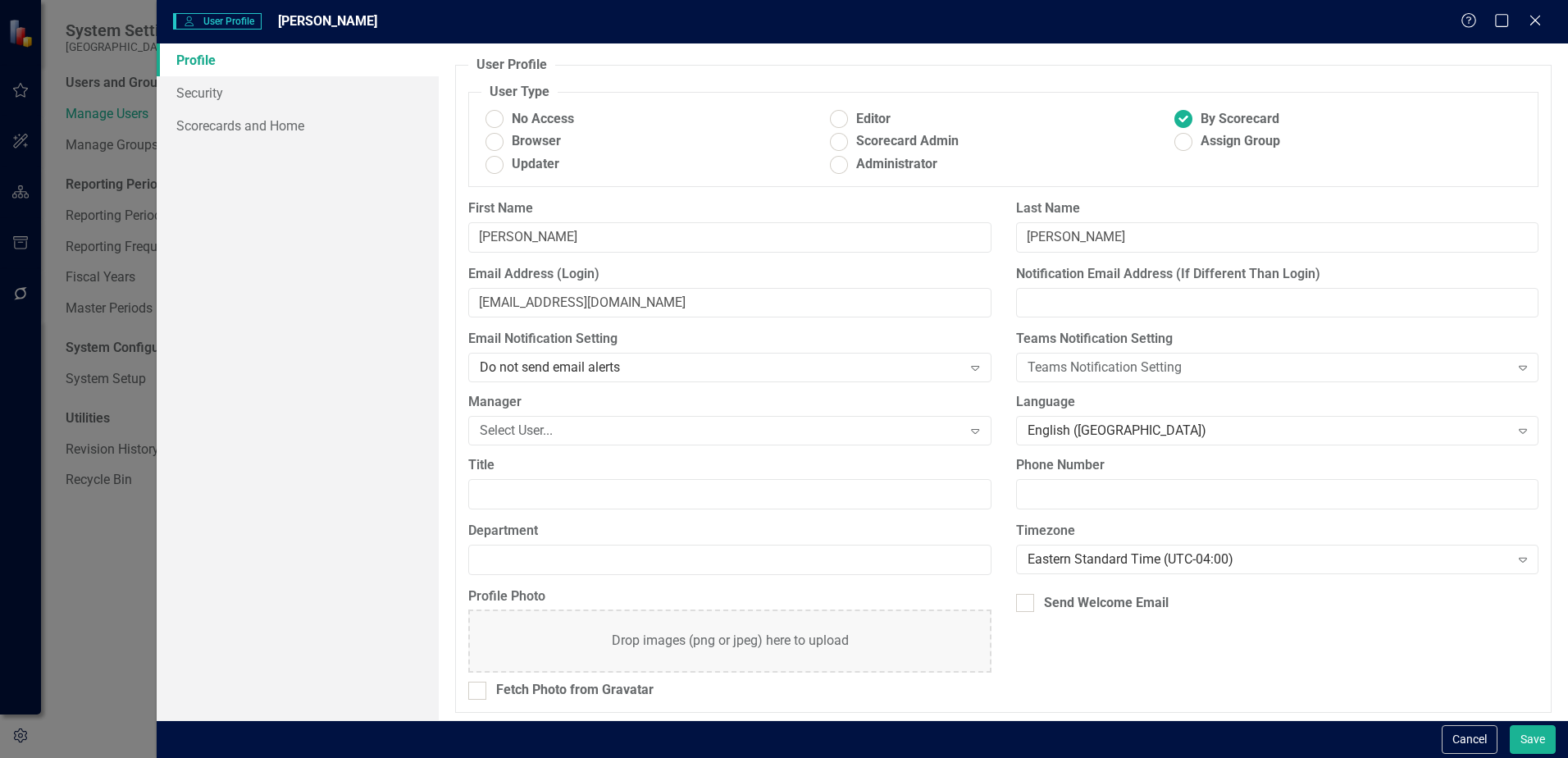
click at [262, 144] on div "Profile Security Scorecards and Home" at bounding box center [297, 382] width 282 height 677
click at [262, 135] on link "Scorecards and Home" at bounding box center [297, 125] width 282 height 33
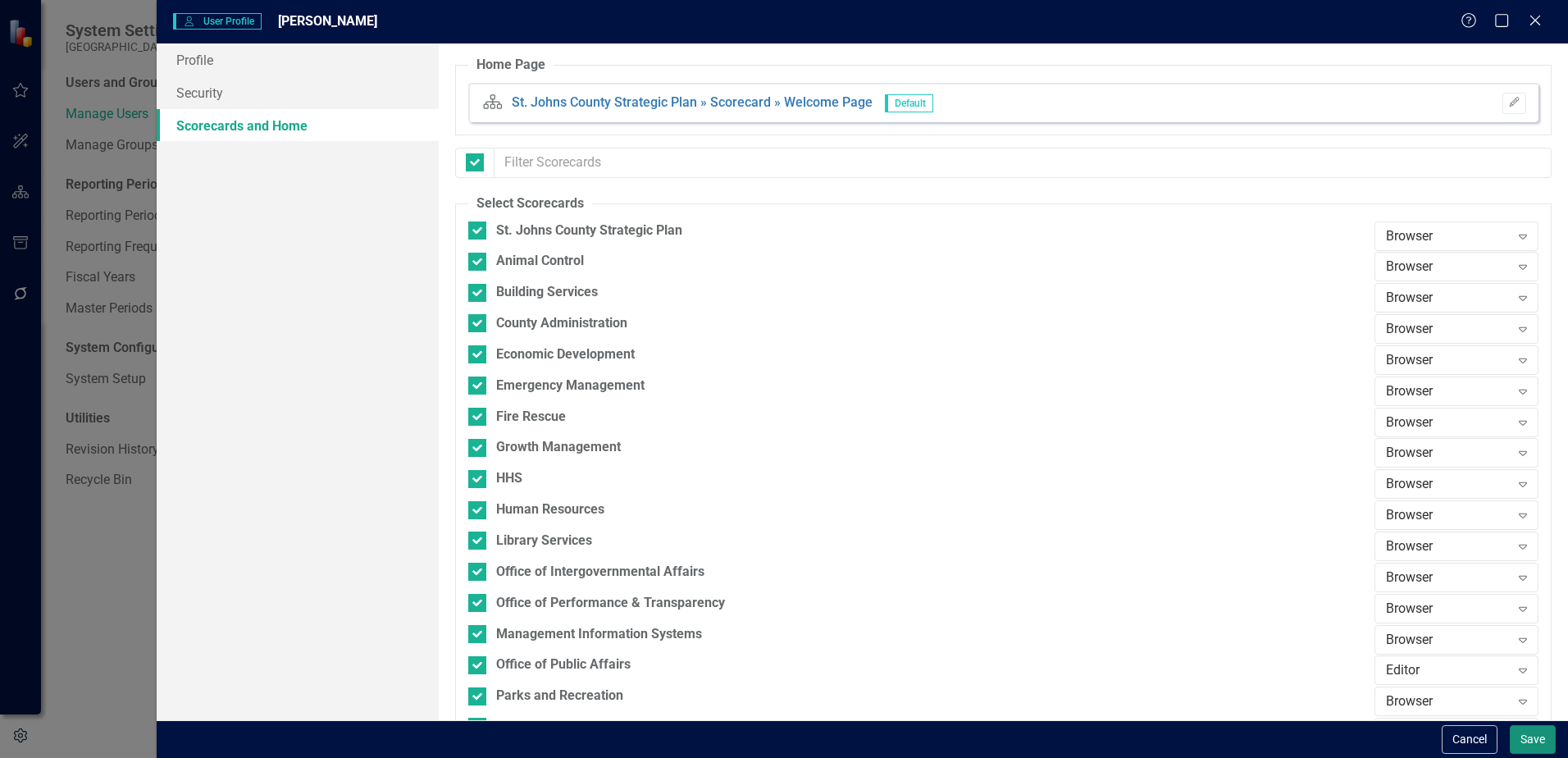
click at [1534, 738] on button "Save" at bounding box center [1532, 739] width 46 height 28
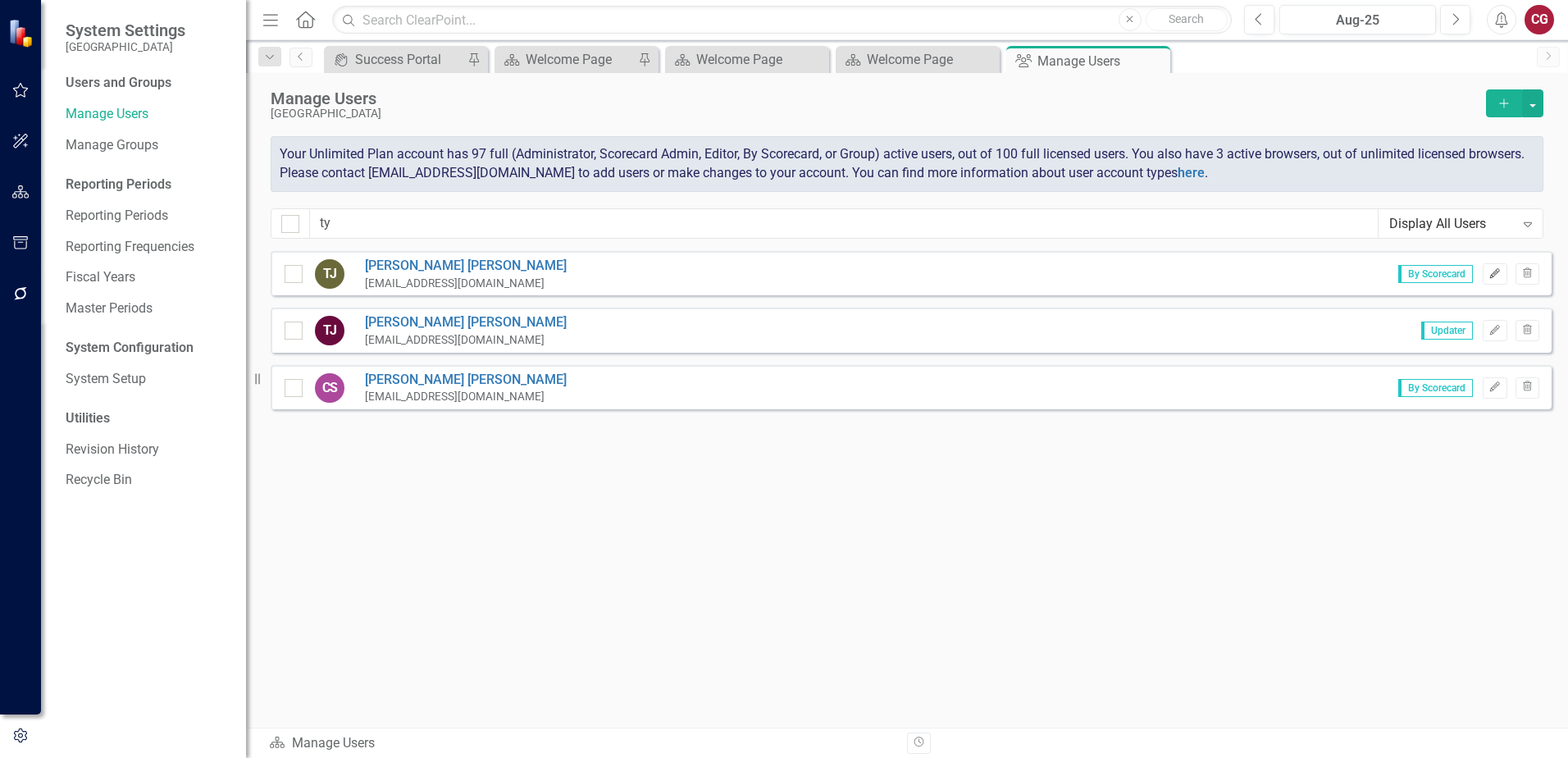
click at [1495, 277] on icon "Edit" at bounding box center [1495, 273] width 12 height 9
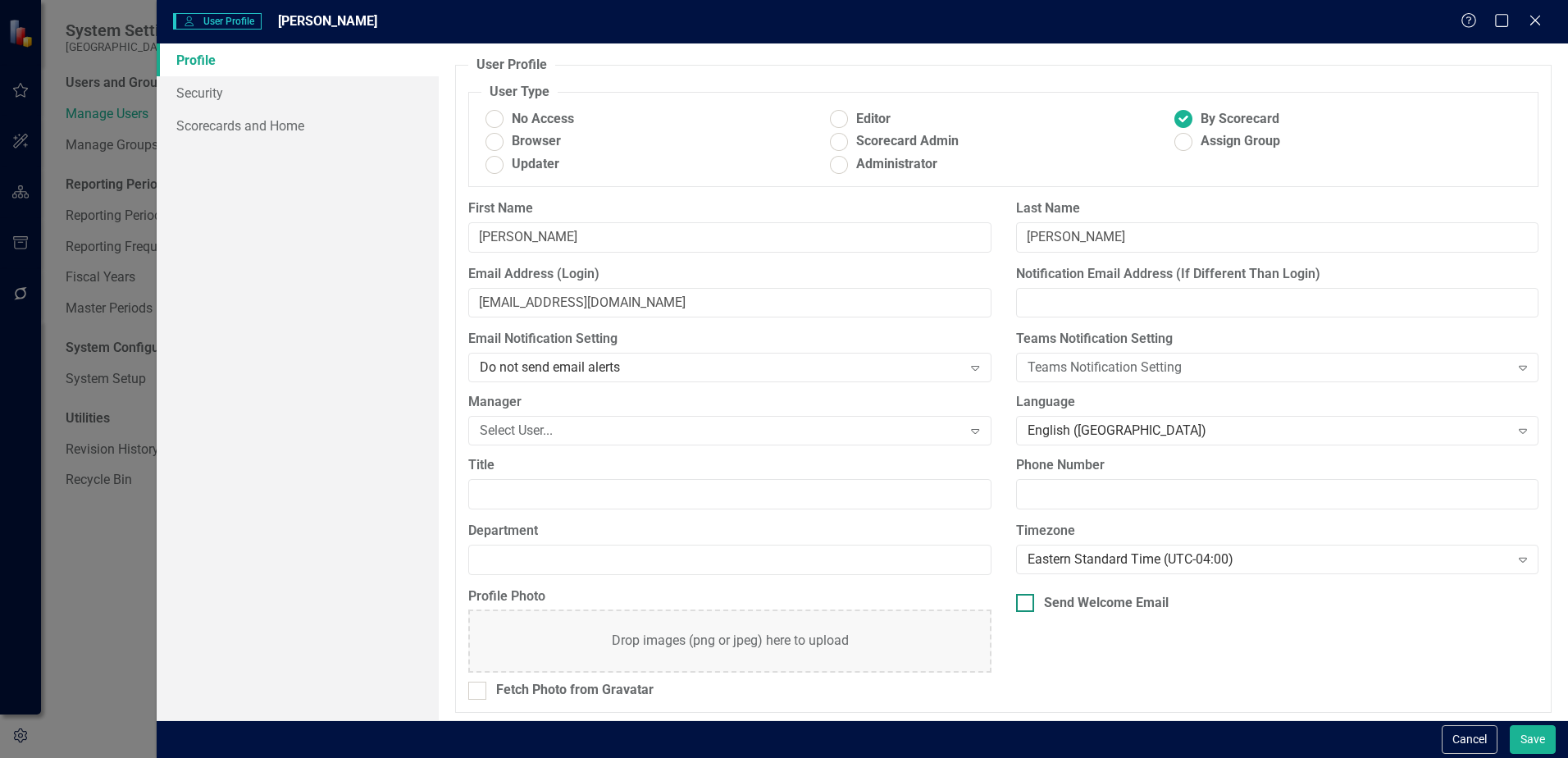
click at [1031, 608] on div "Send Welcome Email" at bounding box center [1278, 603] width 522 height 19
click at [1027, 605] on input "Send Welcome Email" at bounding box center [1022, 599] width 10 height 10
checkbox input "true"
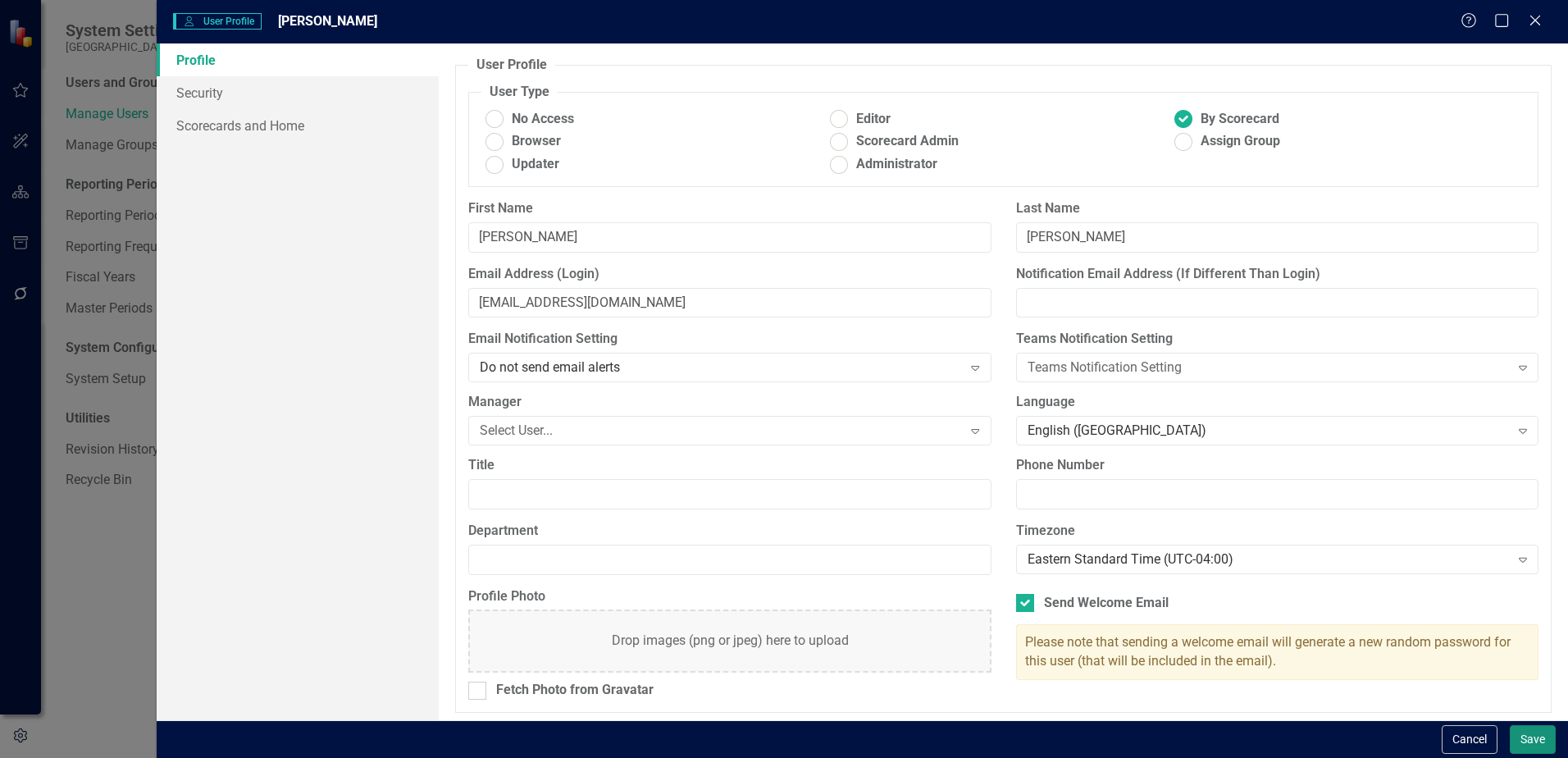
click at [1533, 737] on button "Save" at bounding box center [1532, 739] width 46 height 28
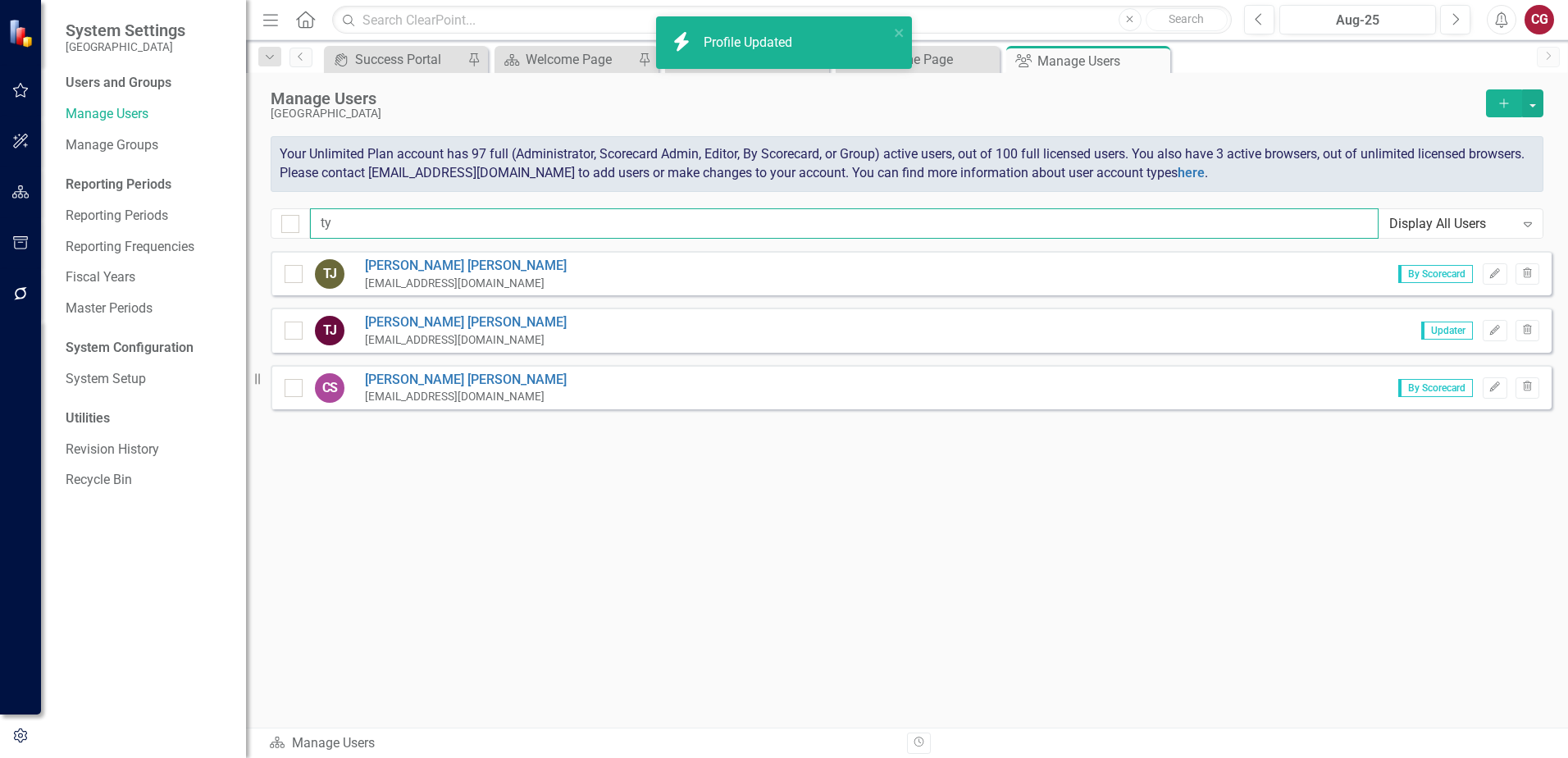
click at [504, 218] on input "ty" at bounding box center [845, 223] width 1069 height 30
type input "t"
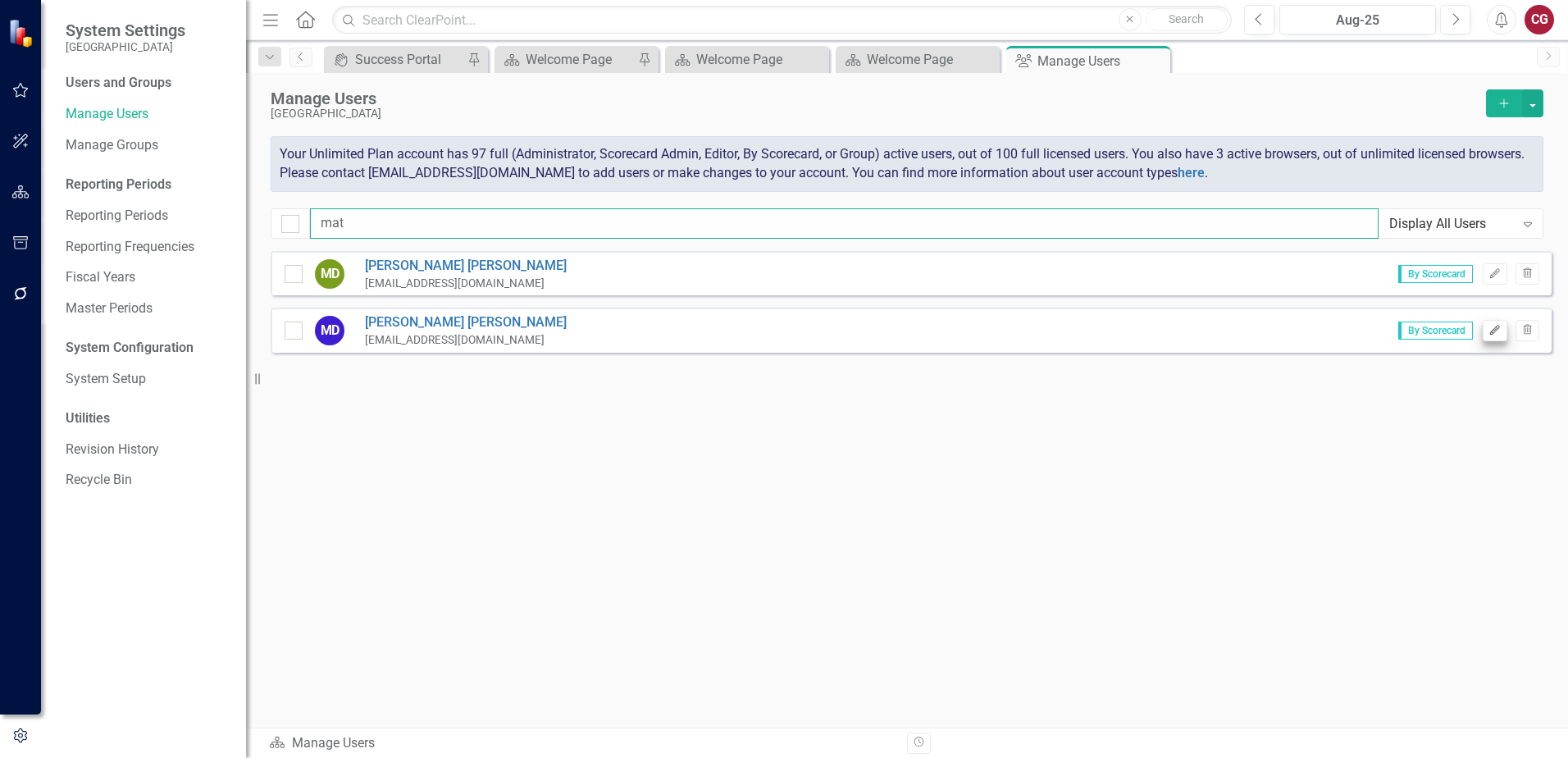
type input "mat"
click at [1493, 328] on icon "Edit" at bounding box center [1495, 330] width 12 height 9
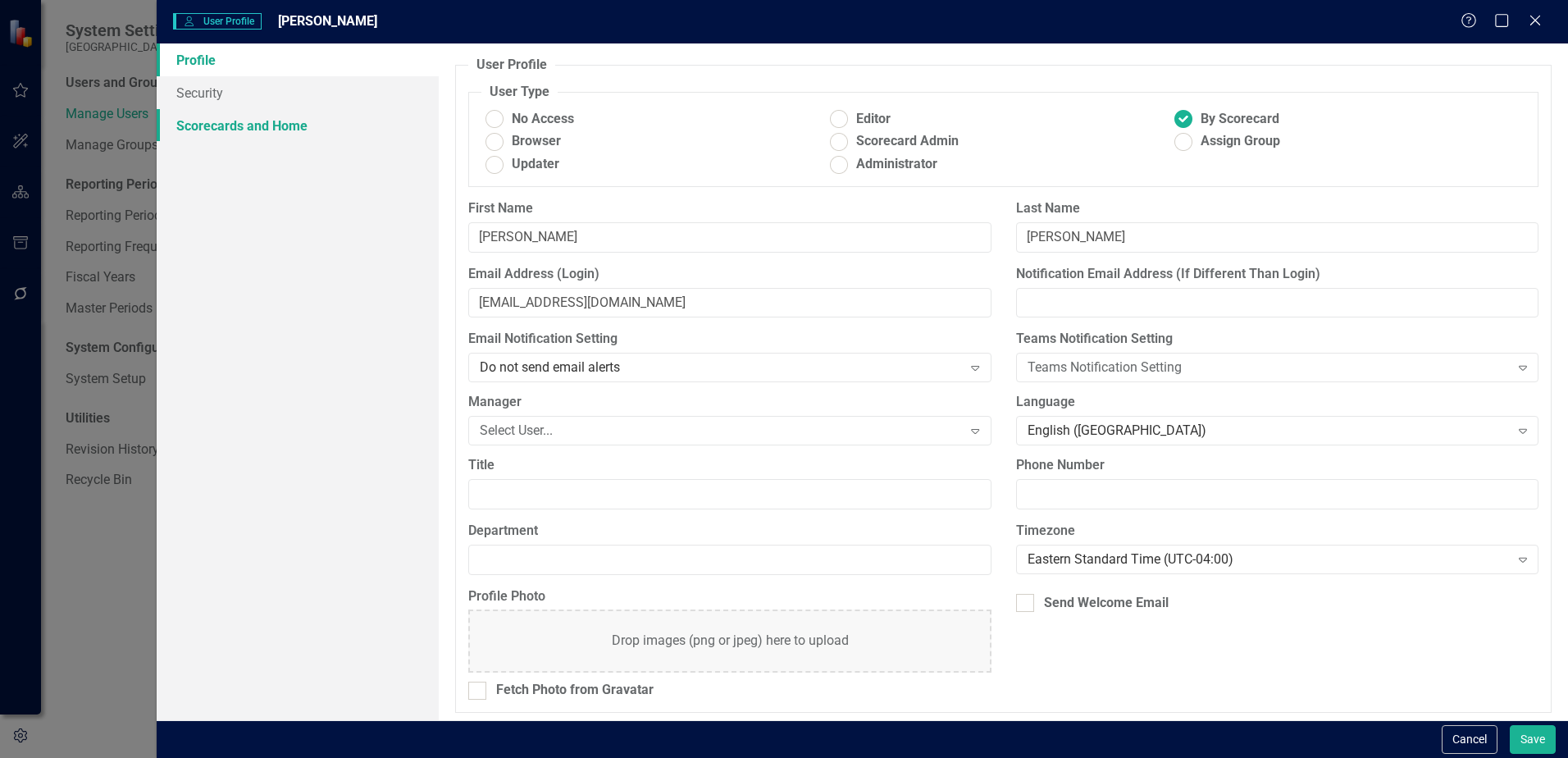
click at [278, 131] on link "Scorecards and Home" at bounding box center [297, 125] width 282 height 33
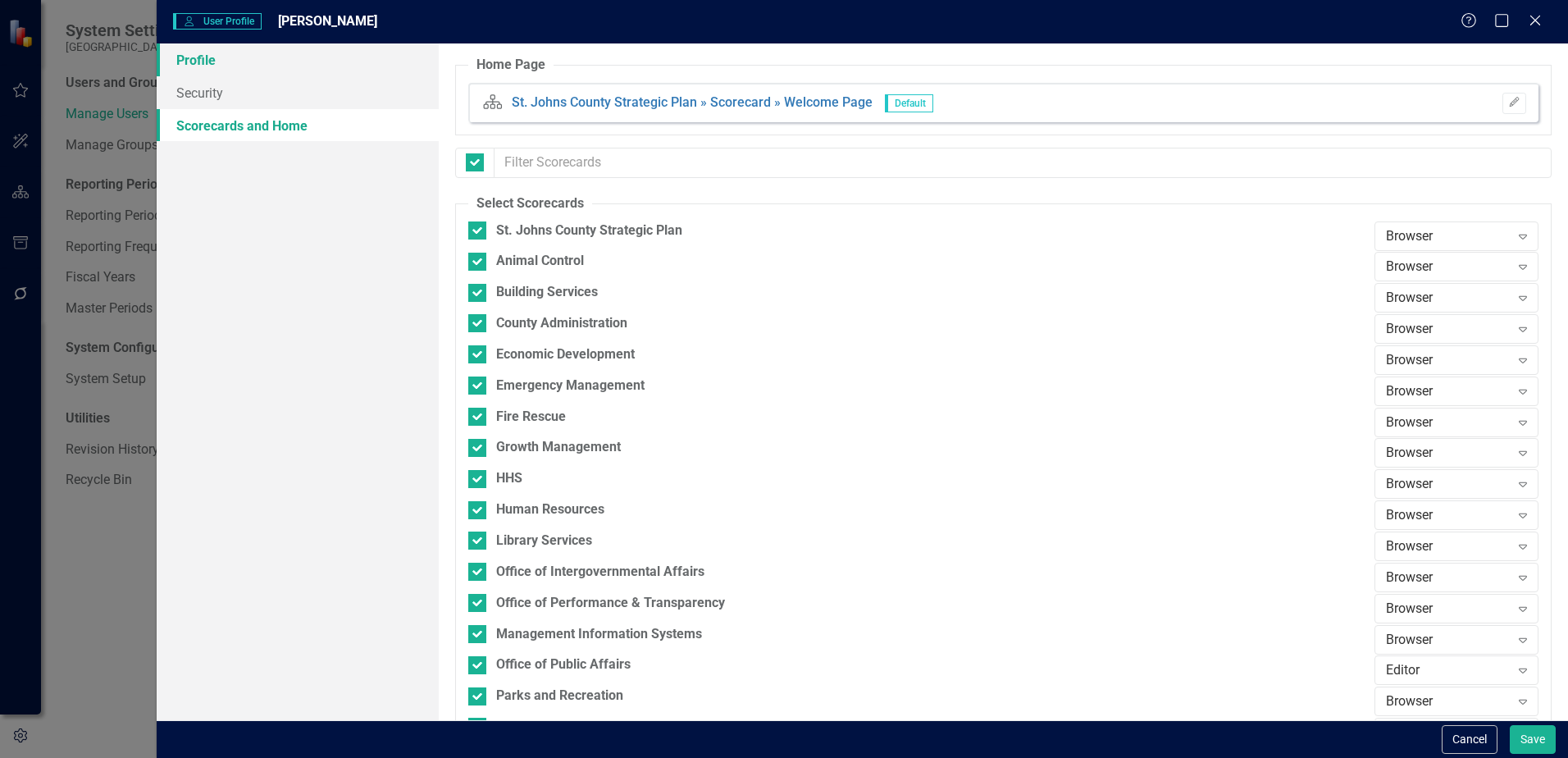
click at [210, 64] on link "Profile" at bounding box center [297, 60] width 282 height 33
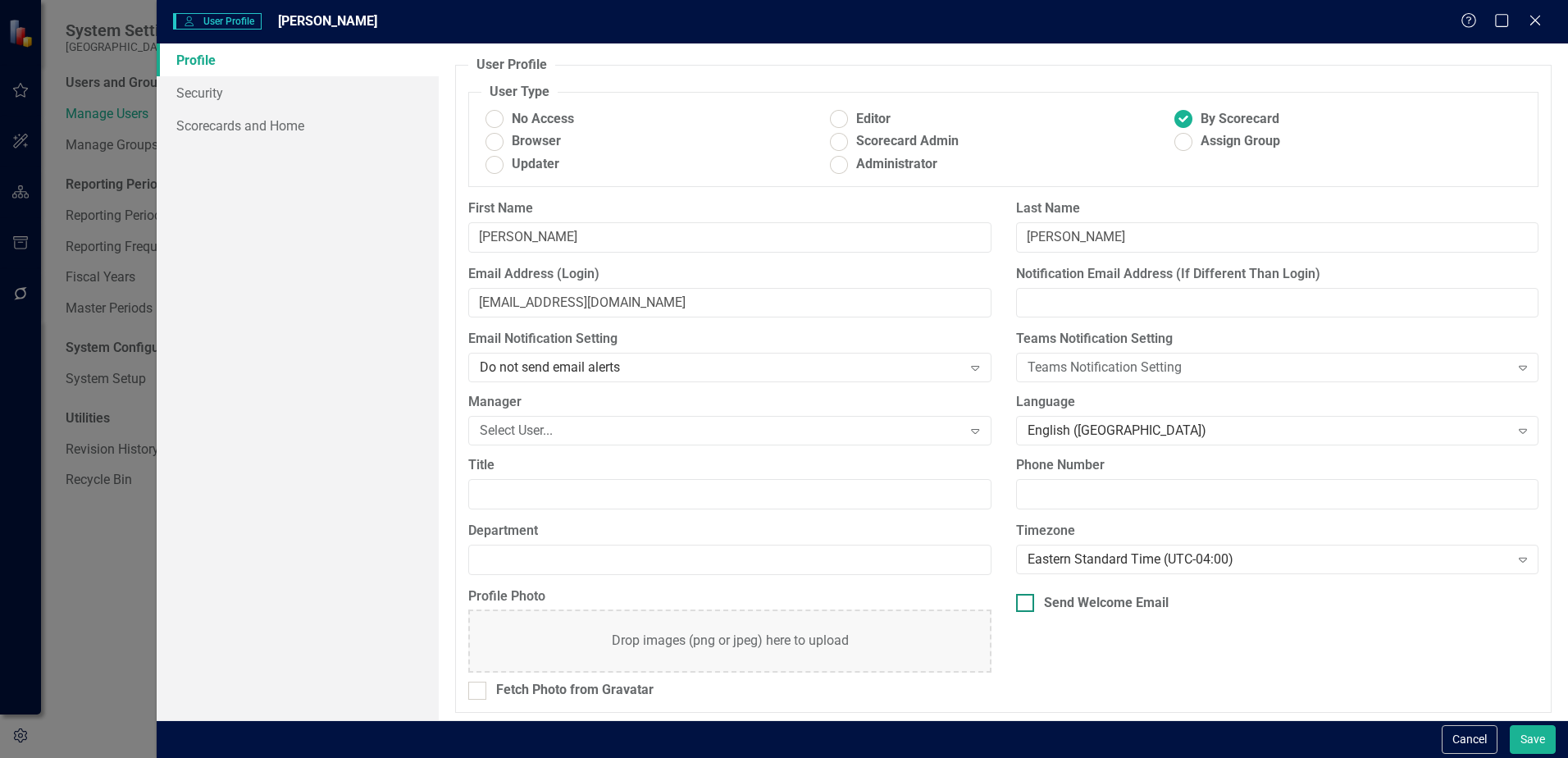
click at [1016, 597] on input "Send Welcome Email" at bounding box center [1022, 599] width 10 height 10
checkbox input "true"
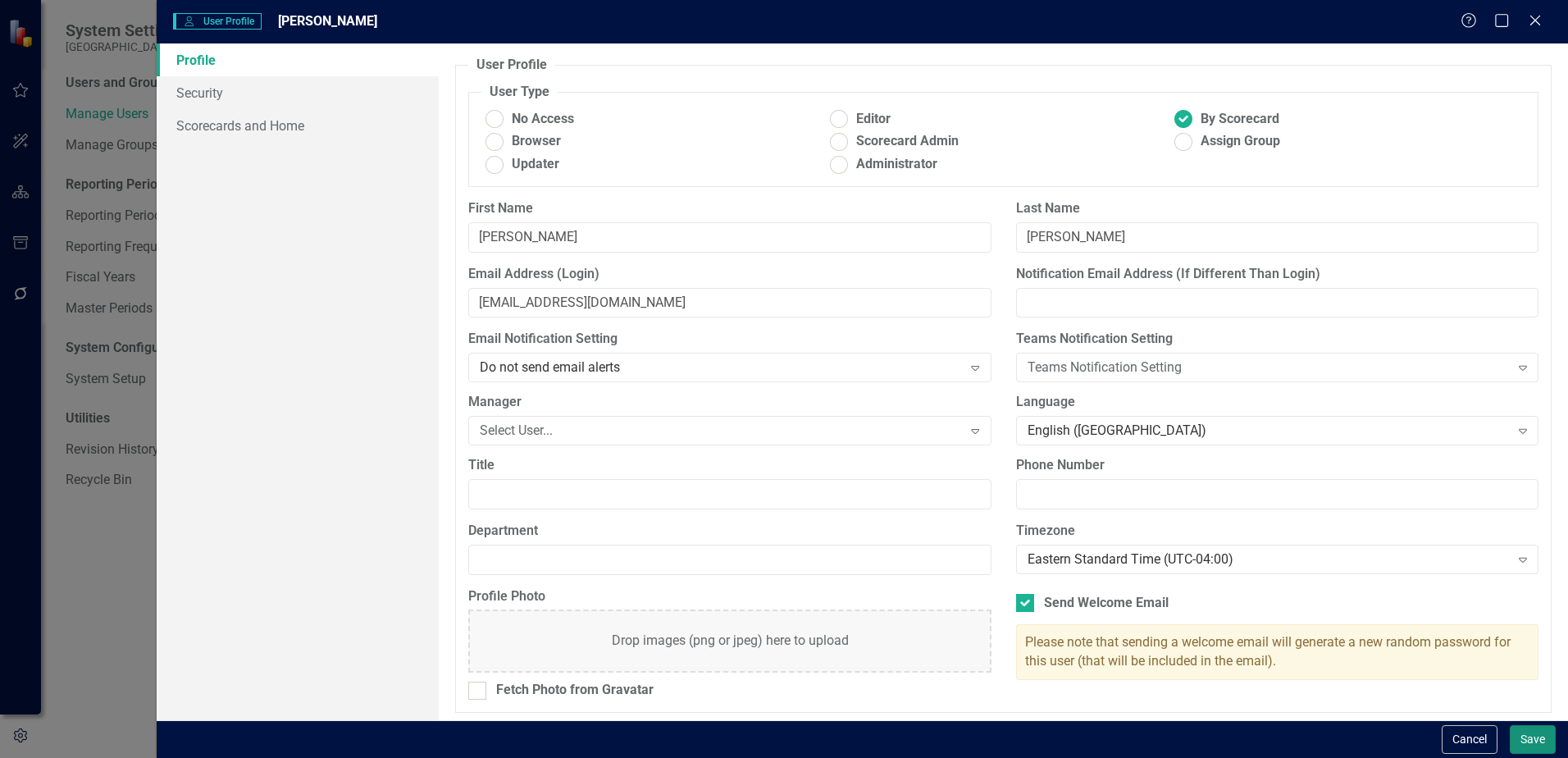
click at [1537, 738] on button "Save" at bounding box center [1532, 739] width 46 height 28
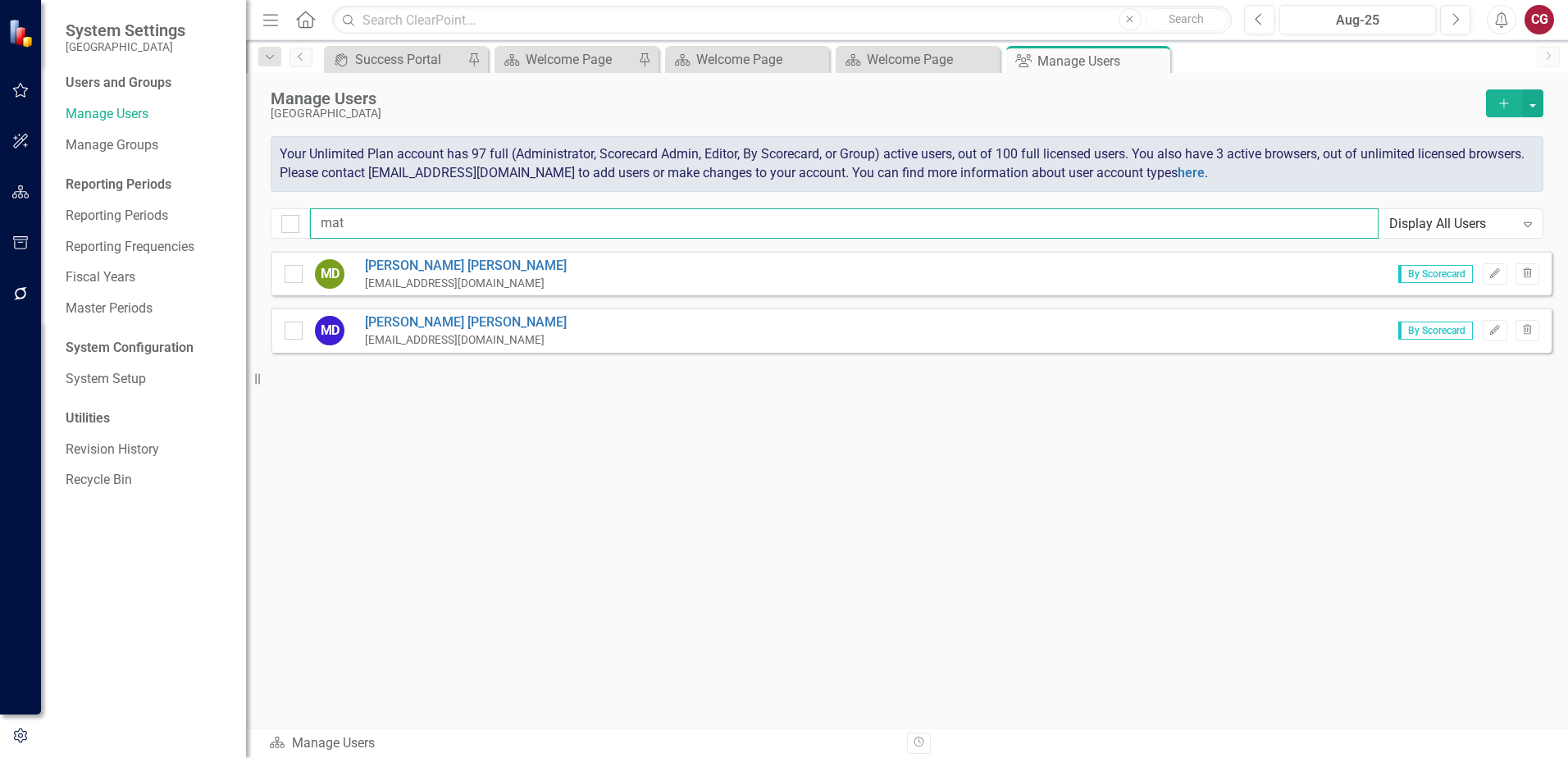
click at [520, 231] on input "mat" at bounding box center [845, 223] width 1069 height 30
type input "m"
type input "[PERSON_NAME]"
click at [1490, 275] on icon "Edit" at bounding box center [1495, 273] width 12 height 9
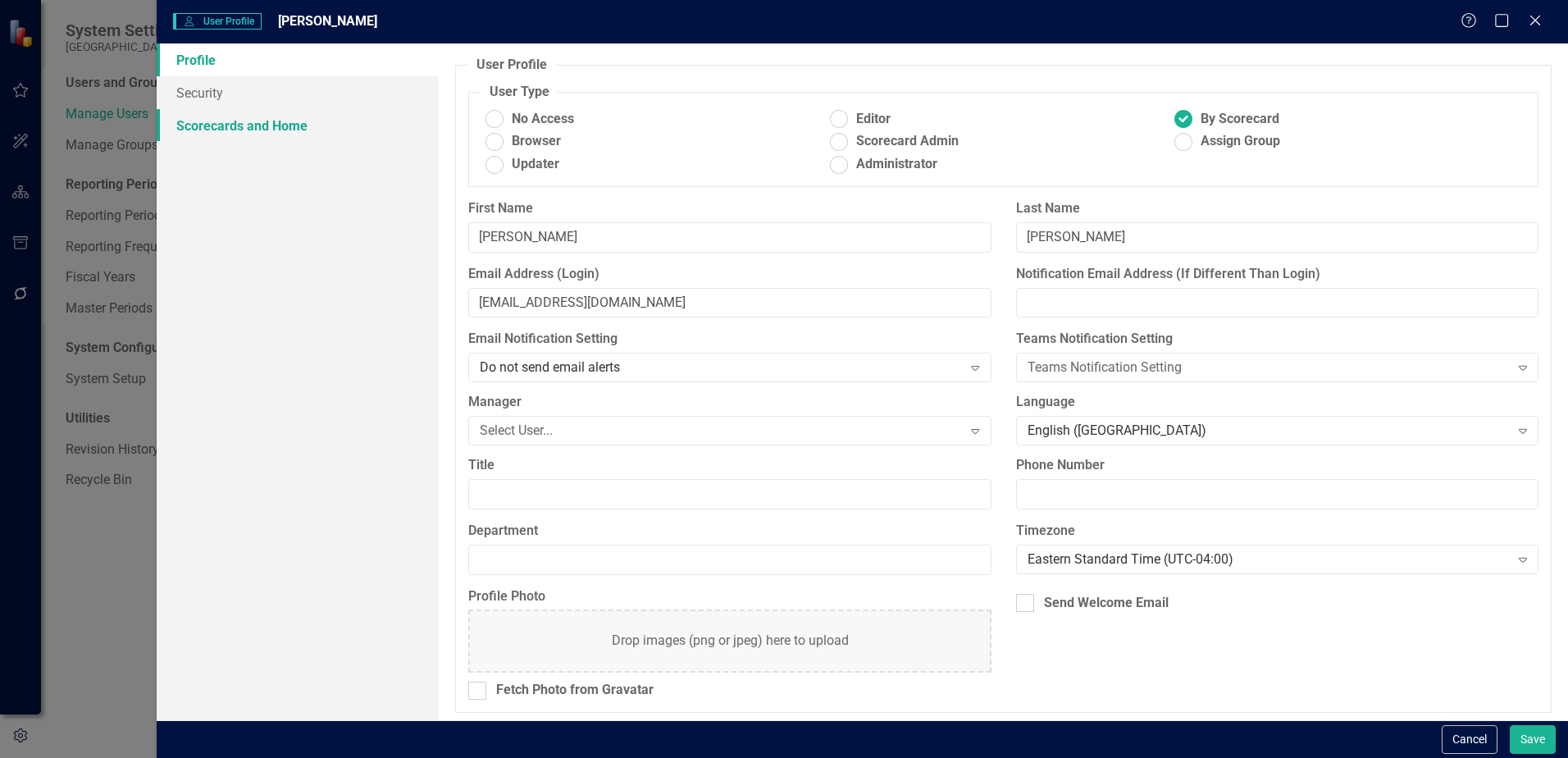
click at [284, 120] on link "Scorecards and Home" at bounding box center [297, 125] width 282 height 33
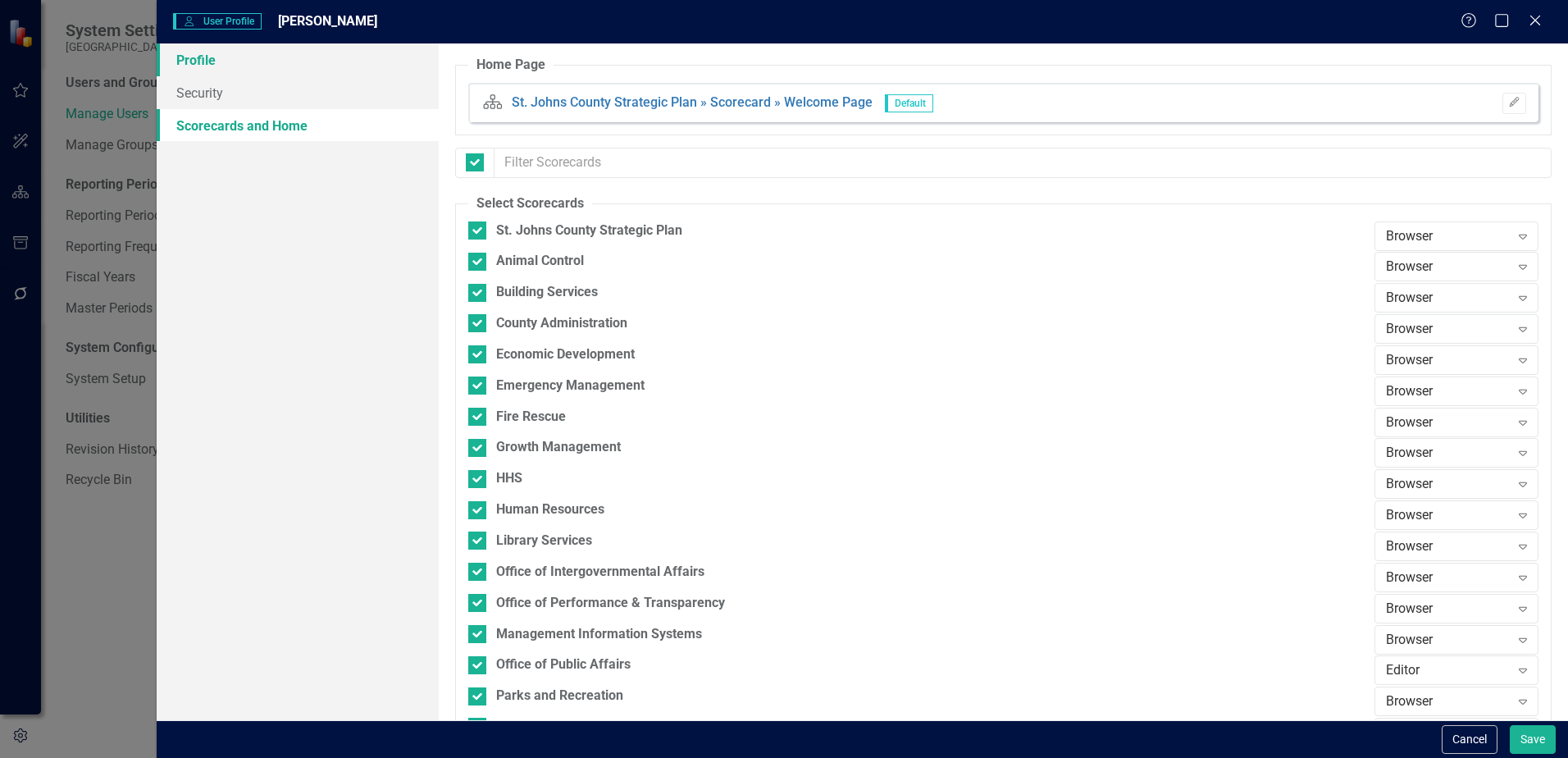
click at [231, 64] on link "Profile" at bounding box center [297, 60] width 282 height 33
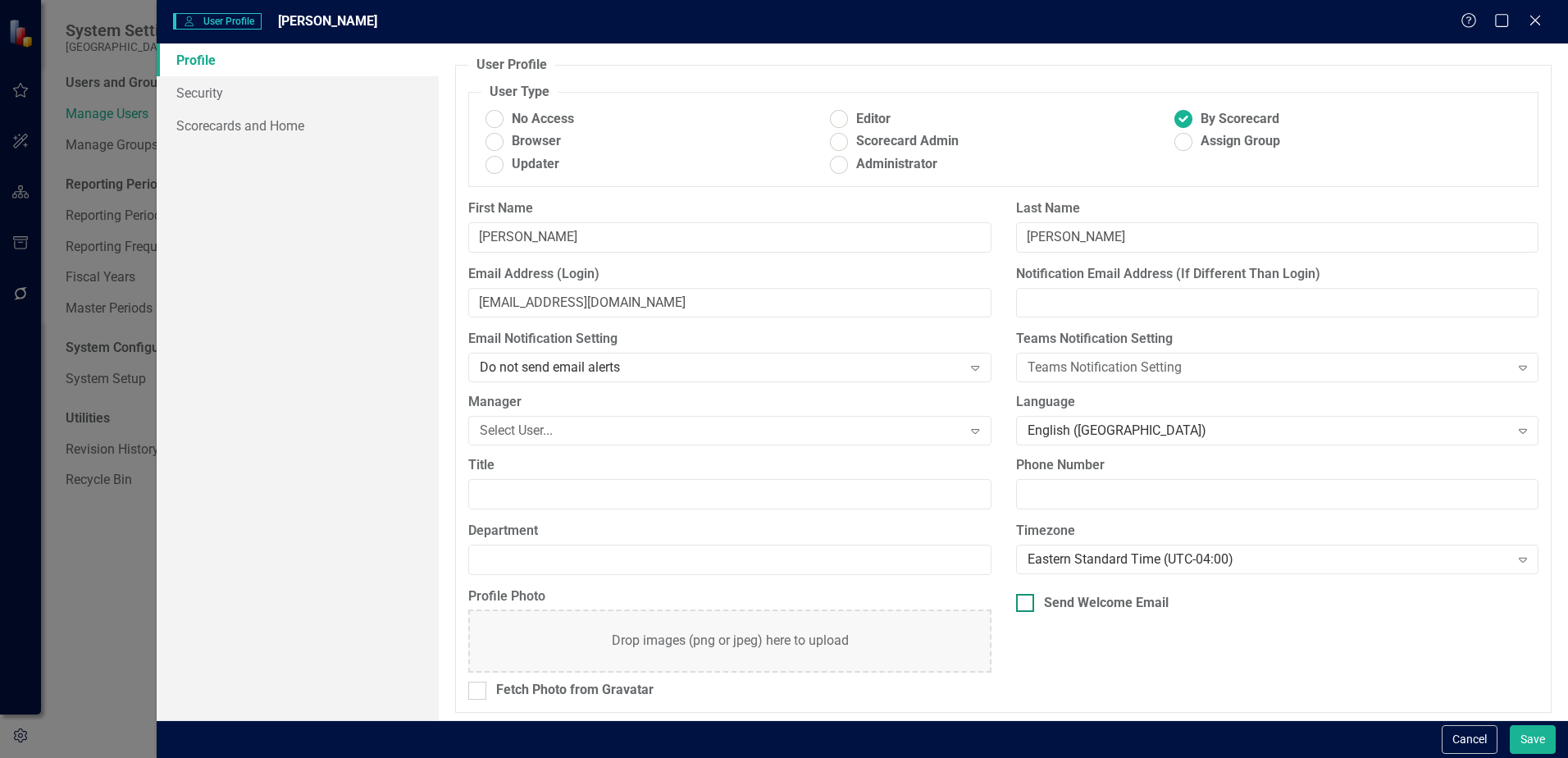
click at [1017, 611] on div at bounding box center [1025, 602] width 18 height 18
click at [1017, 605] on input "Send Welcome Email" at bounding box center [1022, 599] width 10 height 10
checkbox input "true"
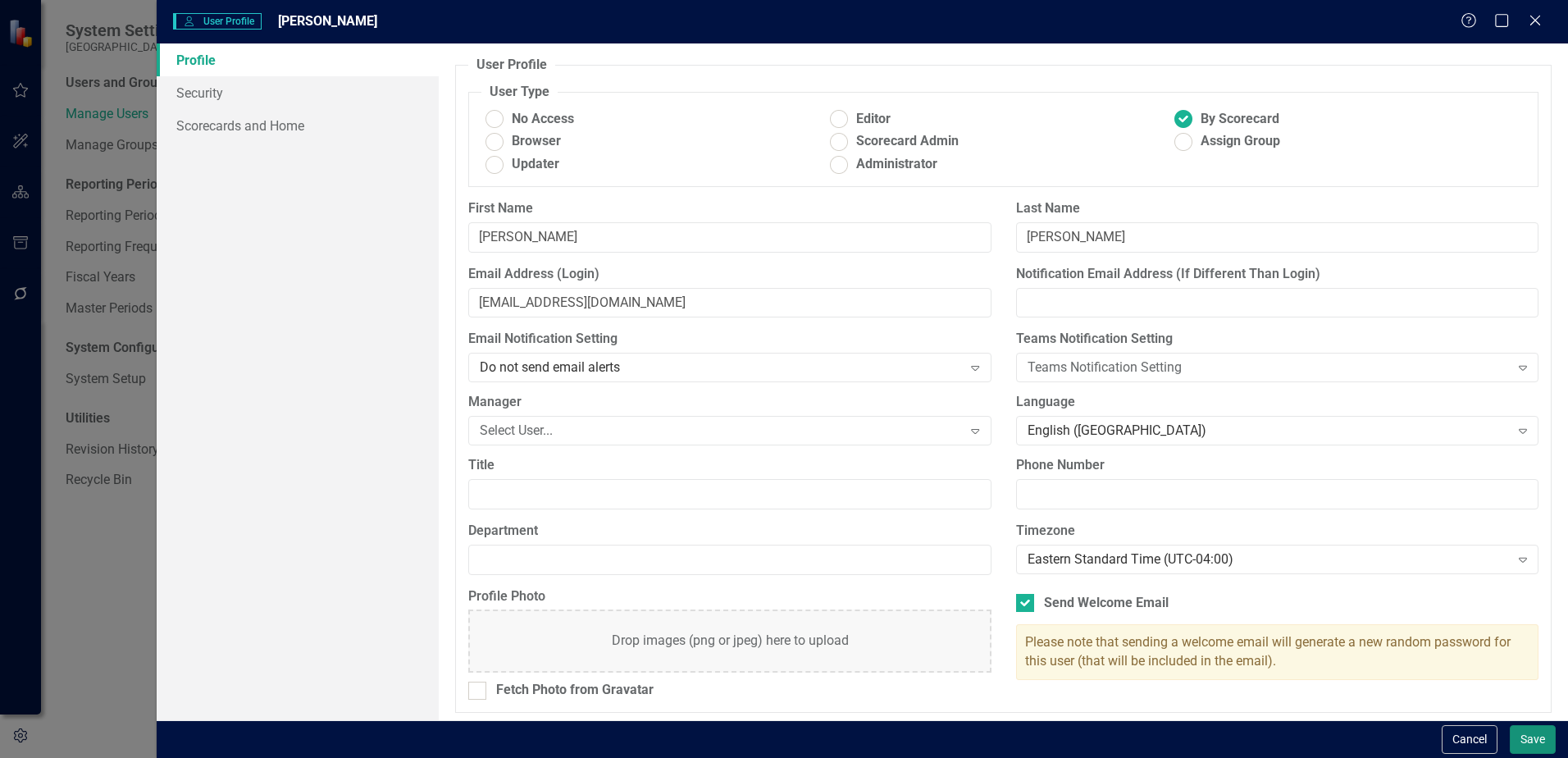
click at [1531, 746] on button "Save" at bounding box center [1532, 739] width 46 height 28
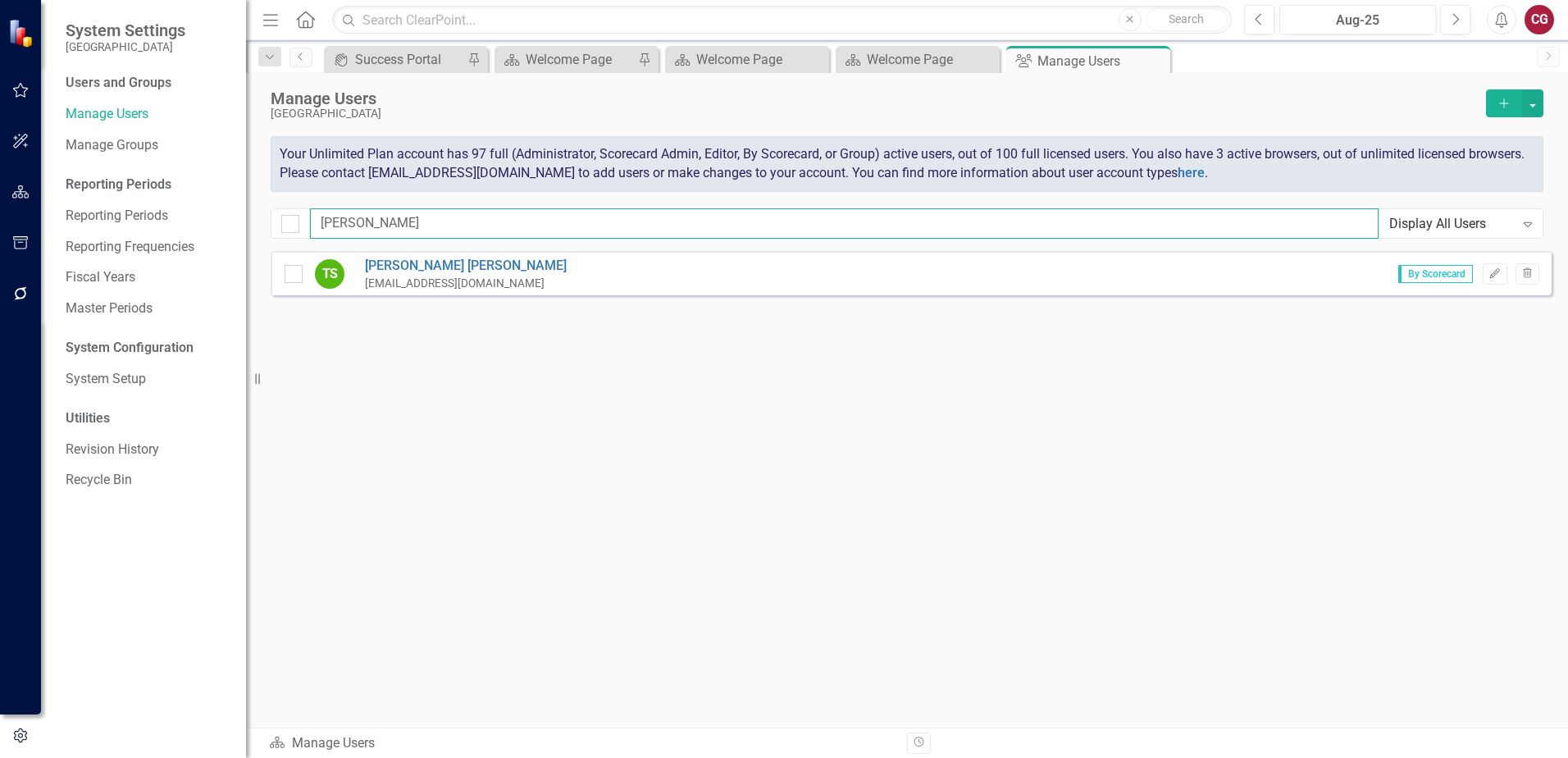
click at [450, 220] on input "[PERSON_NAME]" at bounding box center [845, 223] width 1069 height 30
type input "t"
type input "[PERSON_NAME]"
click at [1486, 277] on button "Edit" at bounding box center [1495, 273] width 24 height 21
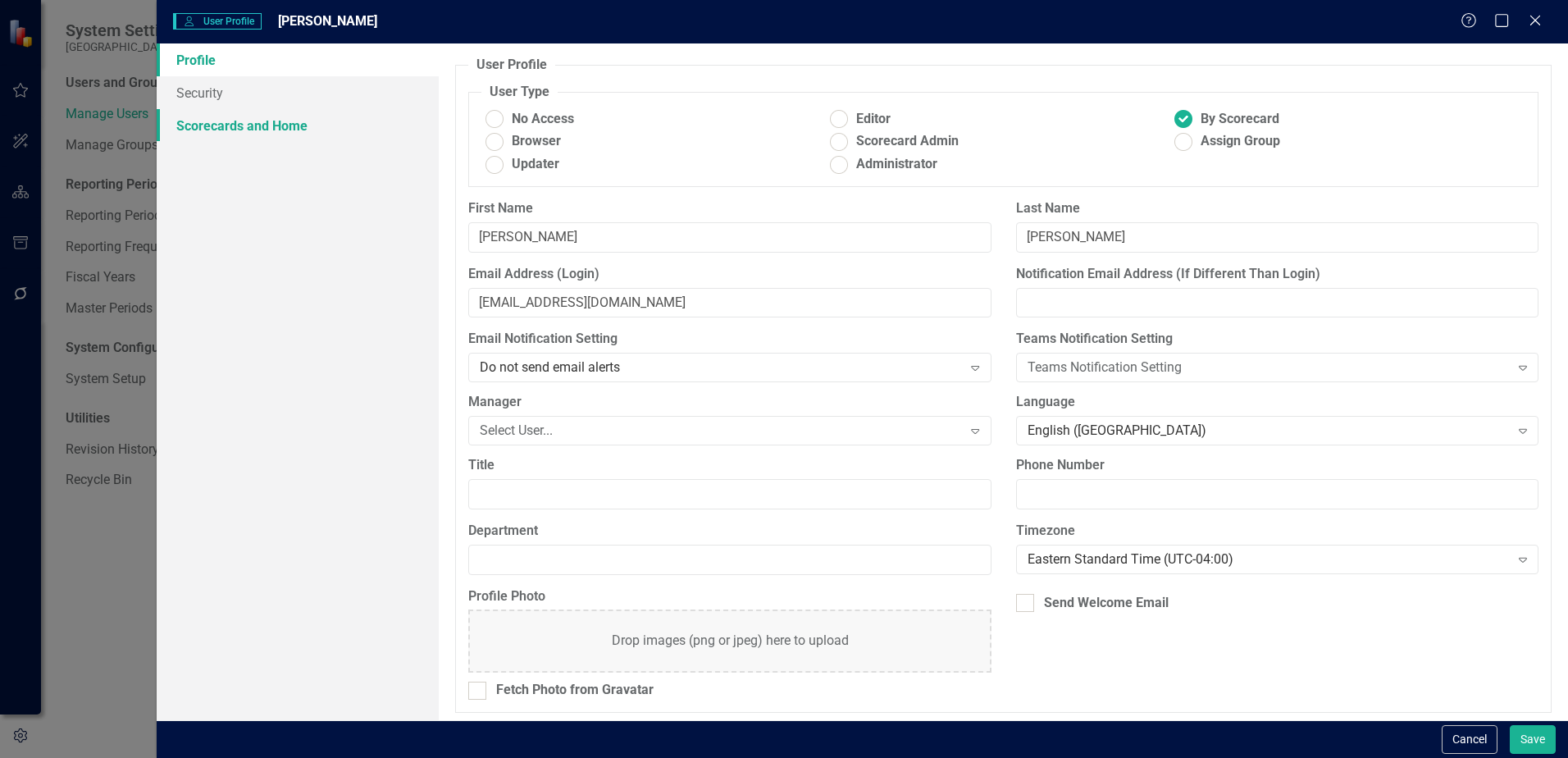
click at [291, 128] on link "Scorecards and Home" at bounding box center [297, 125] width 282 height 33
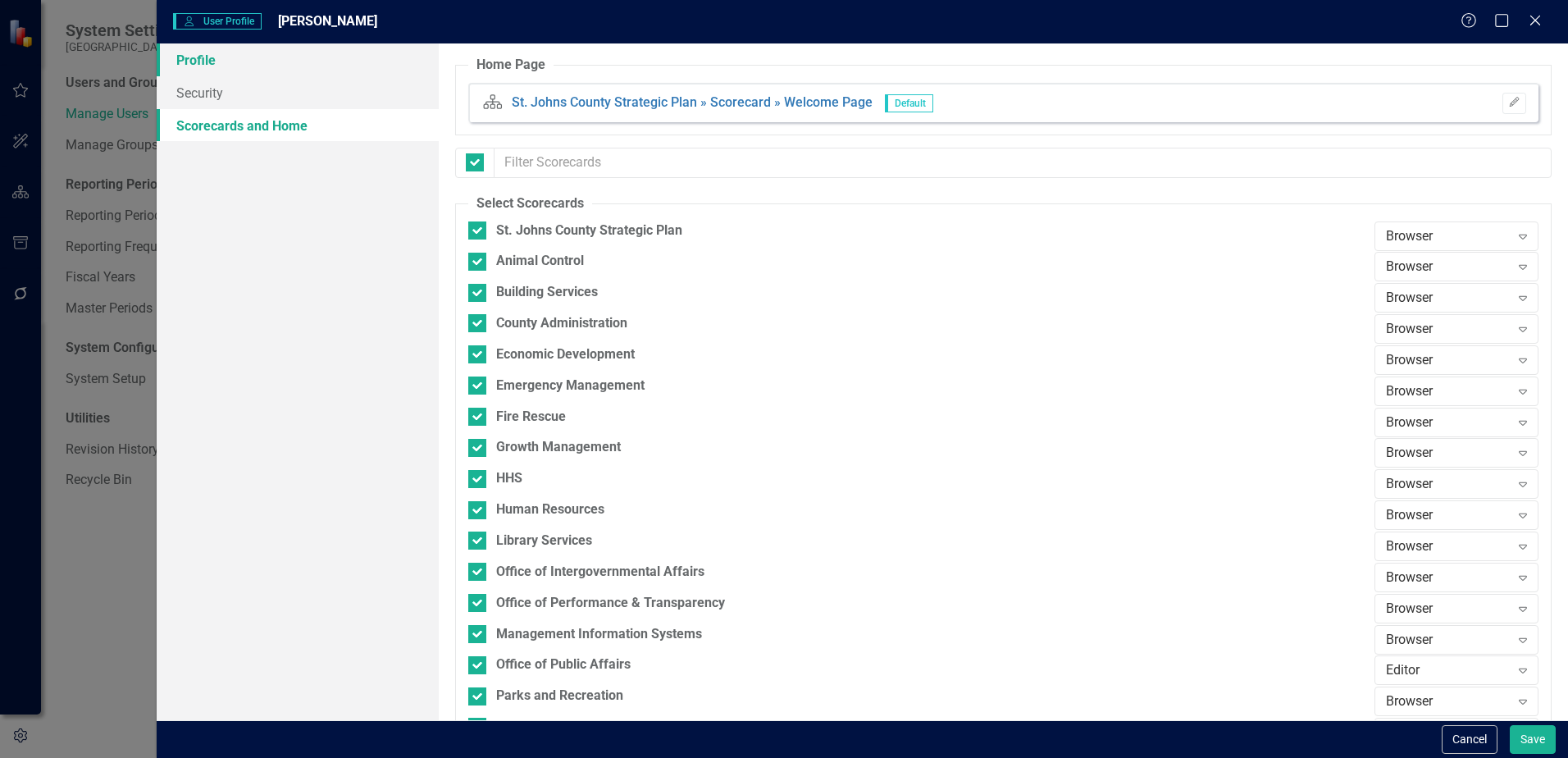
click at [192, 57] on link "Profile" at bounding box center [297, 60] width 282 height 33
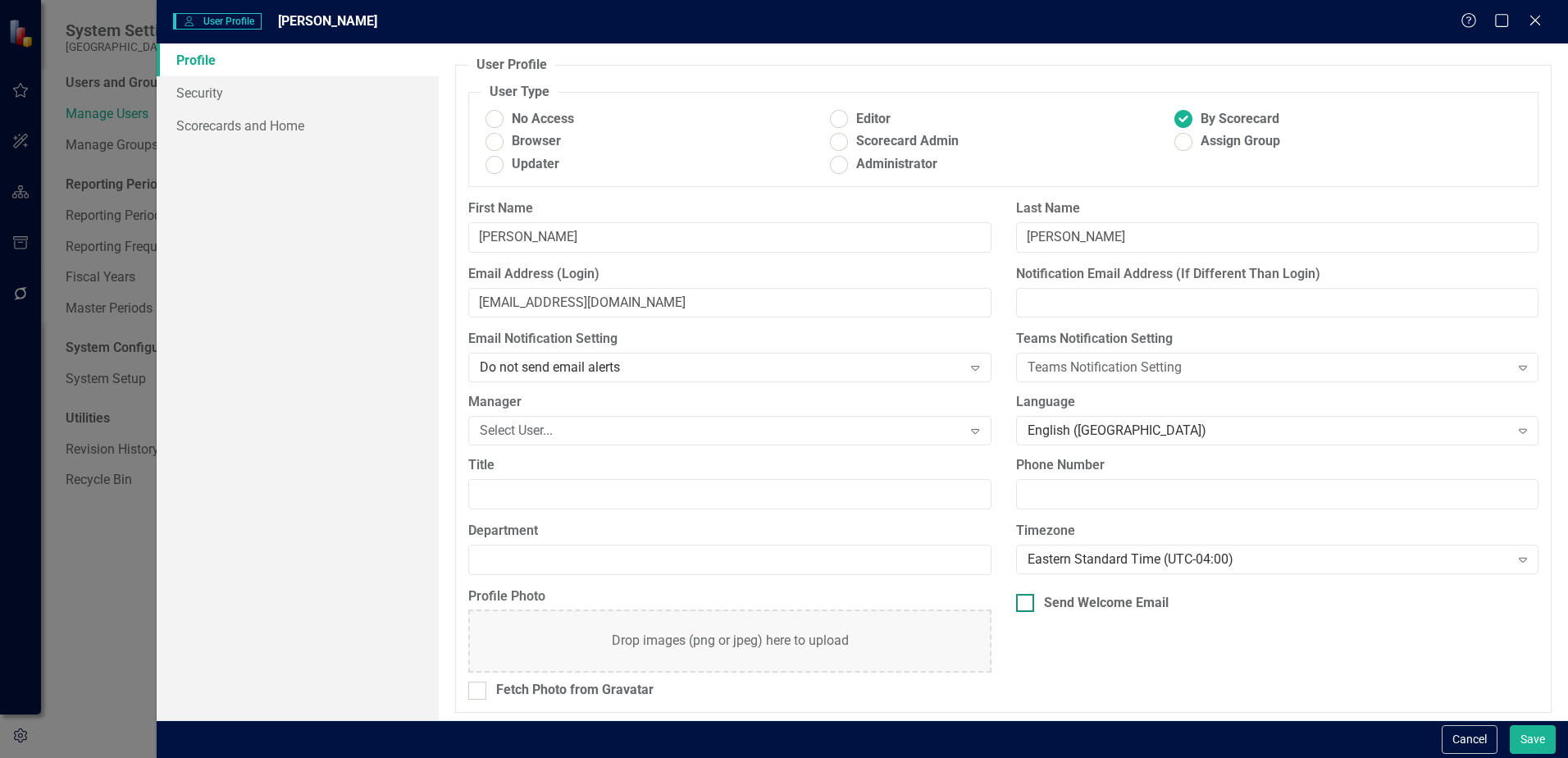
click at [1016, 606] on div at bounding box center [1025, 602] width 18 height 18
click at [1016, 605] on input "Send Welcome Email" at bounding box center [1022, 599] width 10 height 10
checkbox input "true"
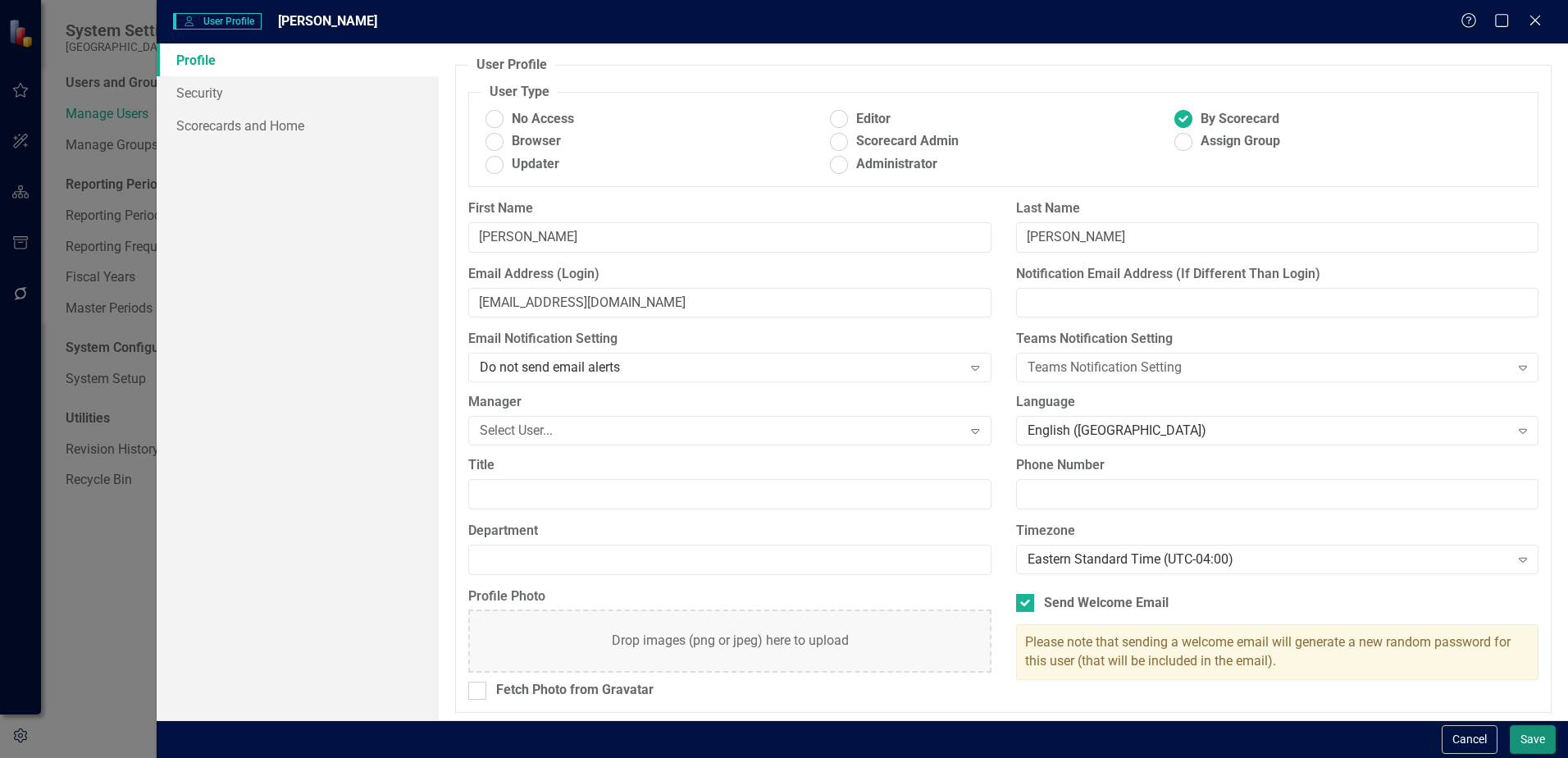
click at [1532, 743] on button "Save" at bounding box center [1532, 739] width 46 height 28
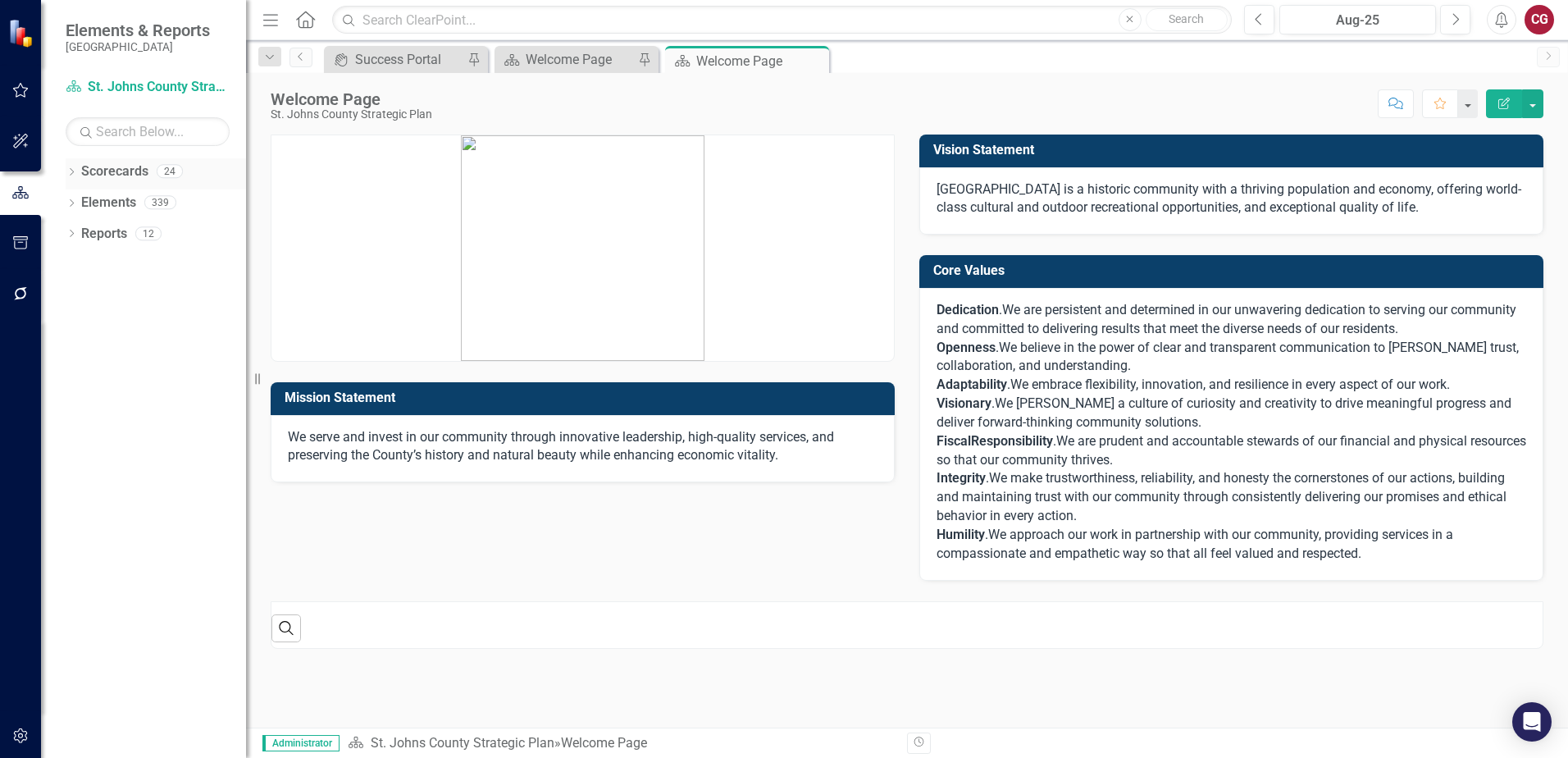
click at [76, 173] on icon "Dropdown" at bounding box center [70, 174] width 11 height 9
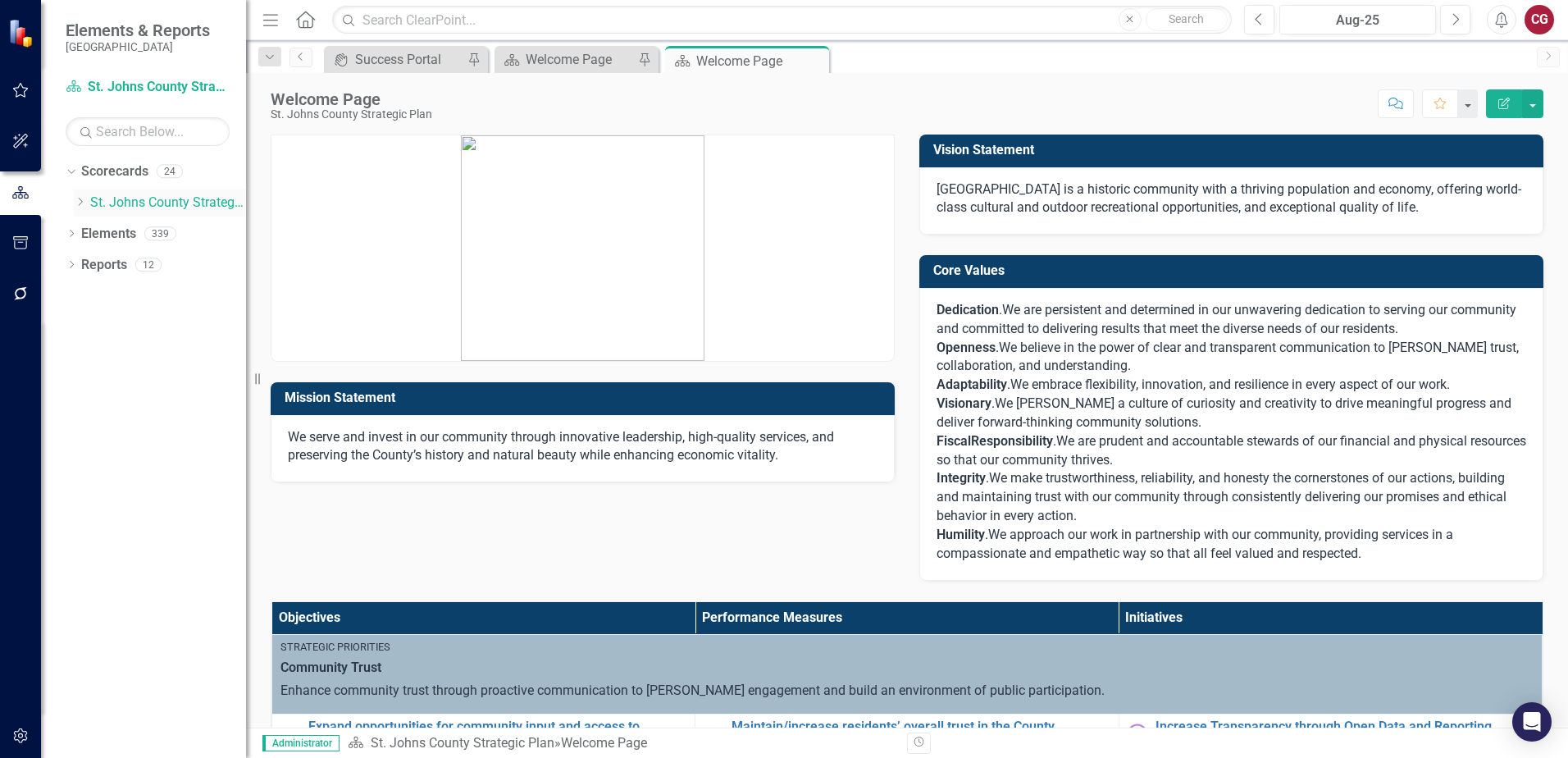
click at [79, 203] on icon "Dropdown" at bounding box center [80, 201] width 12 height 9
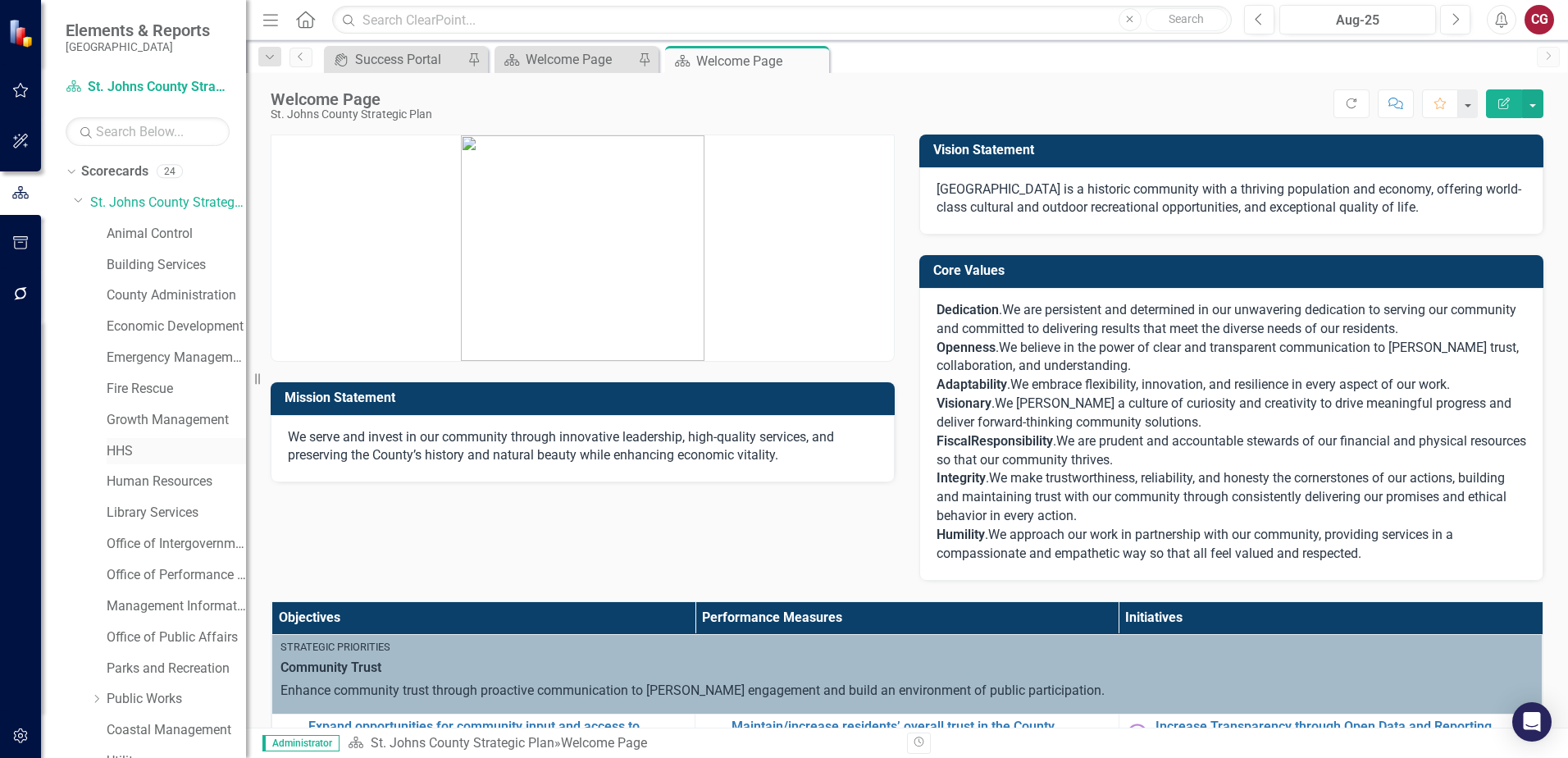
click at [125, 448] on link "HHS" at bounding box center [176, 452] width 139 height 19
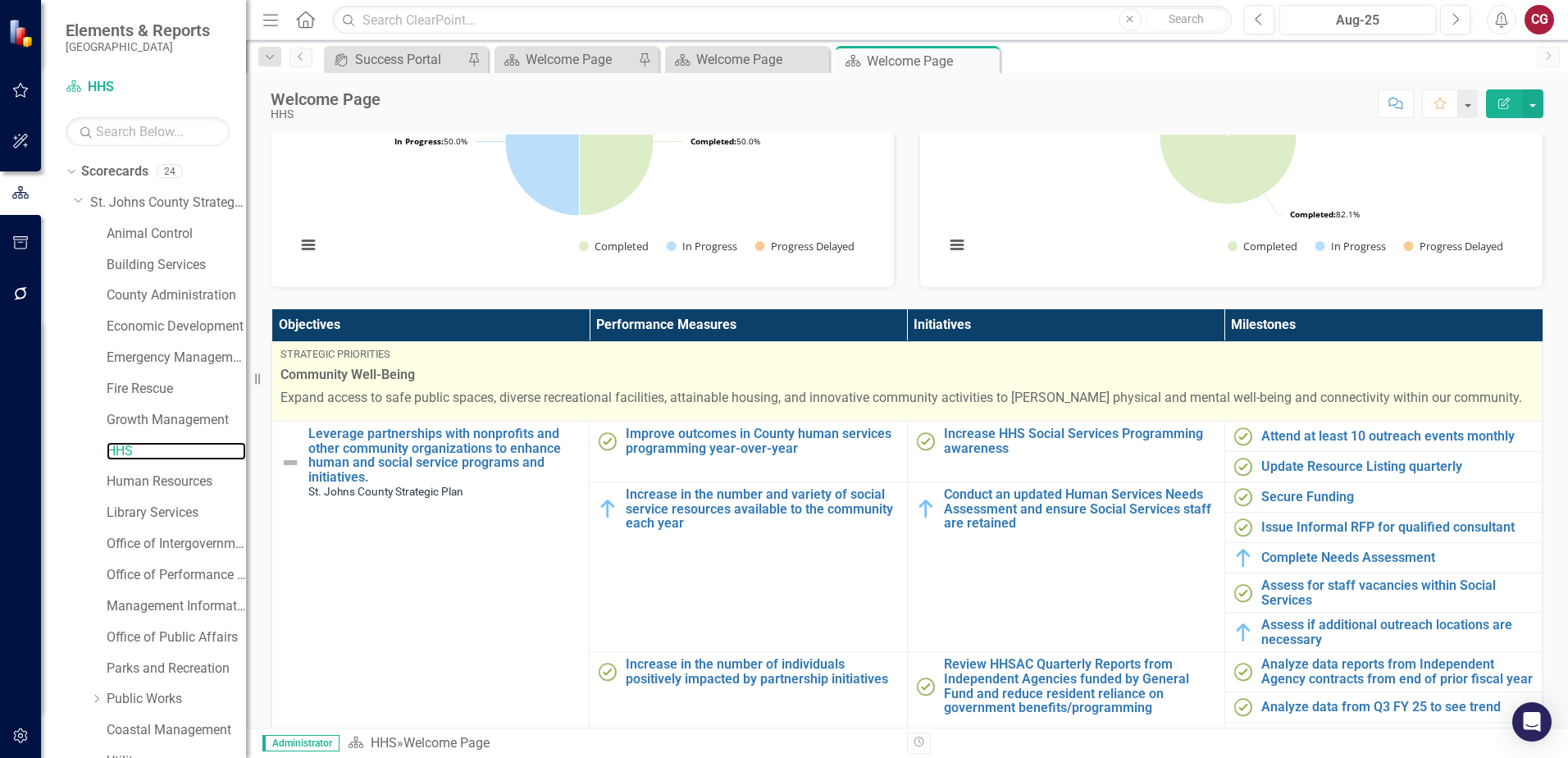
scroll to position [410, 0]
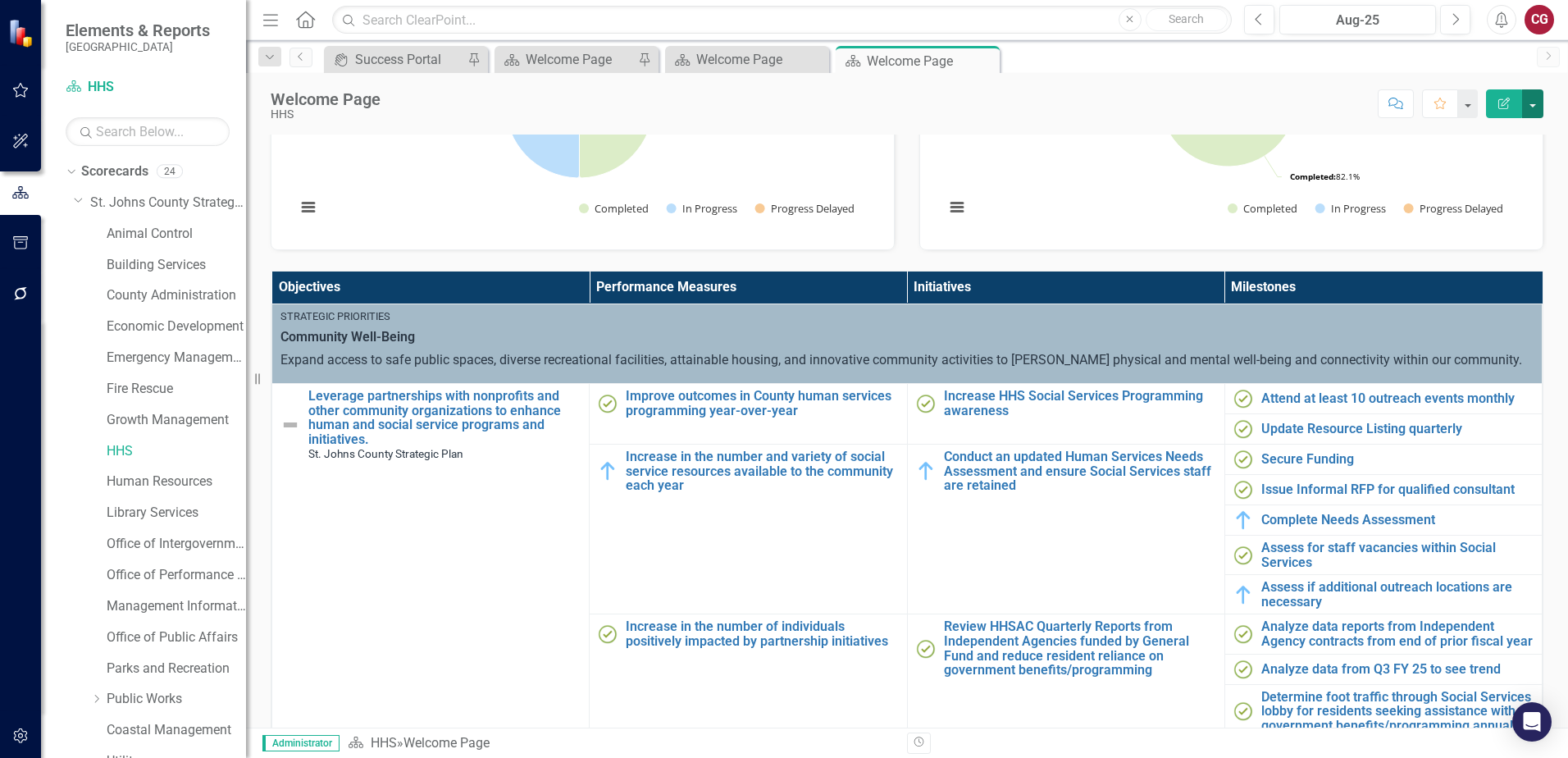
click at [1533, 110] on button "button" at bounding box center [1533, 103] width 21 height 28
click at [1491, 223] on link "PDF Export to PDF" at bounding box center [1476, 229] width 133 height 30
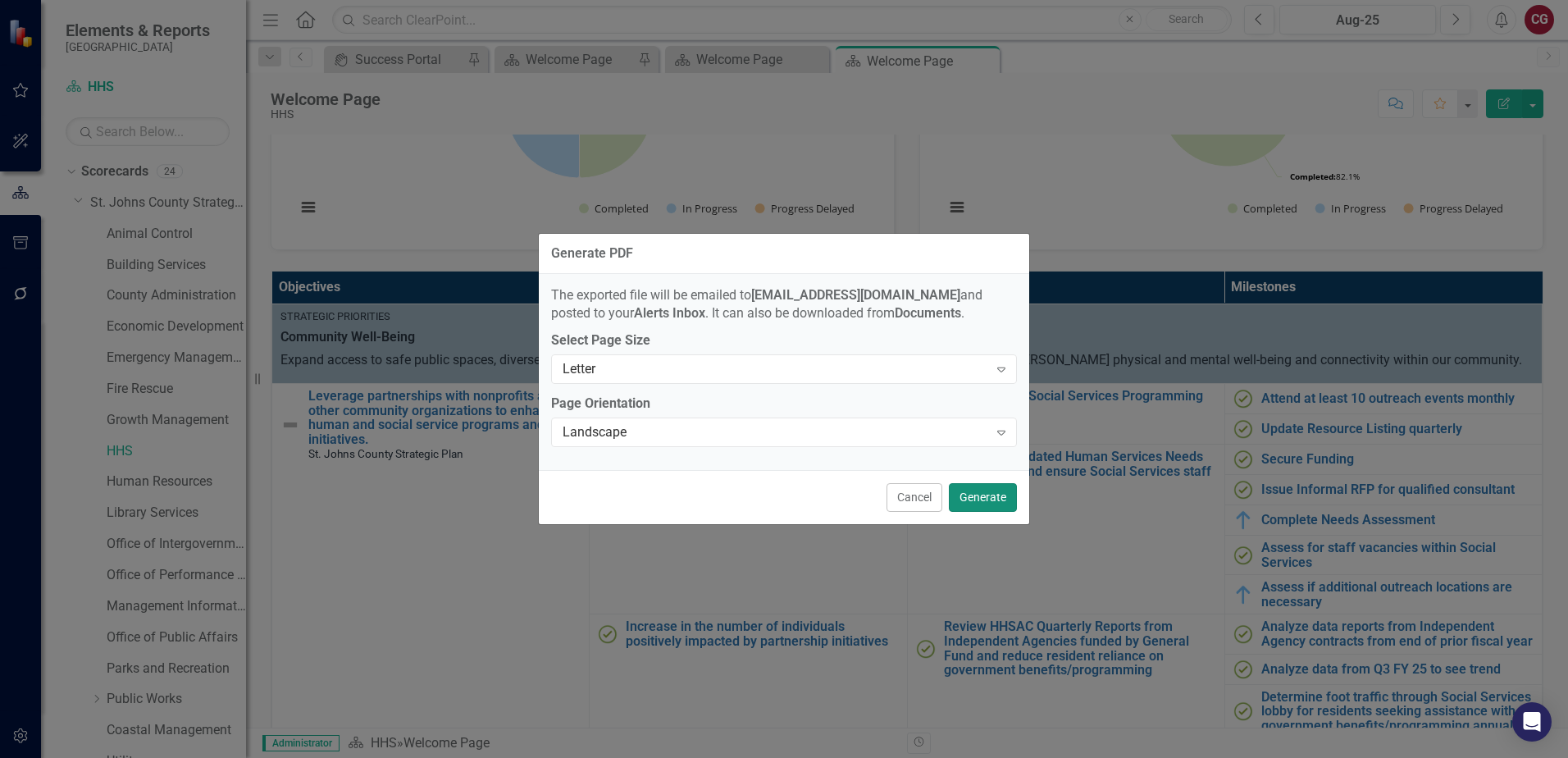
click at [1011, 491] on button "Generate" at bounding box center [982, 497] width 68 height 28
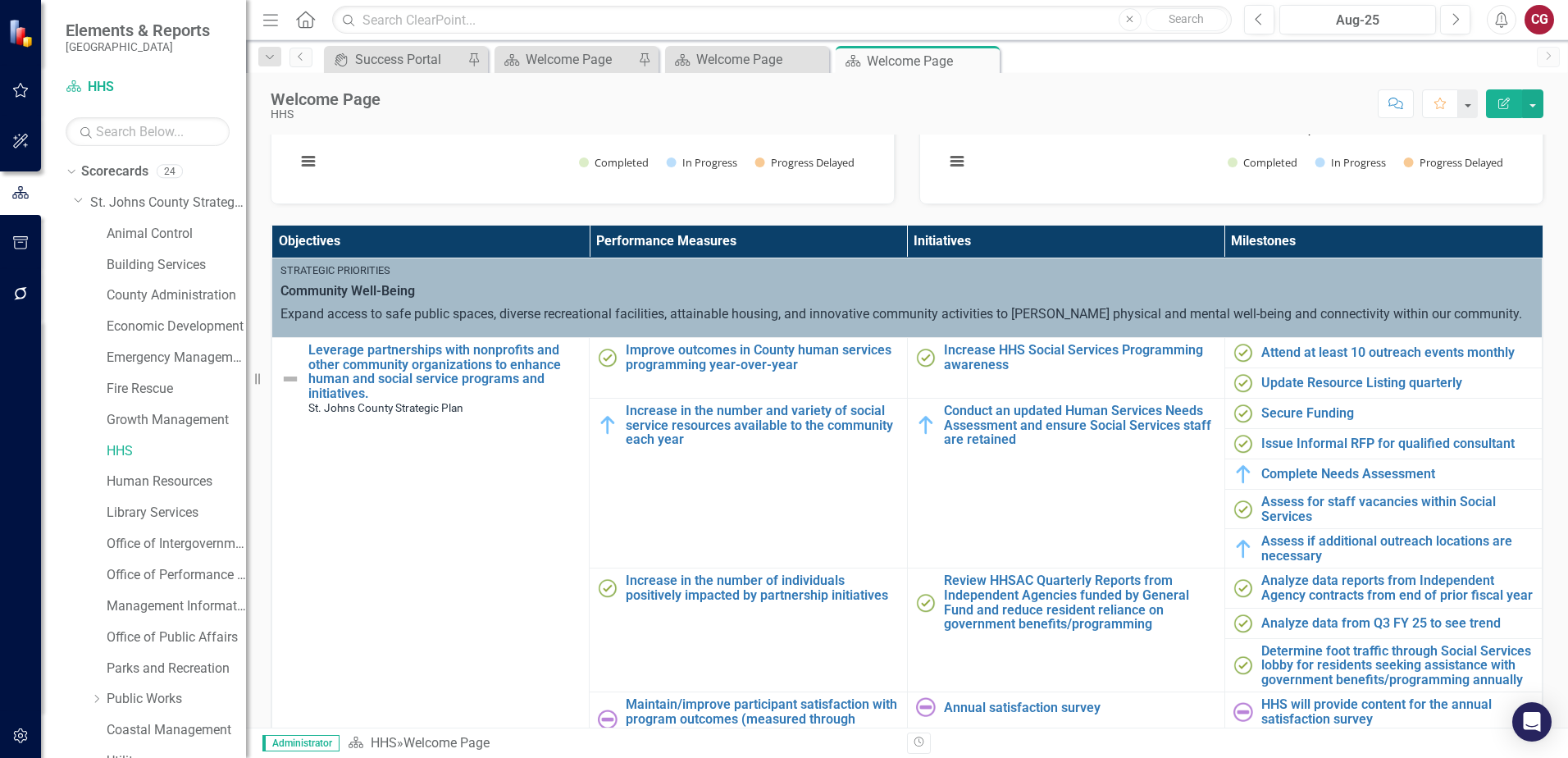
scroll to position [492, 0]
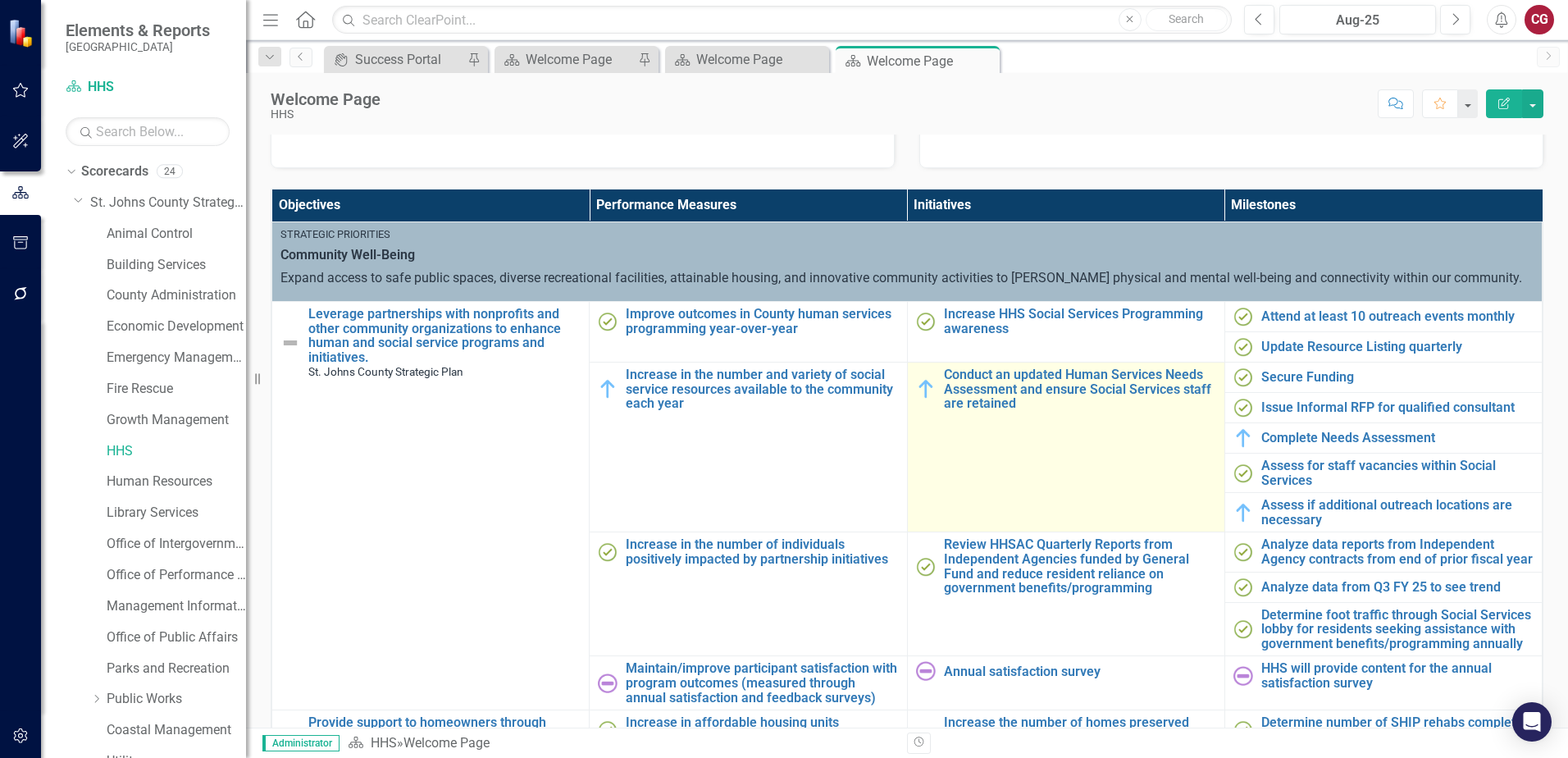
click at [1004, 443] on td "Conduct an updated Human Services Needs Assessment and ensure Social Services s…" at bounding box center [1065, 448] width 317 height 170
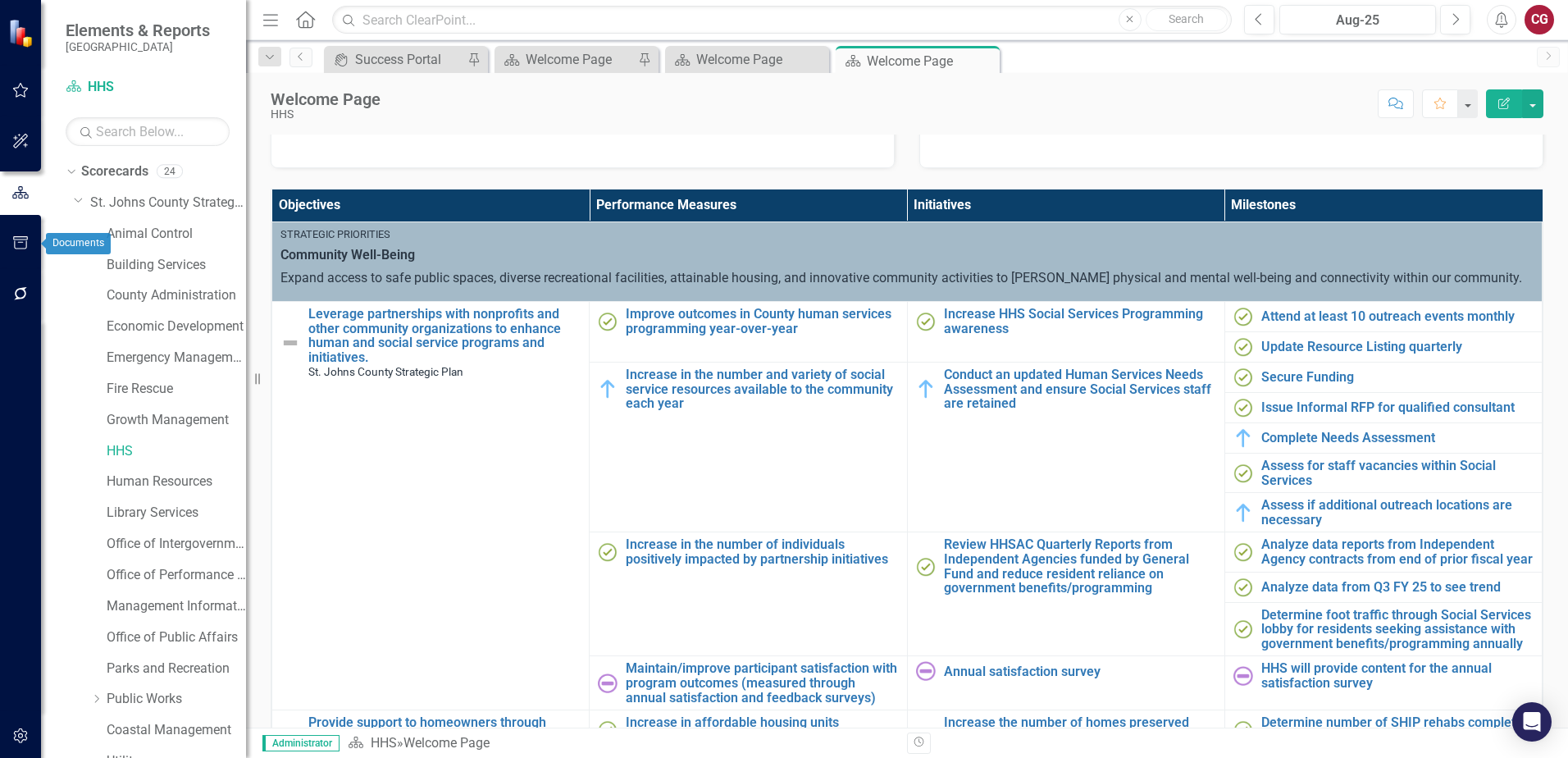
click at [21, 246] on icon "button" at bounding box center [21, 242] width 17 height 13
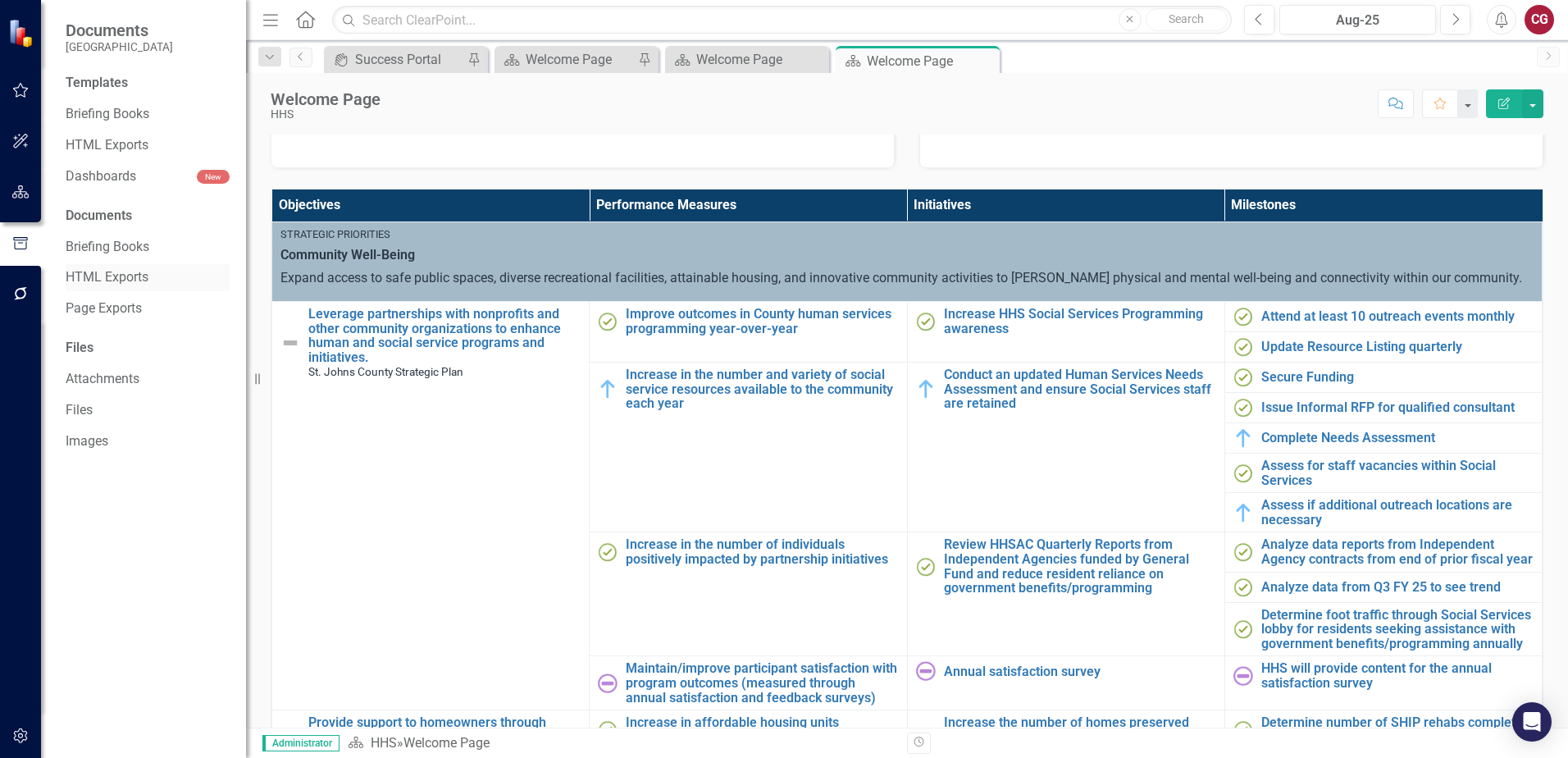
click at [90, 271] on link "HTML Exports" at bounding box center [147, 278] width 164 height 19
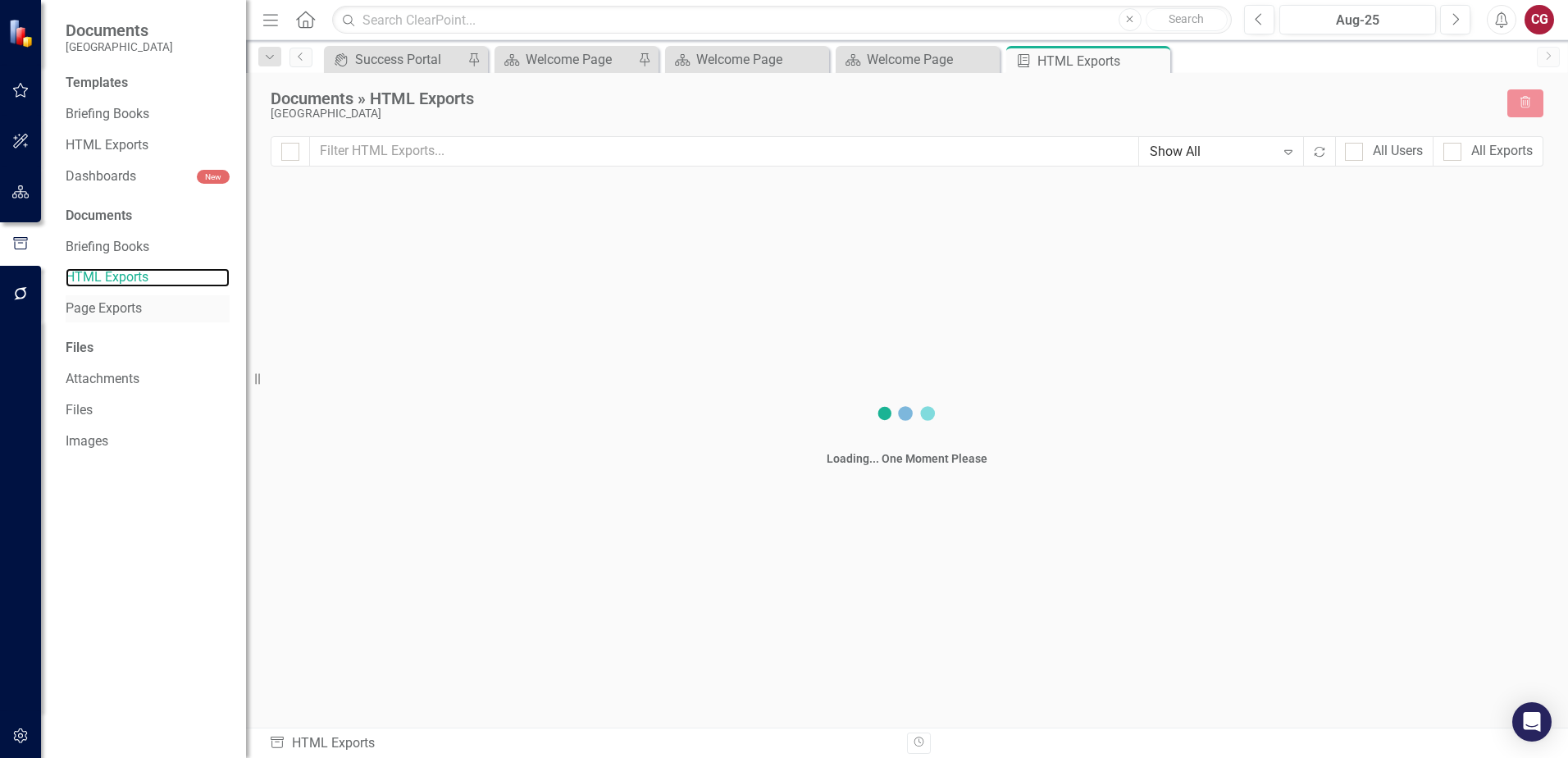
checkbox input "false"
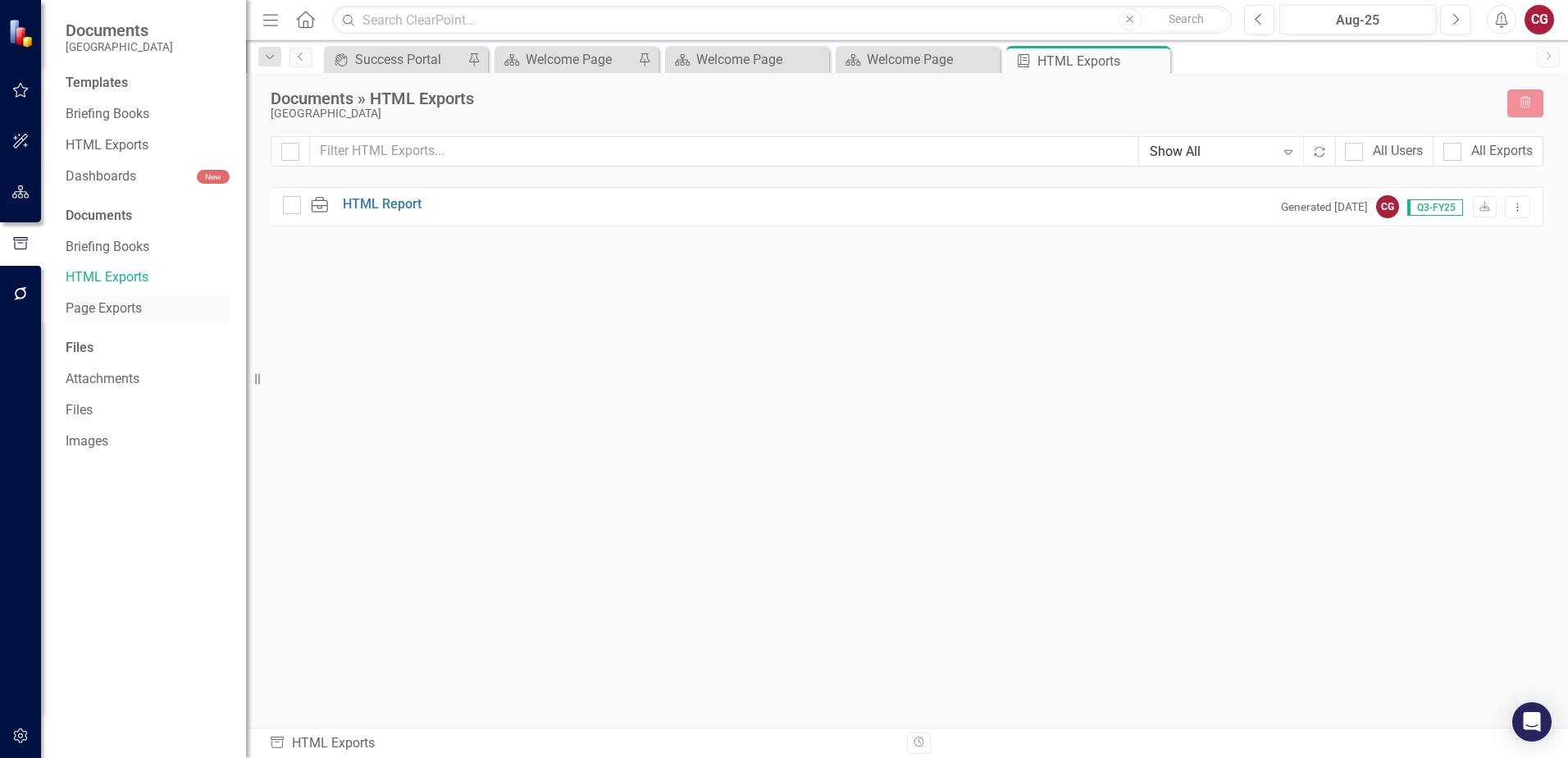
click at [89, 310] on link "Page Exports" at bounding box center [147, 309] width 164 height 19
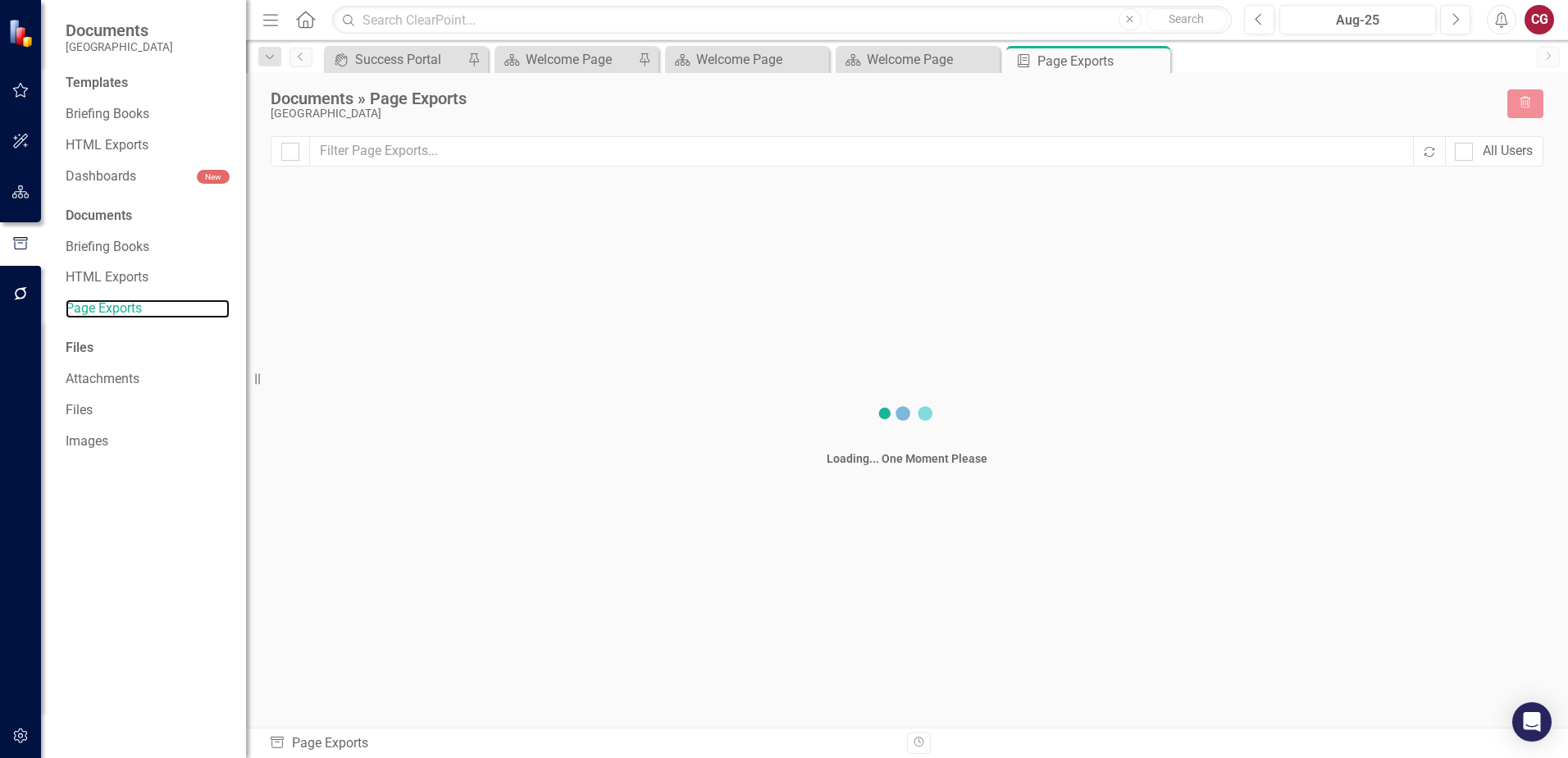
checkbox input "false"
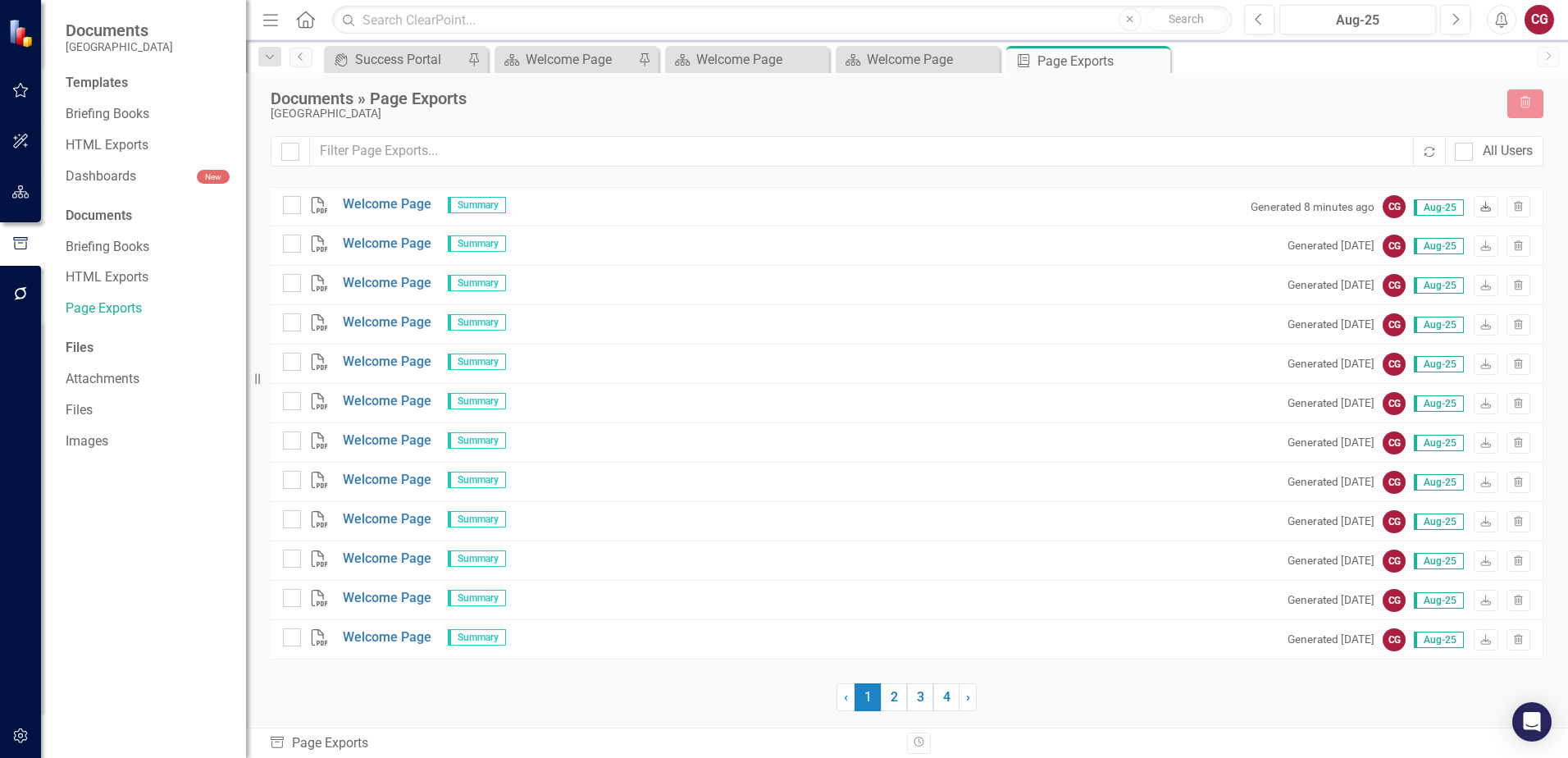
click at [1481, 208] on icon "Download" at bounding box center [1486, 207] width 12 height 9
click at [1083, 117] on div "[GEOGRAPHIC_DATA]" at bounding box center [881, 113] width 1220 height 12
click at [1370, 173] on div "Recalculate All Users" at bounding box center [907, 157] width 1273 height 43
click at [1370, 174] on div "Recalculate All Users" at bounding box center [907, 157] width 1273 height 43
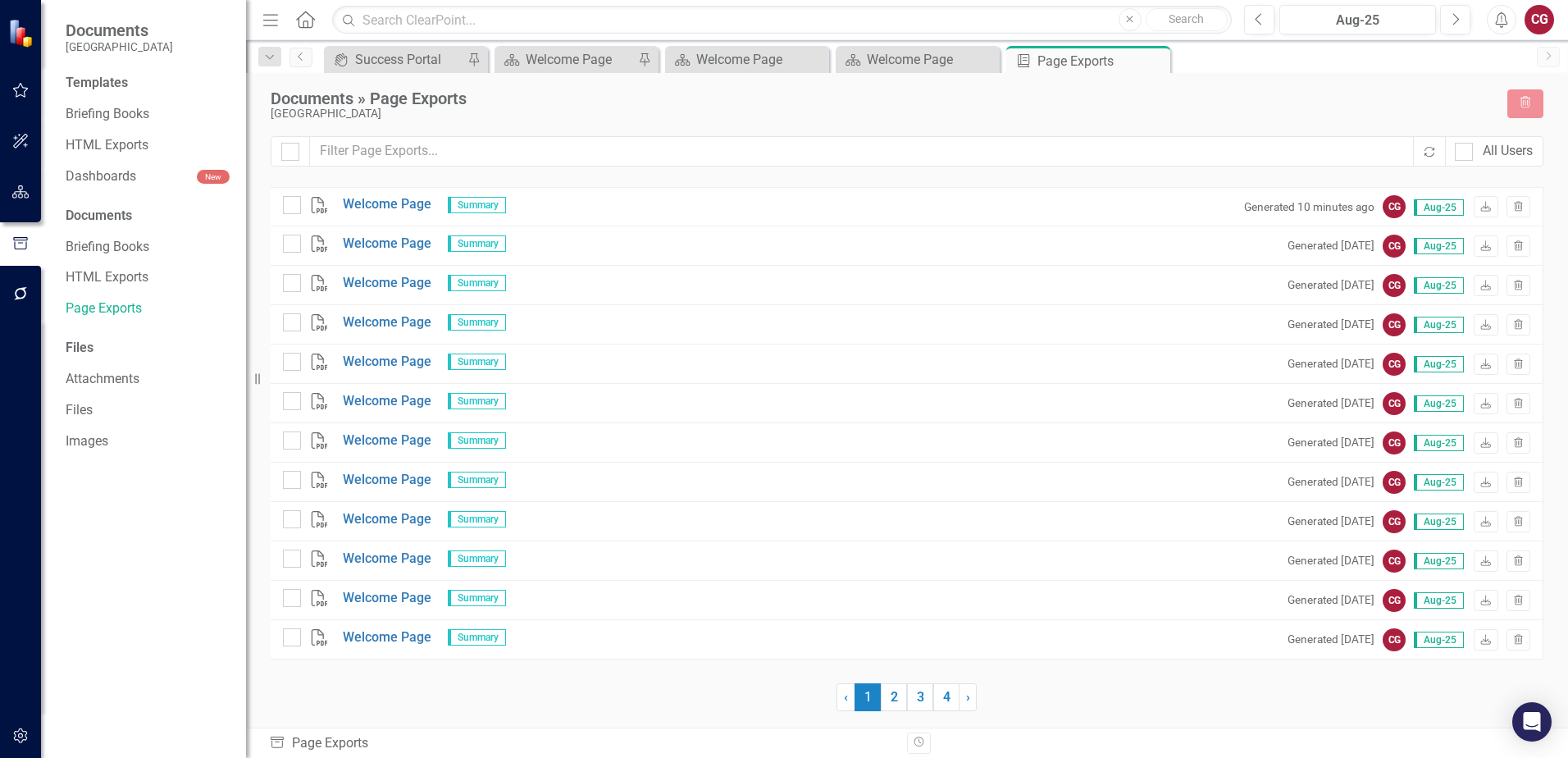
drag, startPoint x: 1370, startPoint y: 174, endPoint x: 1276, endPoint y: 113, distance: 112.1
click at [1276, 113] on div "[GEOGRAPHIC_DATA]" at bounding box center [881, 113] width 1220 height 12
click at [1493, 212] on link "Download" at bounding box center [1486, 206] width 24 height 21
